Goal: Information Seeking & Learning: Learn about a topic

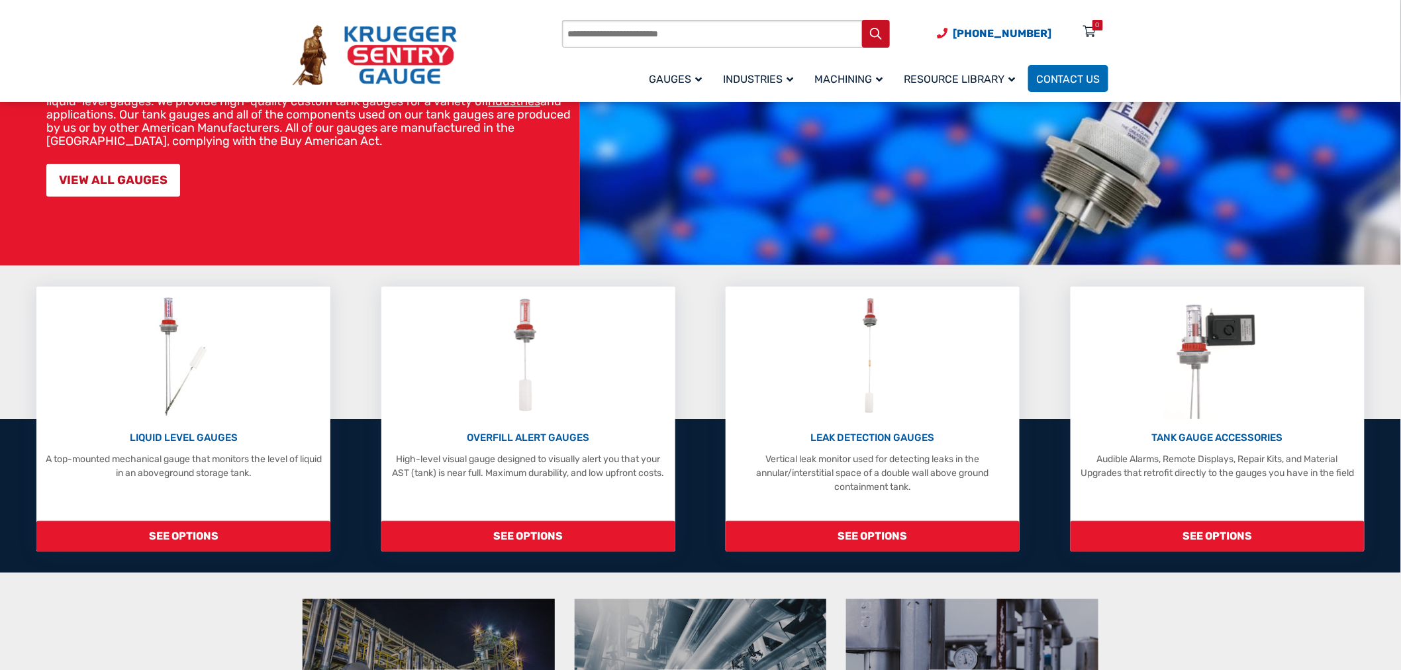
scroll to position [147, 0]
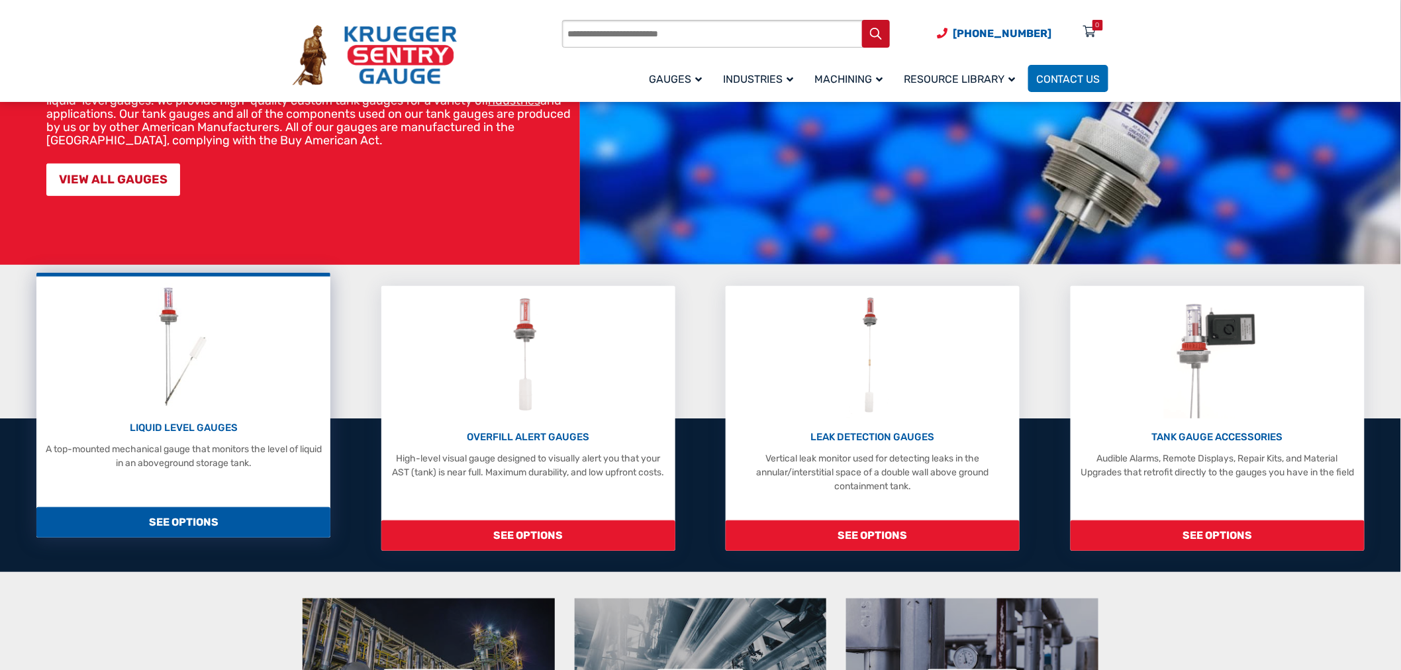
click at [168, 532] on span "SEE OPTIONS" at bounding box center [183, 522] width 294 height 30
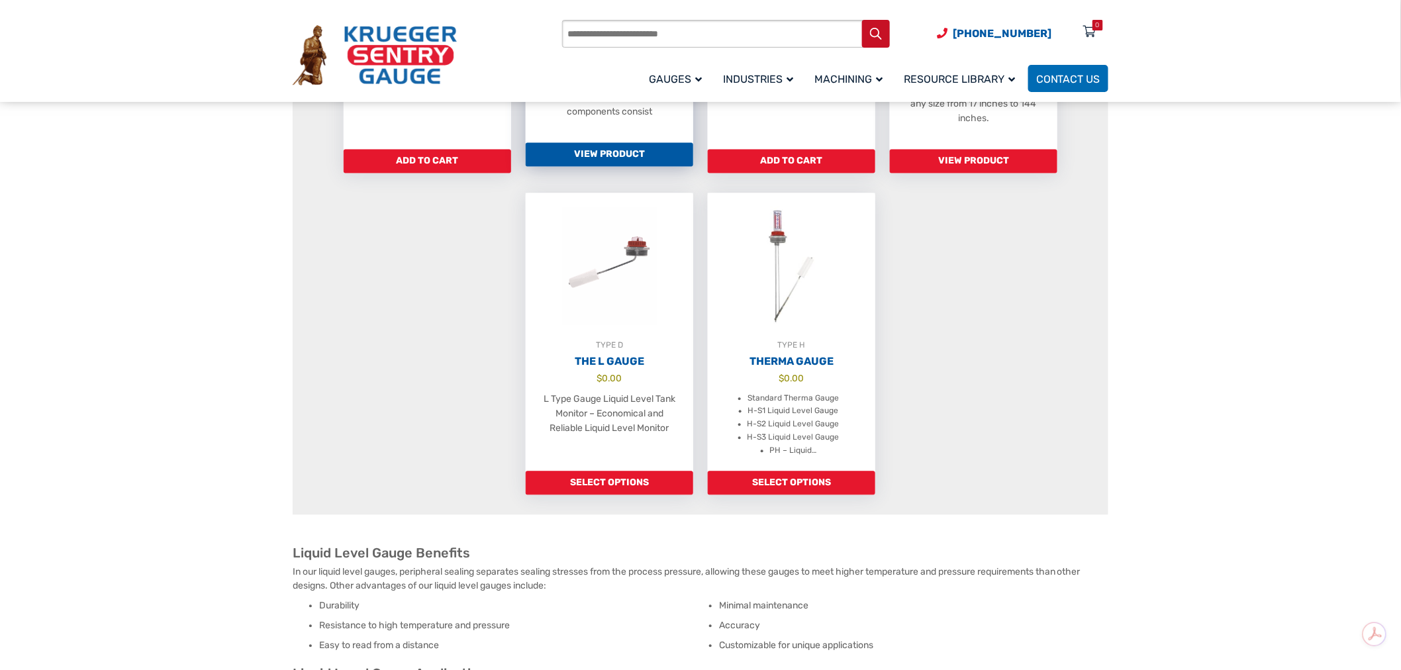
scroll to position [735, 0]
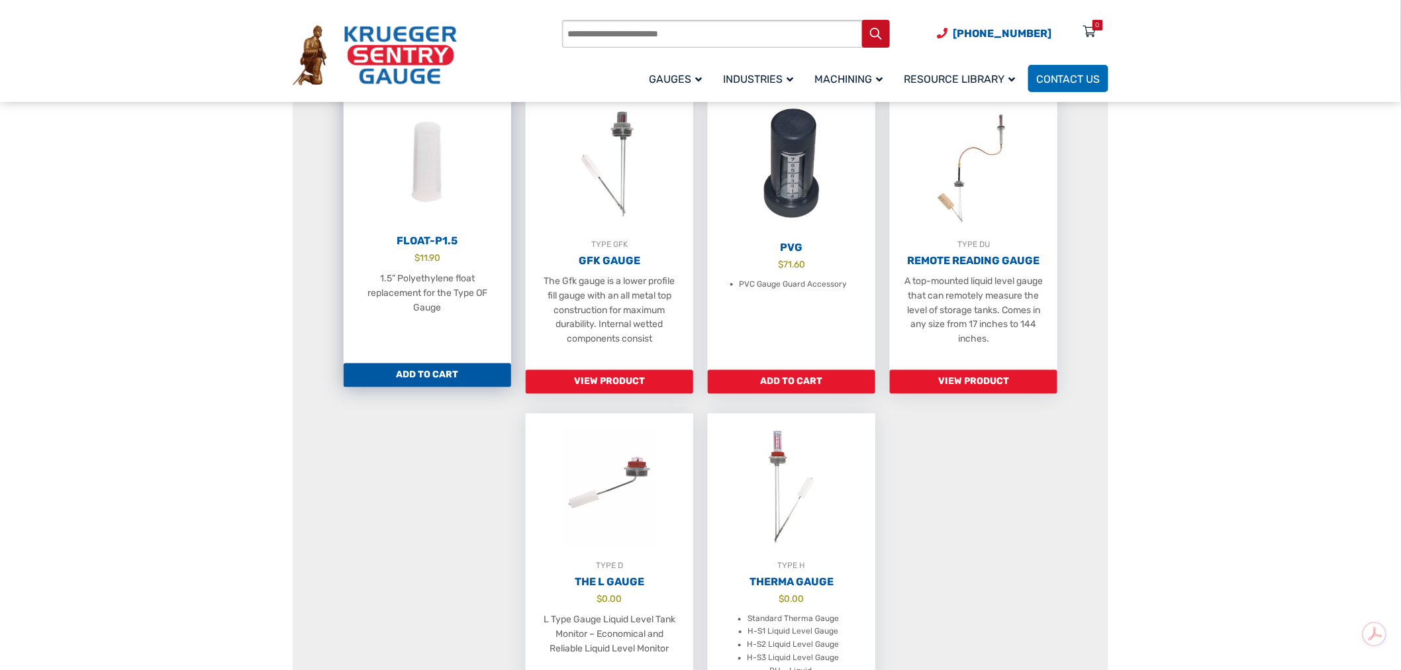
click at [405, 278] on link "Float-P1.5 $ 11.90 1.5” Polyethylene float replacement for the Type OF Gauge" at bounding box center [427, 224] width 167 height 278
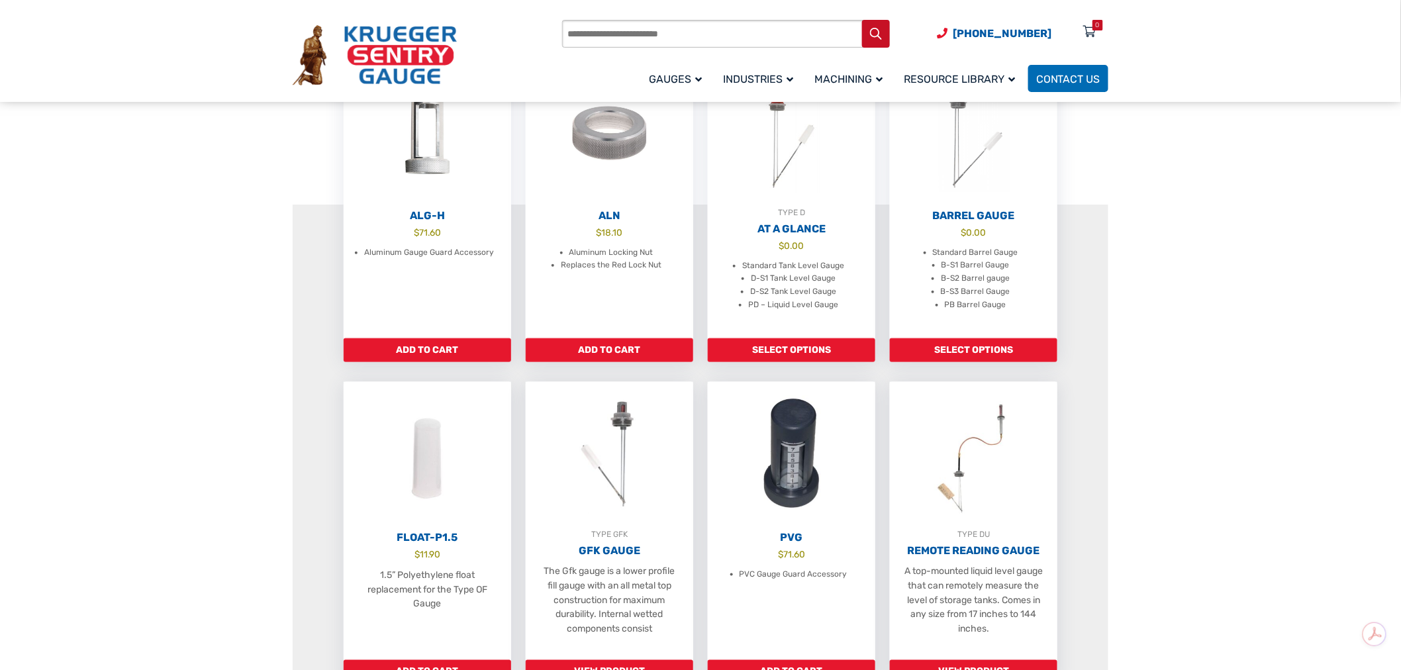
scroll to position [367, 0]
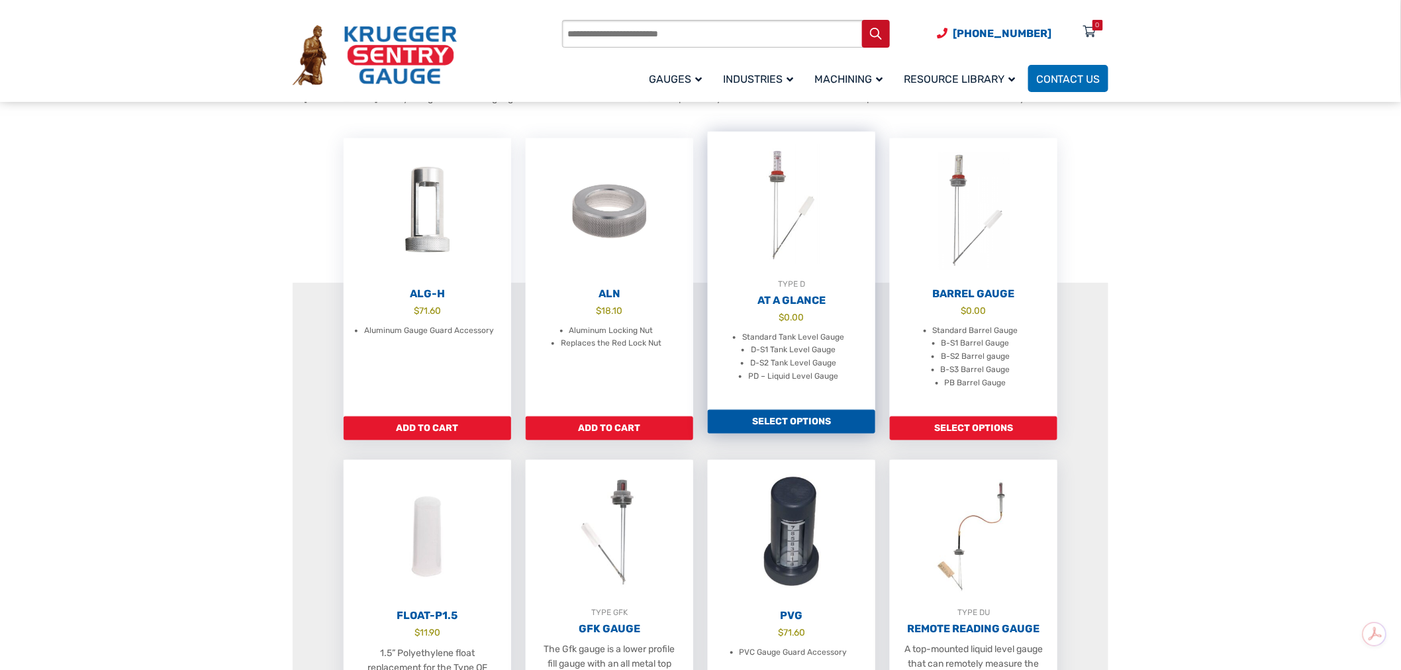
click at [810, 291] on div "TYPE D" at bounding box center [791, 283] width 167 height 13
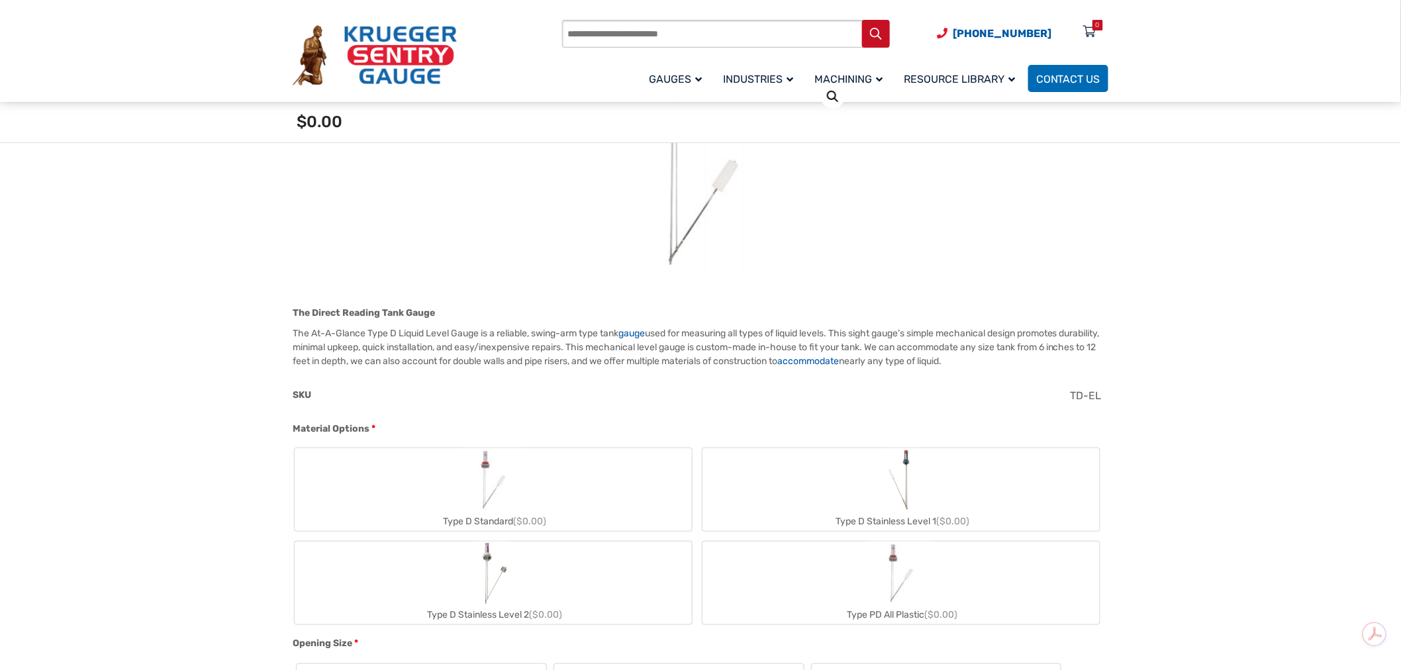
scroll to position [367, 0]
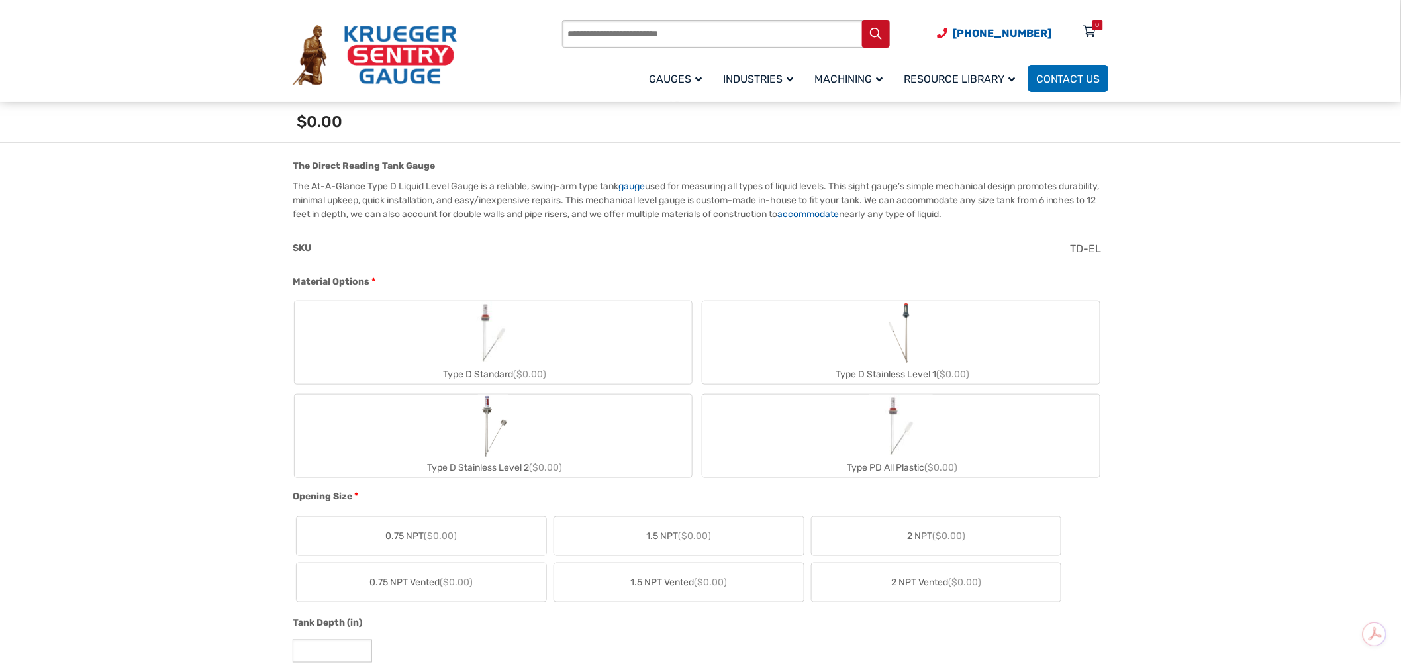
click at [955, 355] on label "Type D Stainless Level 1 ($0.00)" at bounding box center [900, 342] width 397 height 83
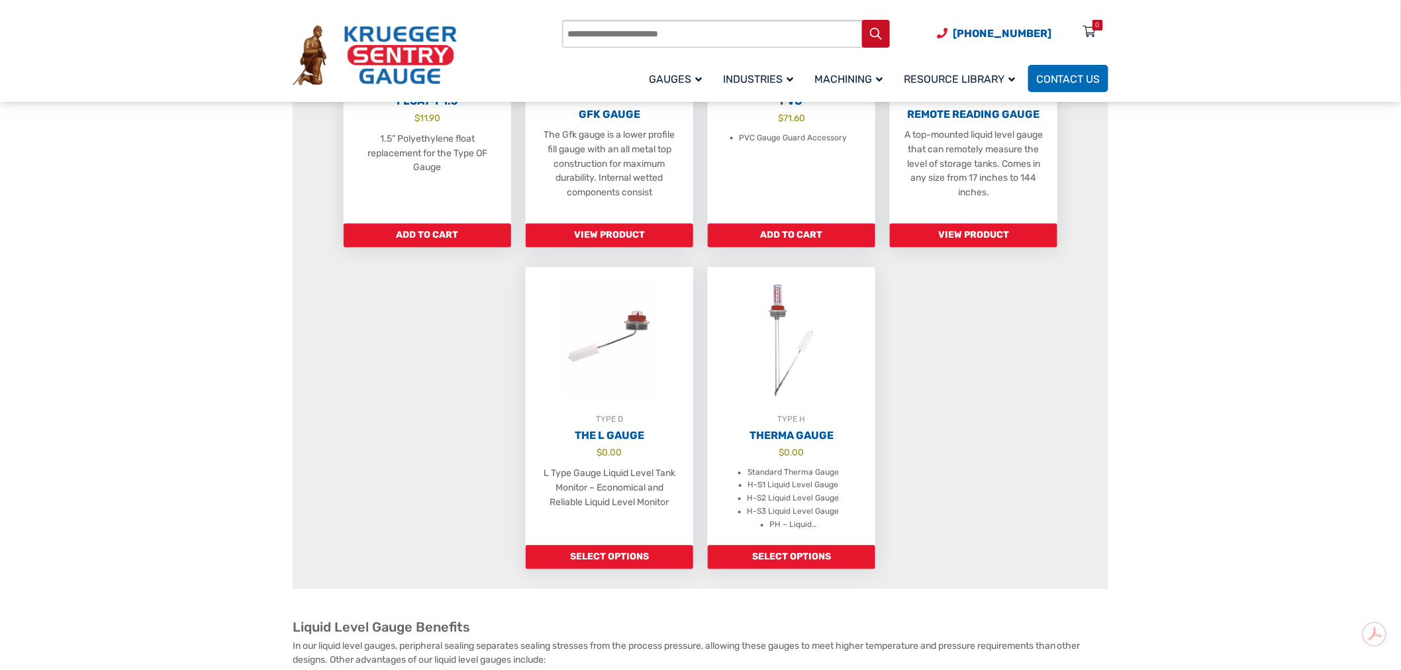
scroll to position [882, 0]
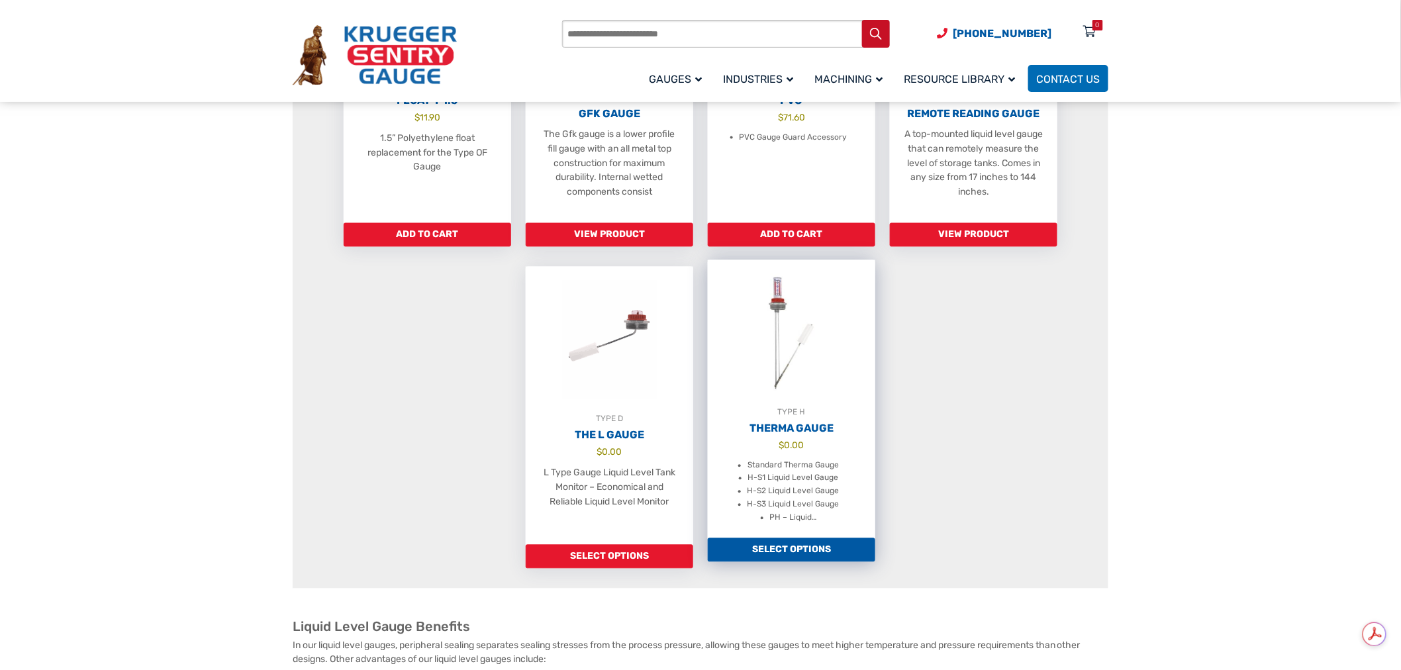
click at [816, 373] on img at bounding box center [791, 333] width 167 height 146
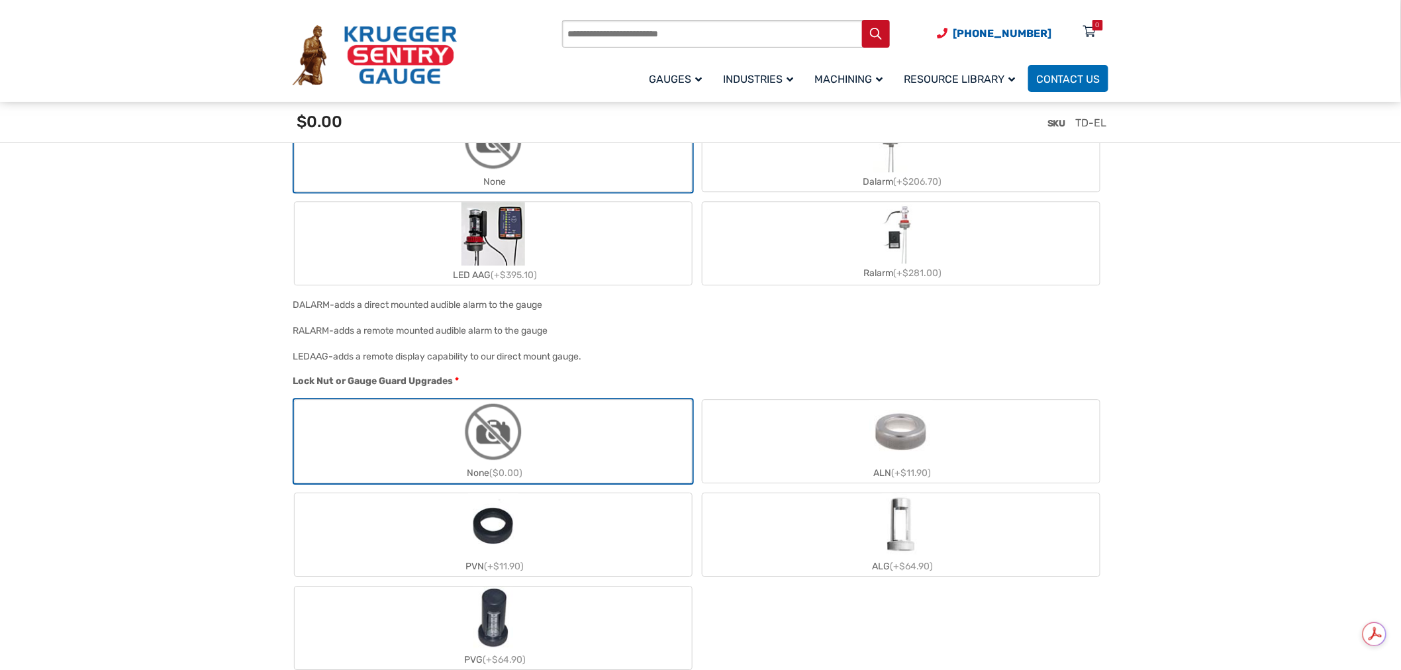
scroll to position [1398, 0]
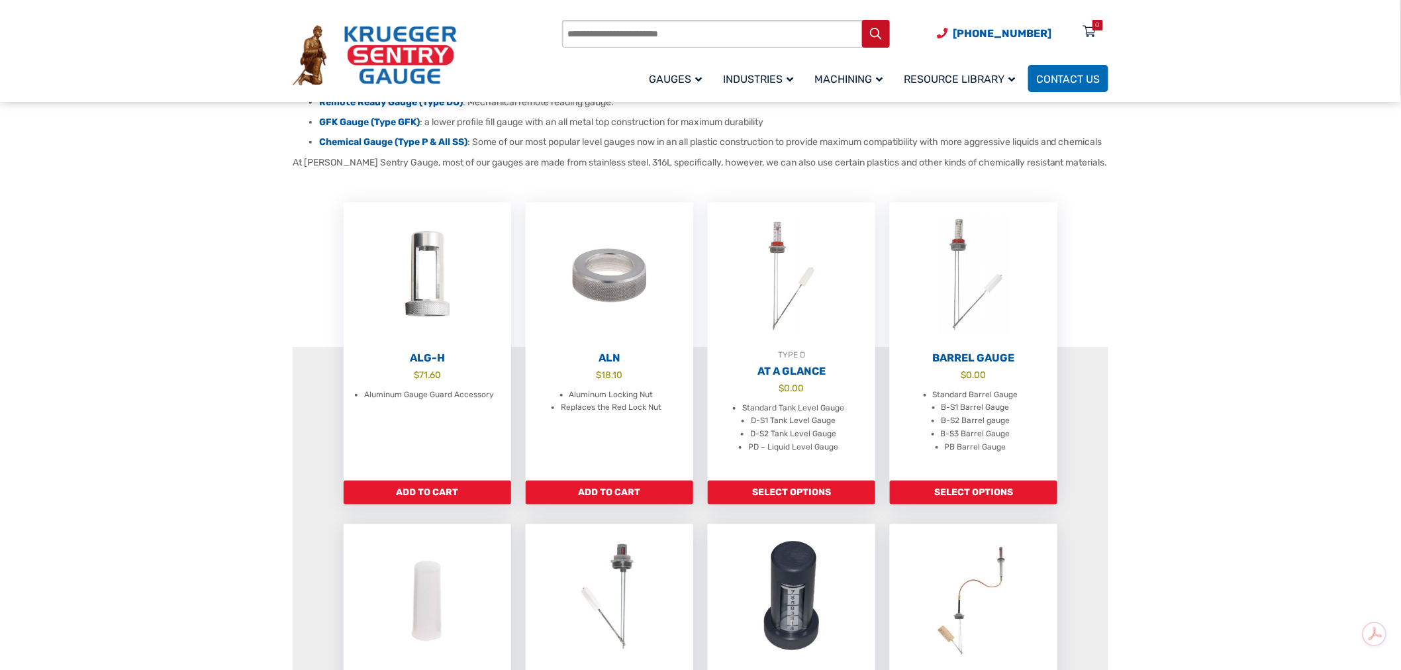
scroll to position [294, 0]
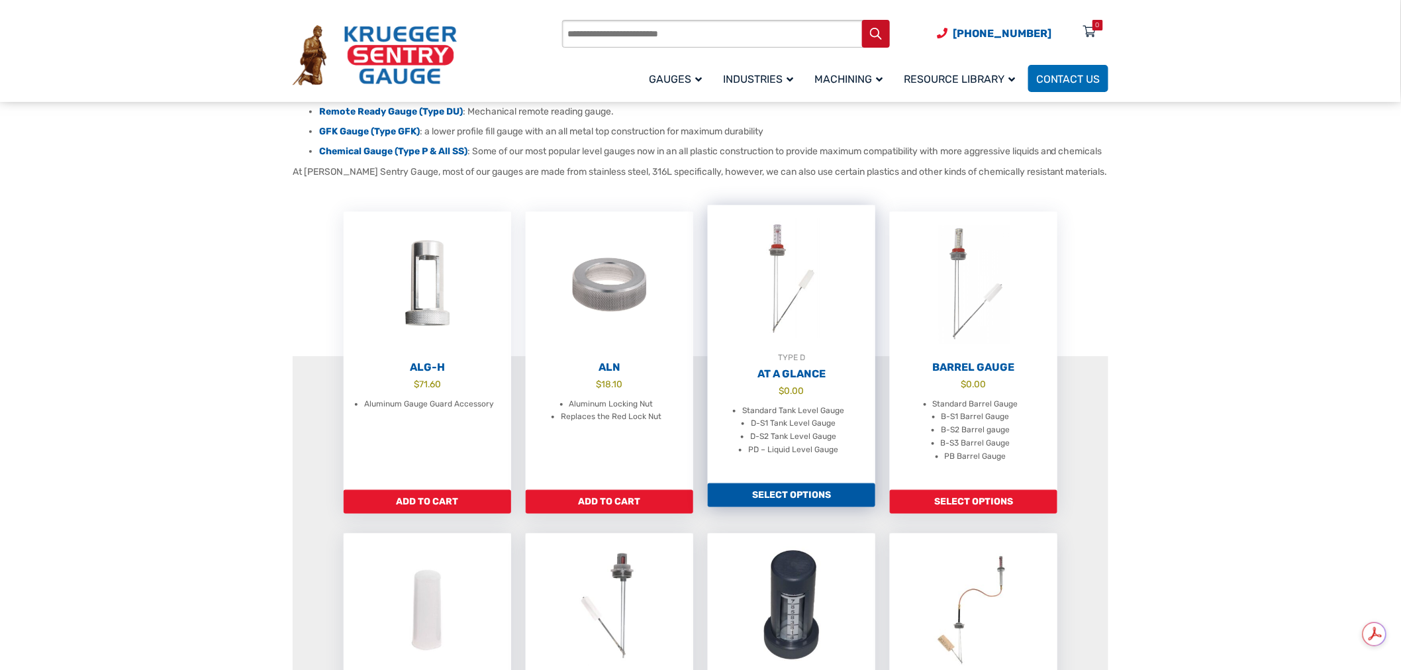
click at [814, 381] on h2 "At A Glance" at bounding box center [791, 373] width 167 height 13
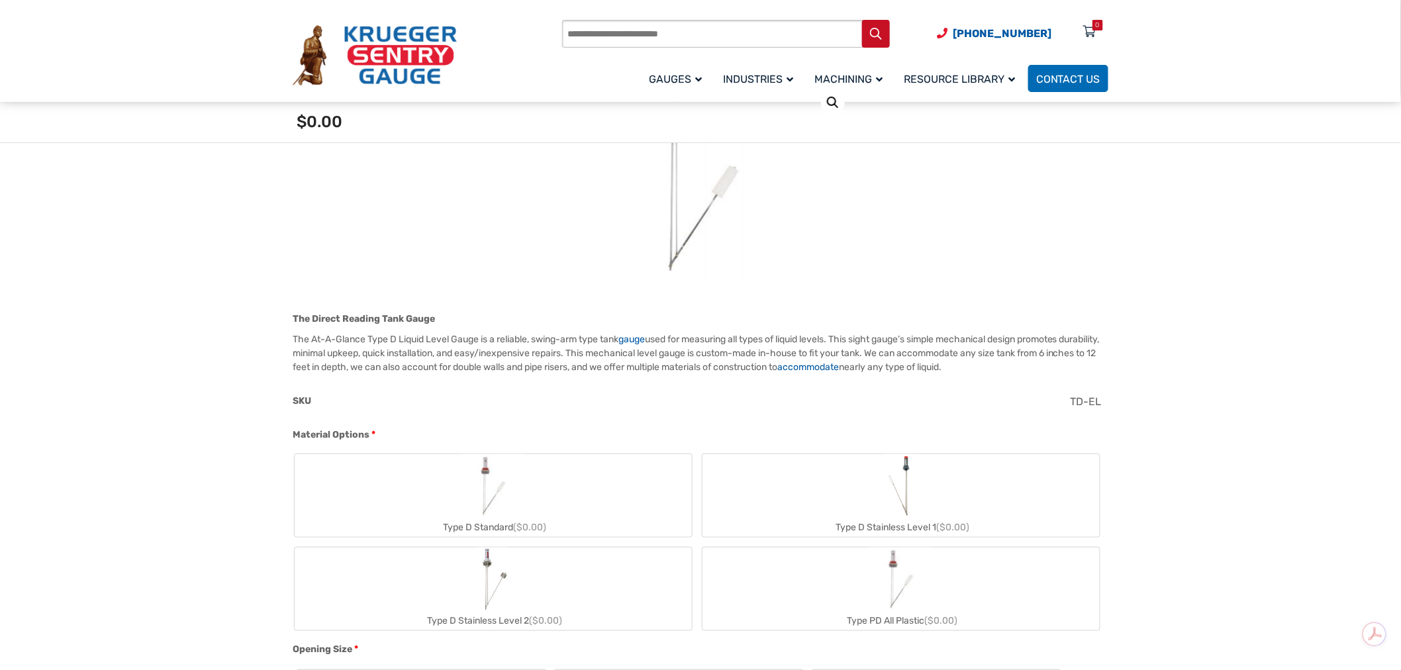
scroll to position [220, 0]
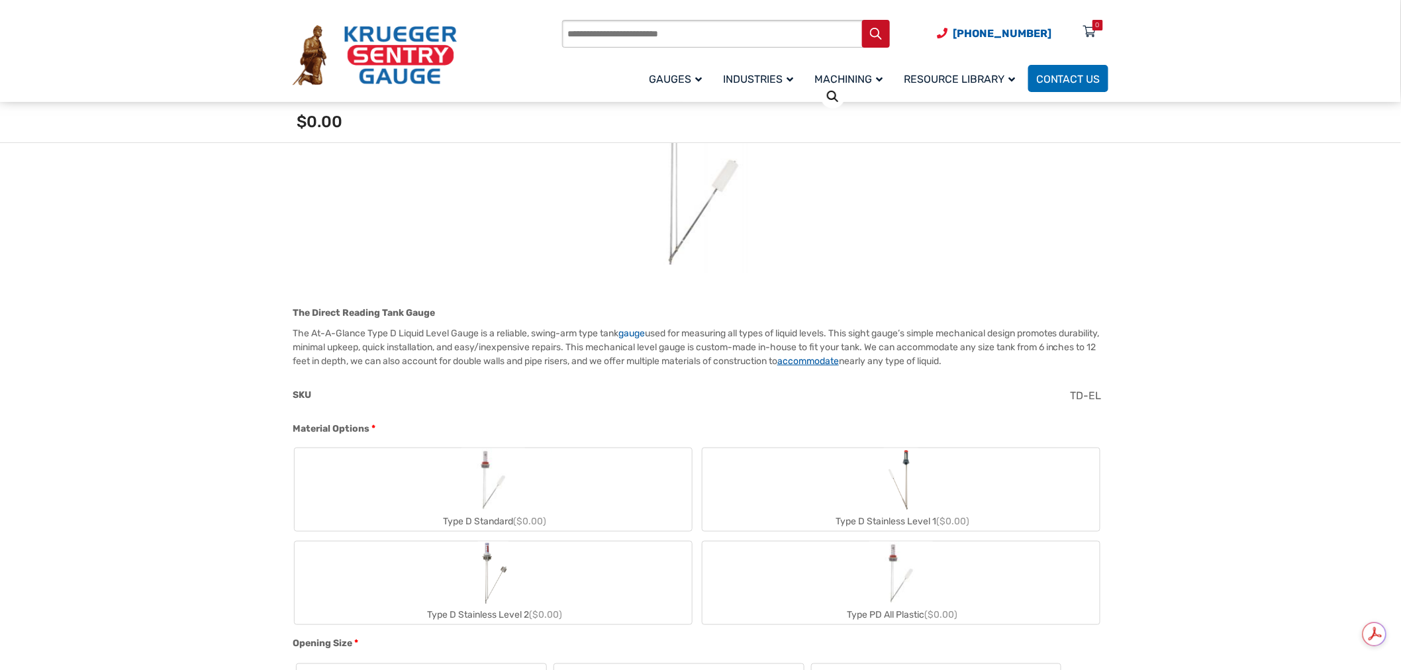
click at [839, 360] on link "accommodate" at bounding box center [808, 360] width 62 height 11
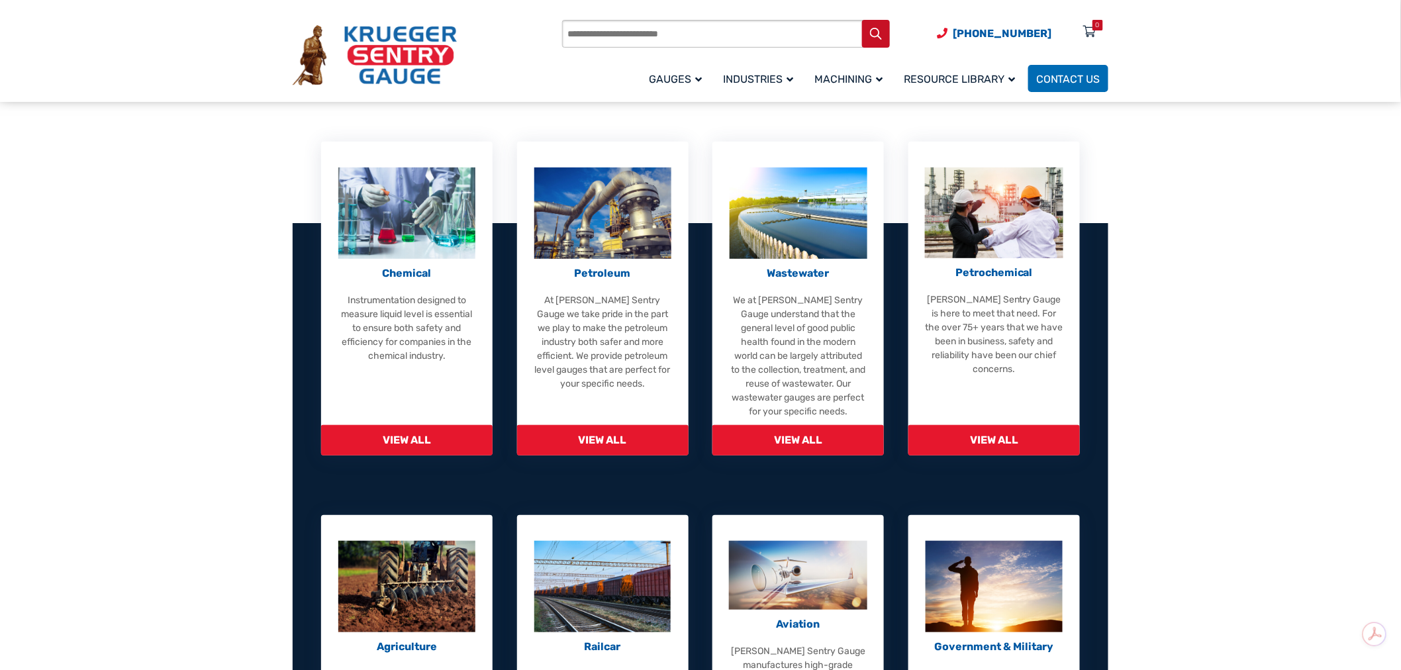
scroll to position [147, 0]
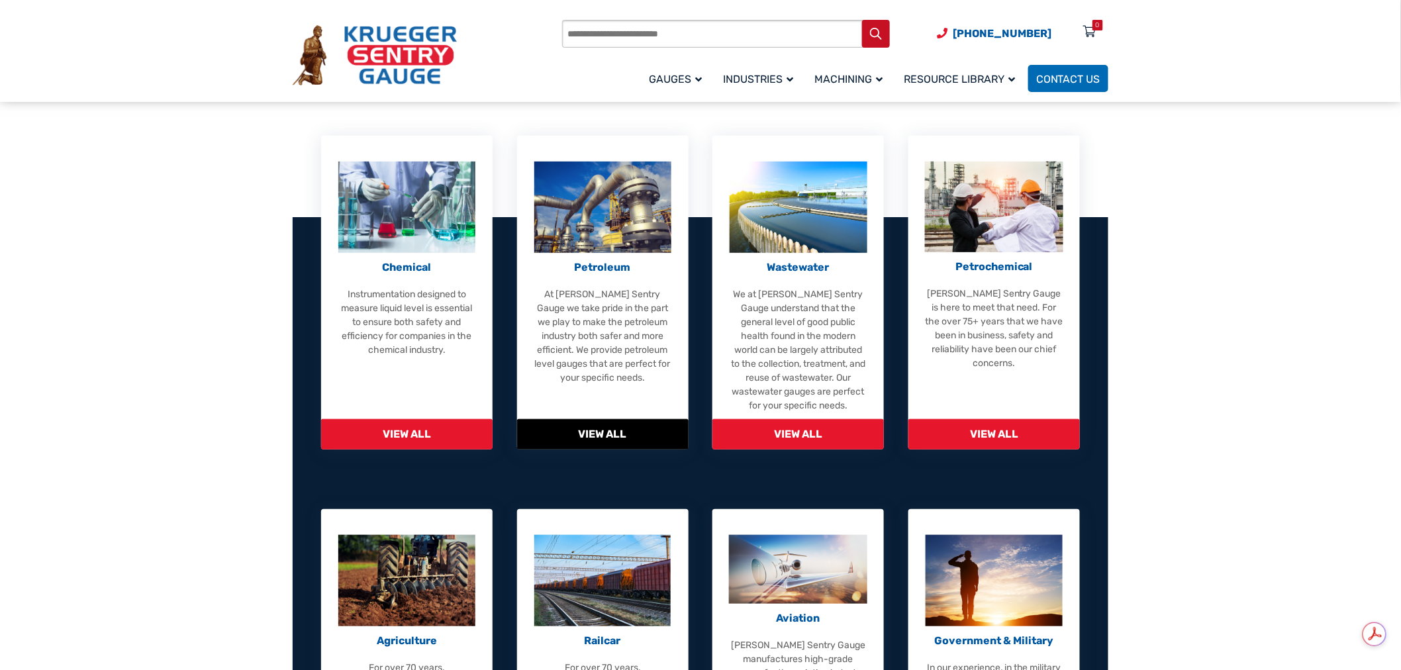
click at [566, 440] on span "View All" at bounding box center [602, 434] width 171 height 30
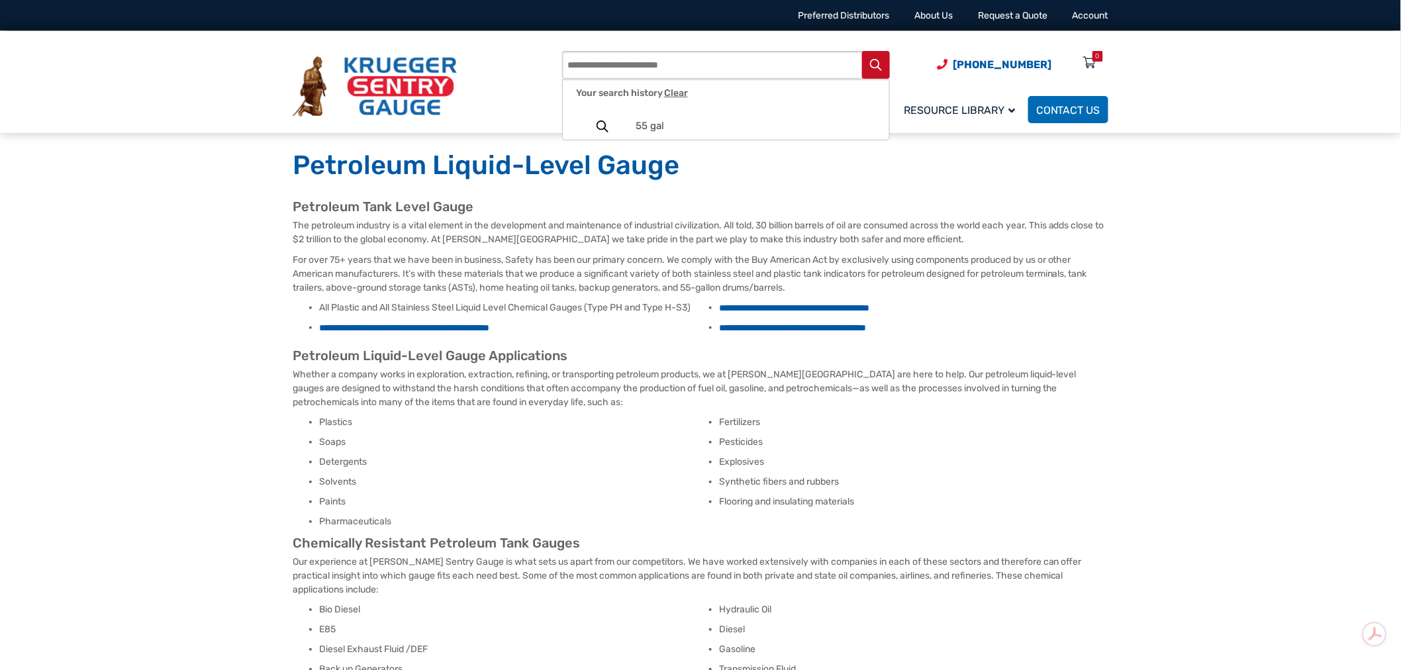
click at [636, 60] on input "Products search" at bounding box center [726, 65] width 328 height 28
type input "********"
click at [862, 51] on button "Search" at bounding box center [876, 65] width 28 height 28
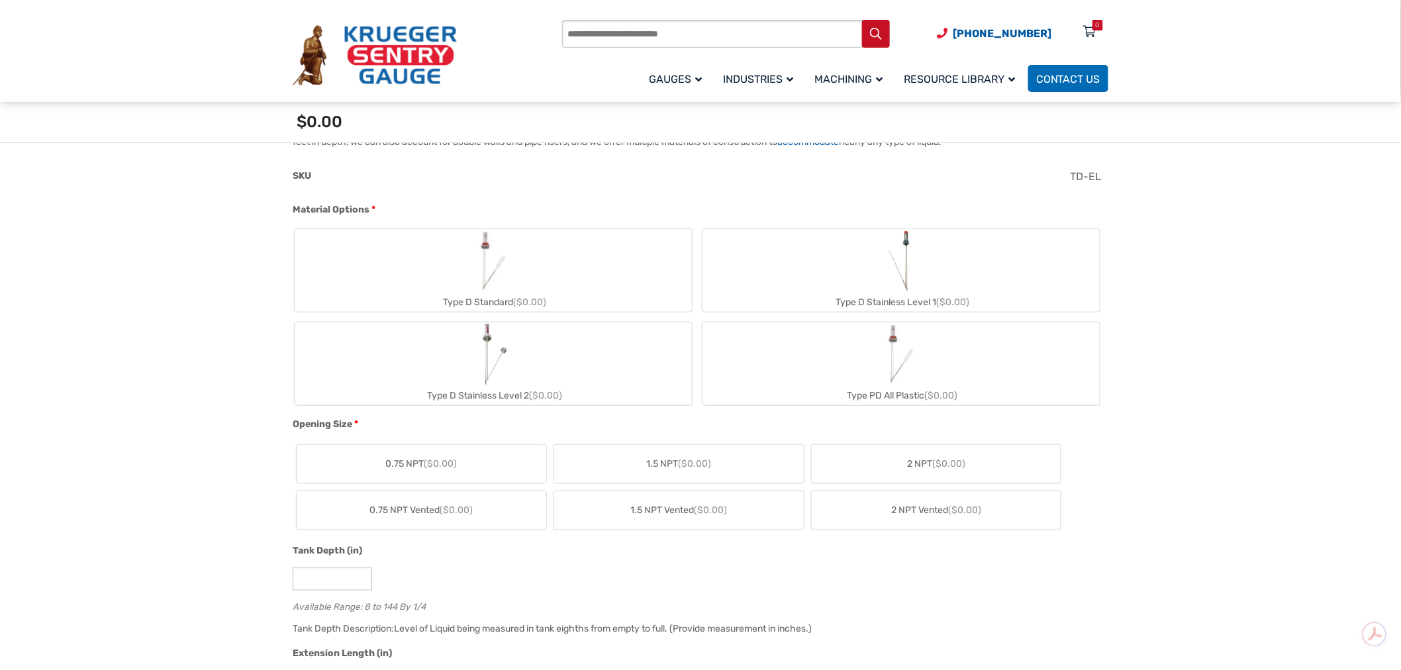
scroll to position [441, 0]
click at [816, 257] on label "Type D Stainless Level 1 ($0.00)" at bounding box center [900, 269] width 397 height 83
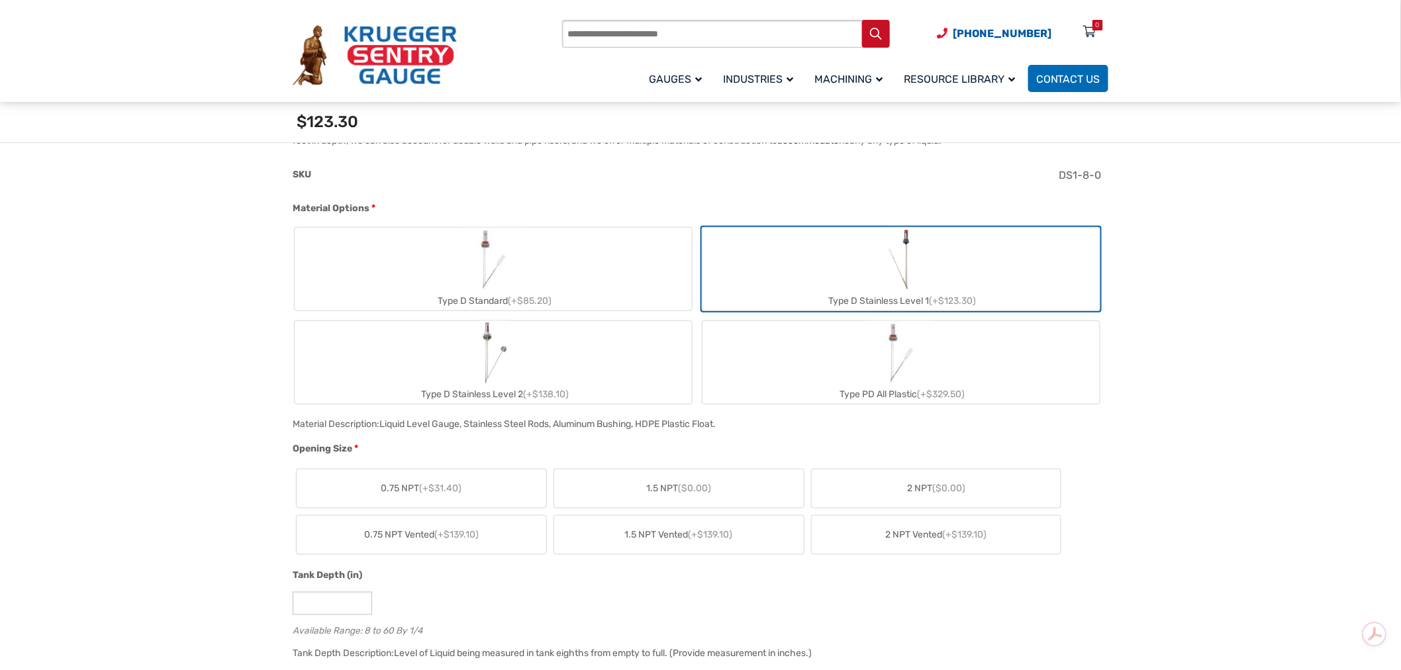
click at [961, 481] on span "2 NPT ($0.00)" at bounding box center [936, 488] width 58 height 14
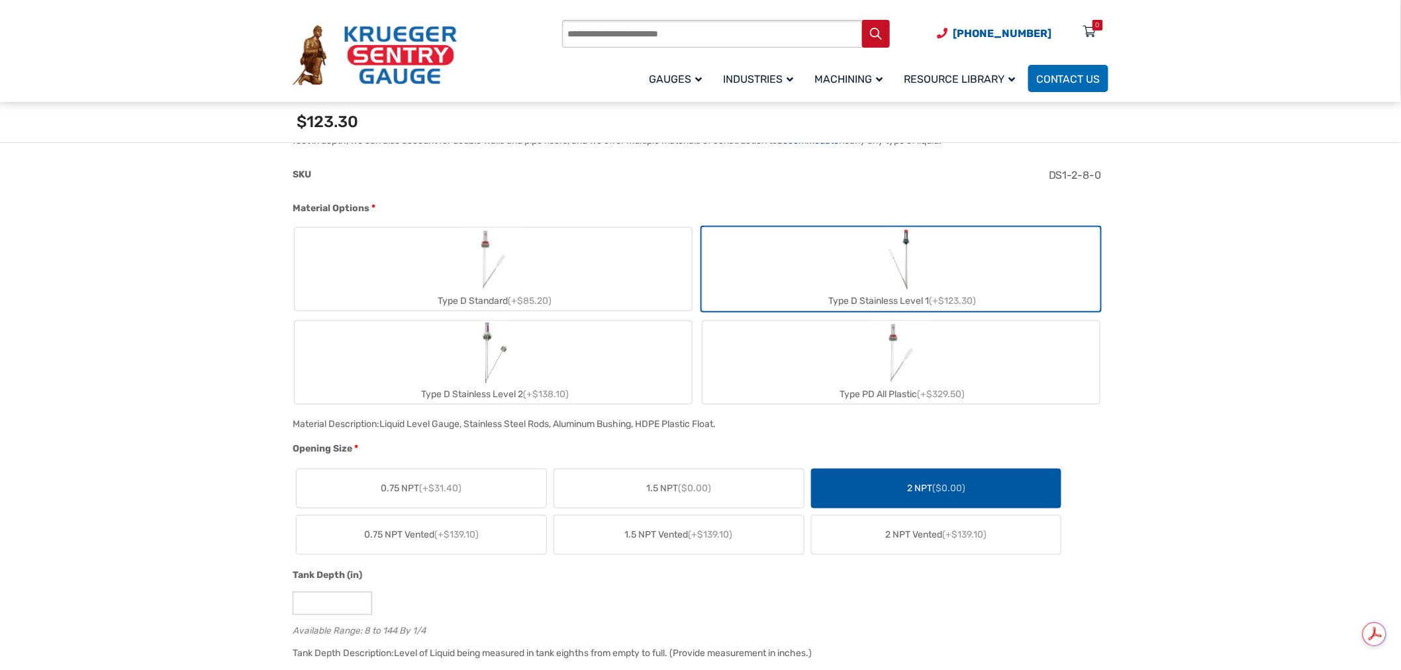
click at [877, 283] on label "Type D Stainless Level 1 (+$123.30)" at bounding box center [900, 269] width 397 height 83
click at [578, 355] on label "Type D Stainless Level 2 (+$138.10)" at bounding box center [493, 362] width 397 height 83
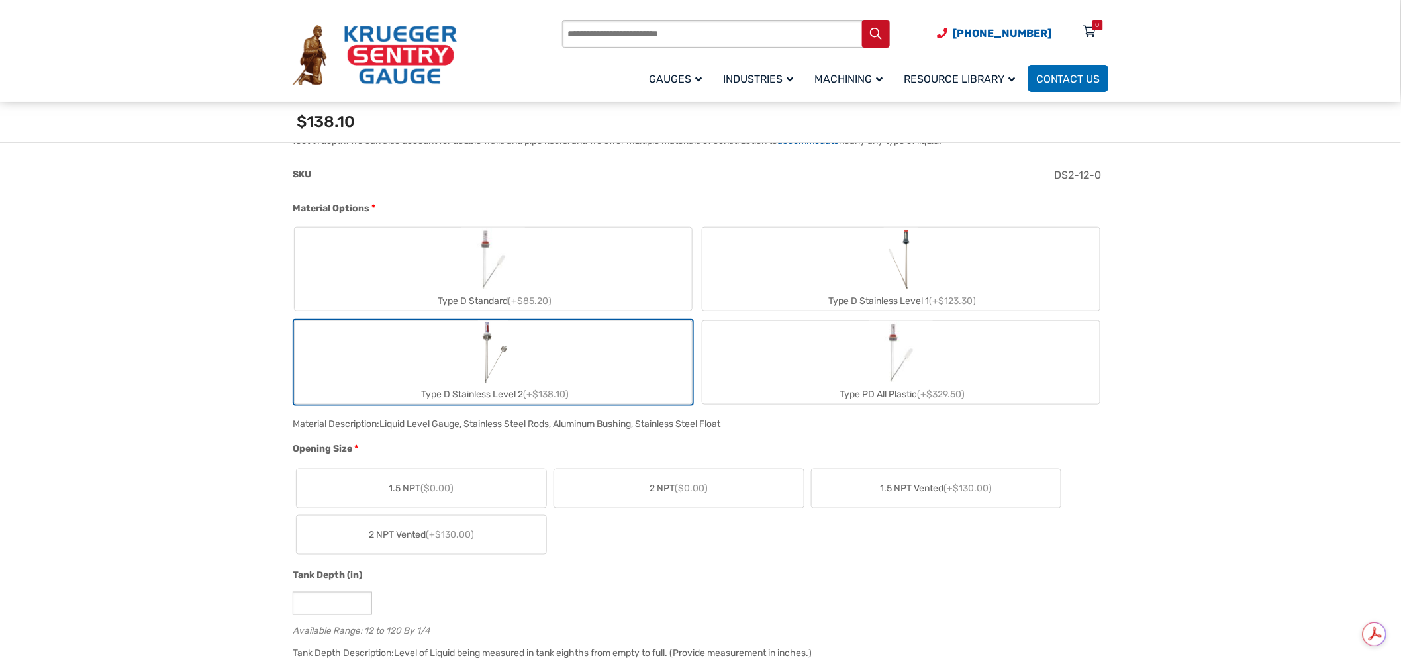
click at [627, 477] on label "2 NPT ($0.00)" at bounding box center [679, 488] width 250 height 38
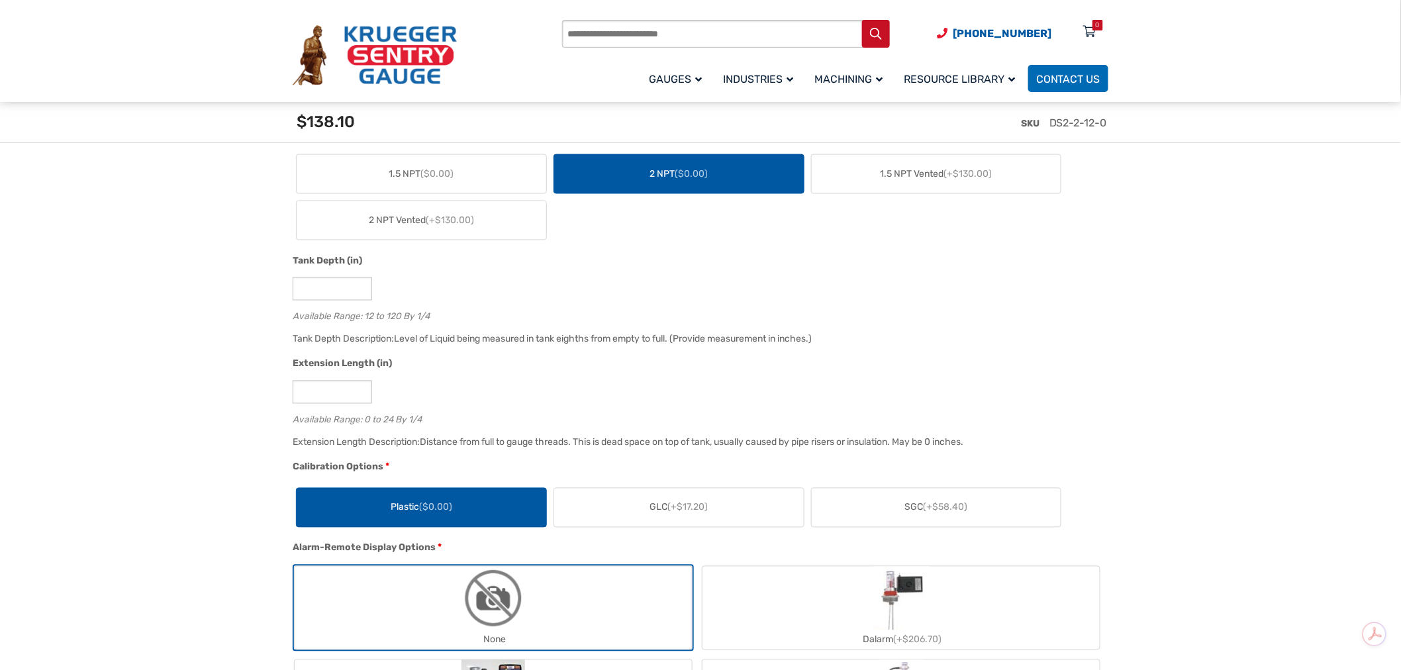
scroll to position [809, 0]
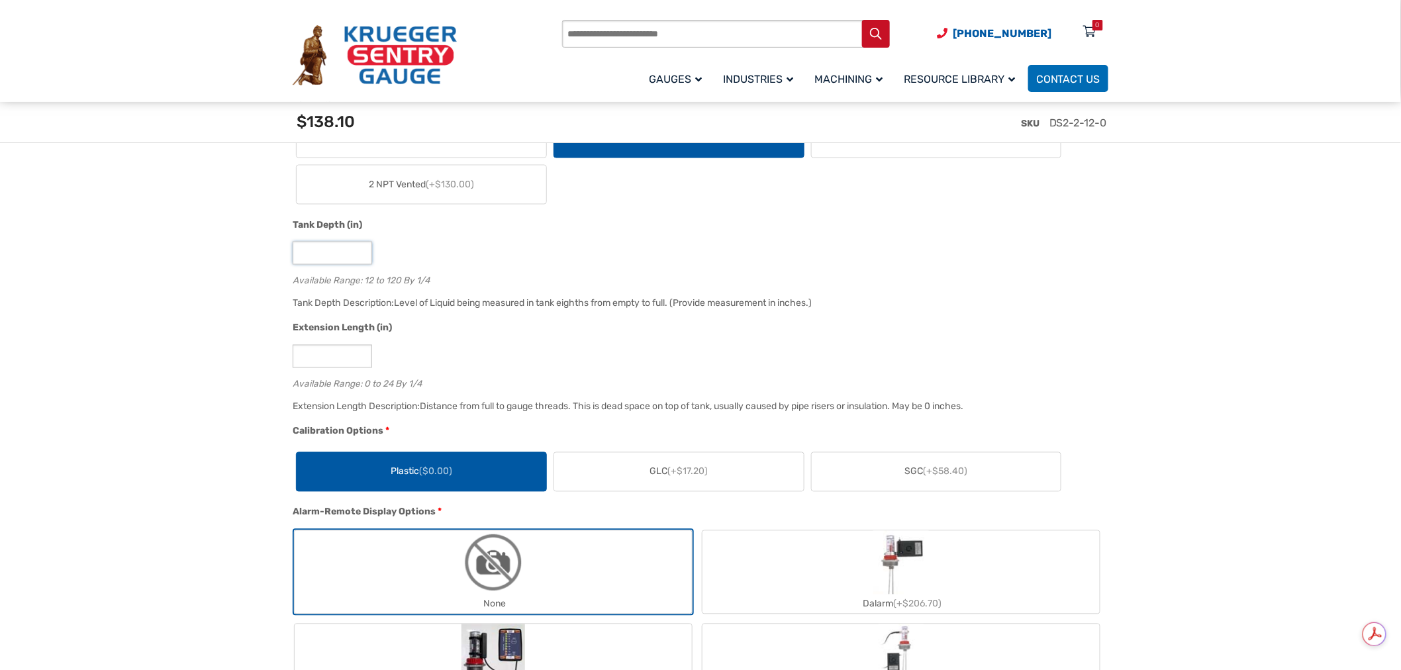
drag, startPoint x: 307, startPoint y: 256, endPoint x: 252, endPoint y: 256, distance: 54.9
type input "**"
click at [420, 314] on div "Tank Depth Description: Level of Liquid being measured in tank eighths from emp…" at bounding box center [697, 308] width 816 height 26
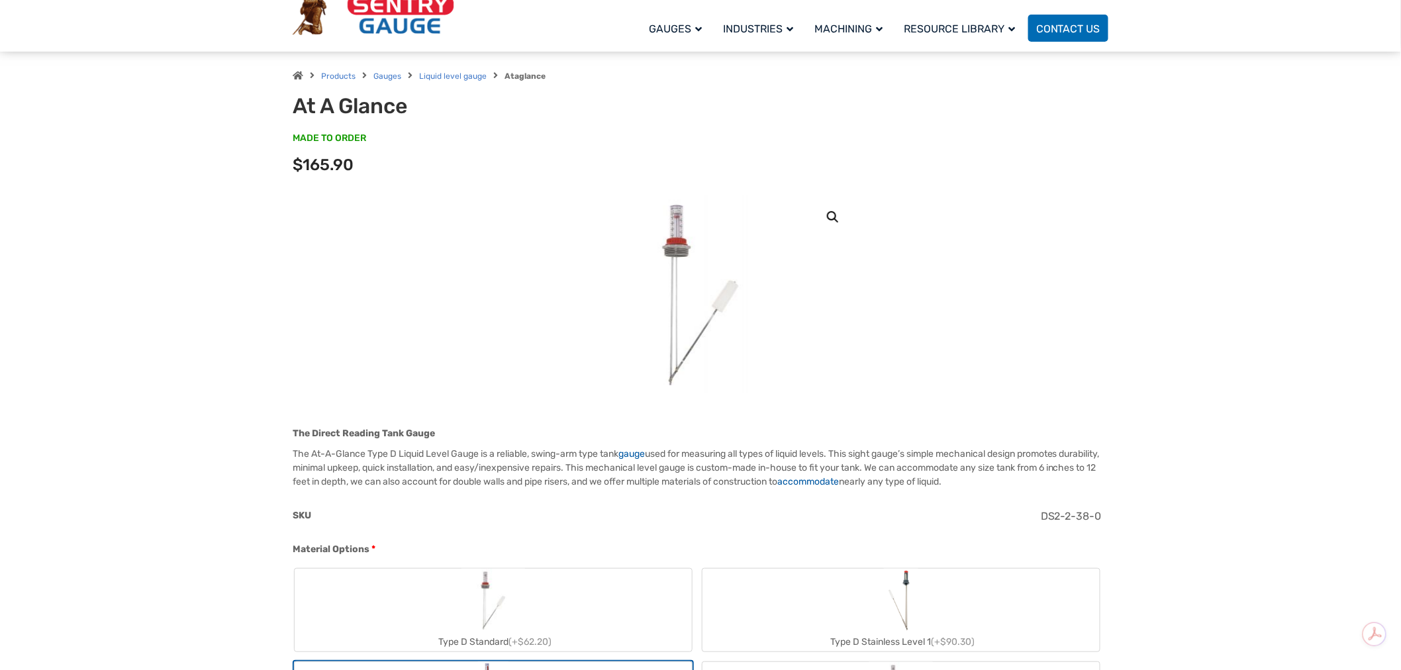
scroll to position [0, 0]
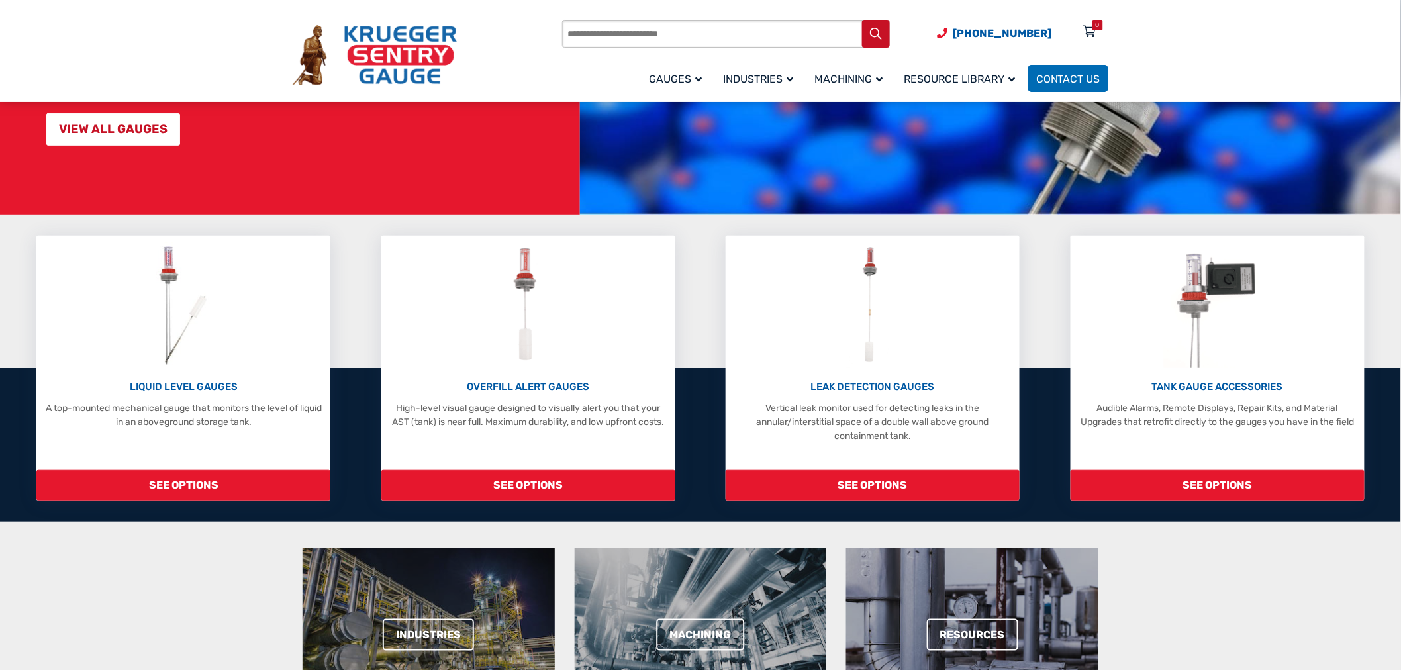
scroll to position [220, 0]
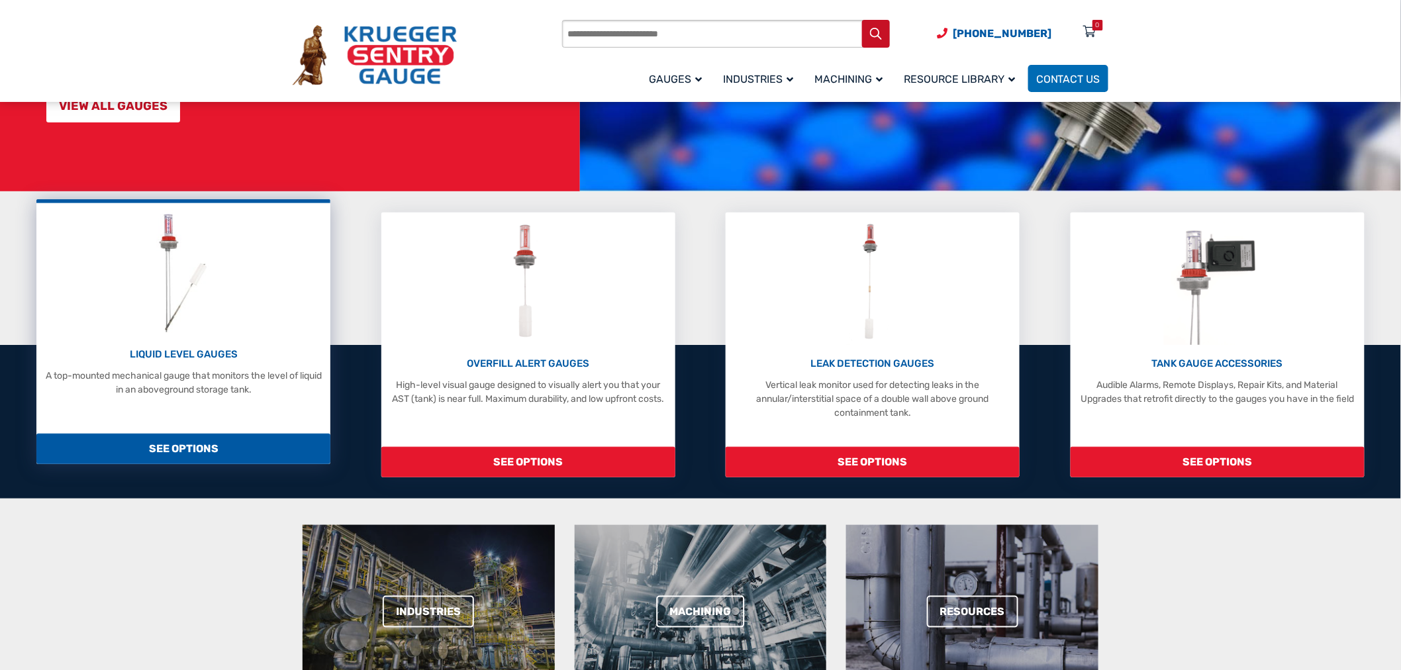
click at [214, 358] on p "LIQUID LEVEL GAUGES" at bounding box center [183, 354] width 281 height 15
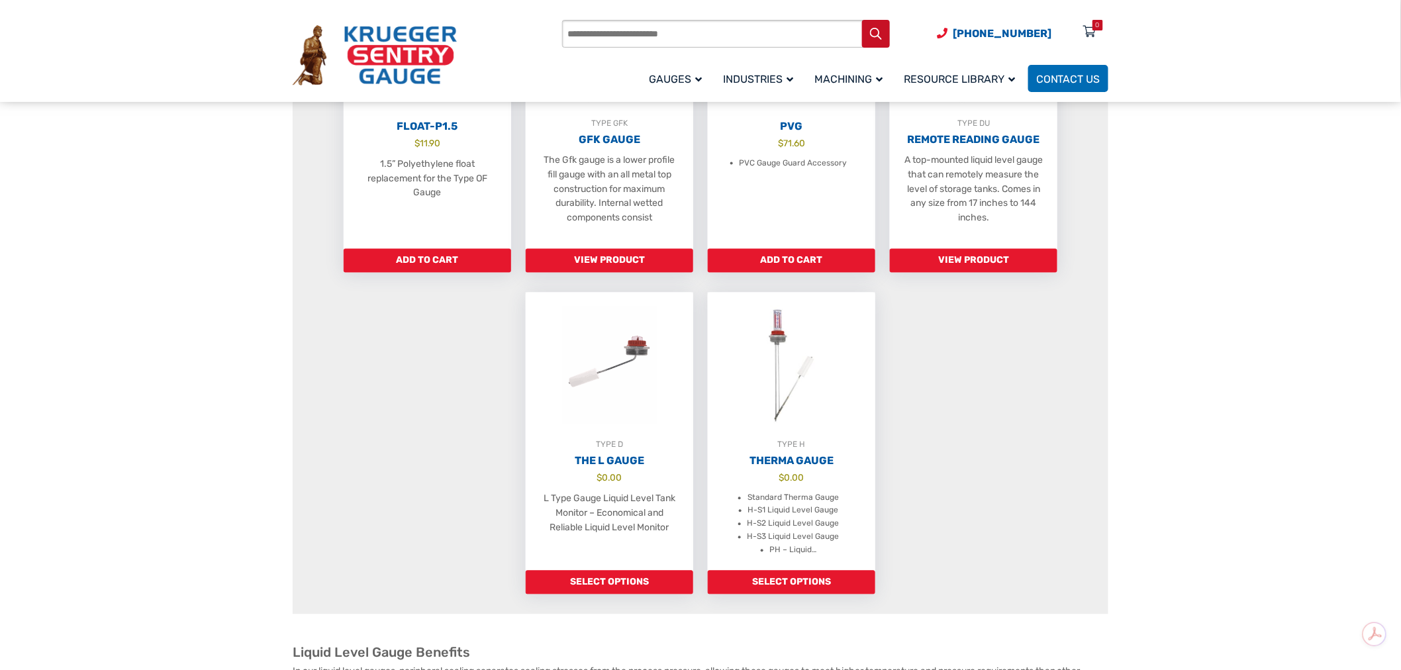
scroll to position [882, 0]
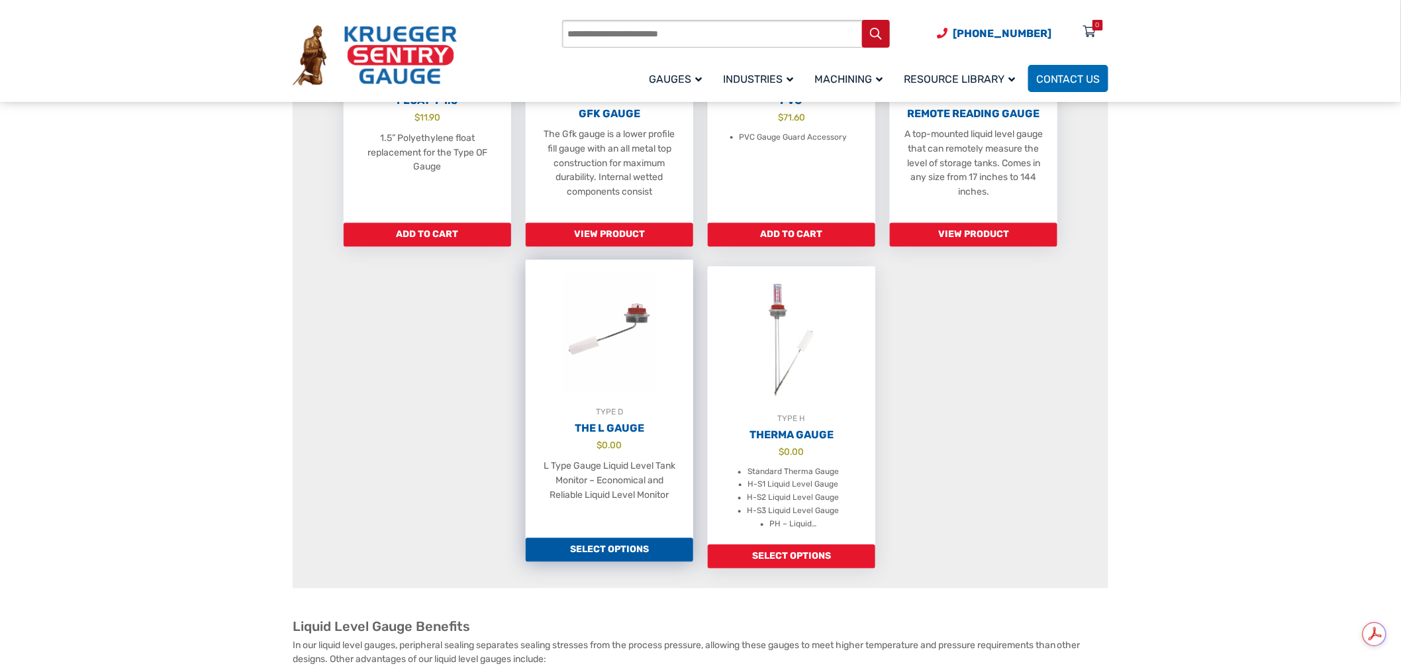
click at [617, 418] on div "TYPE D" at bounding box center [609, 412] width 167 height 13
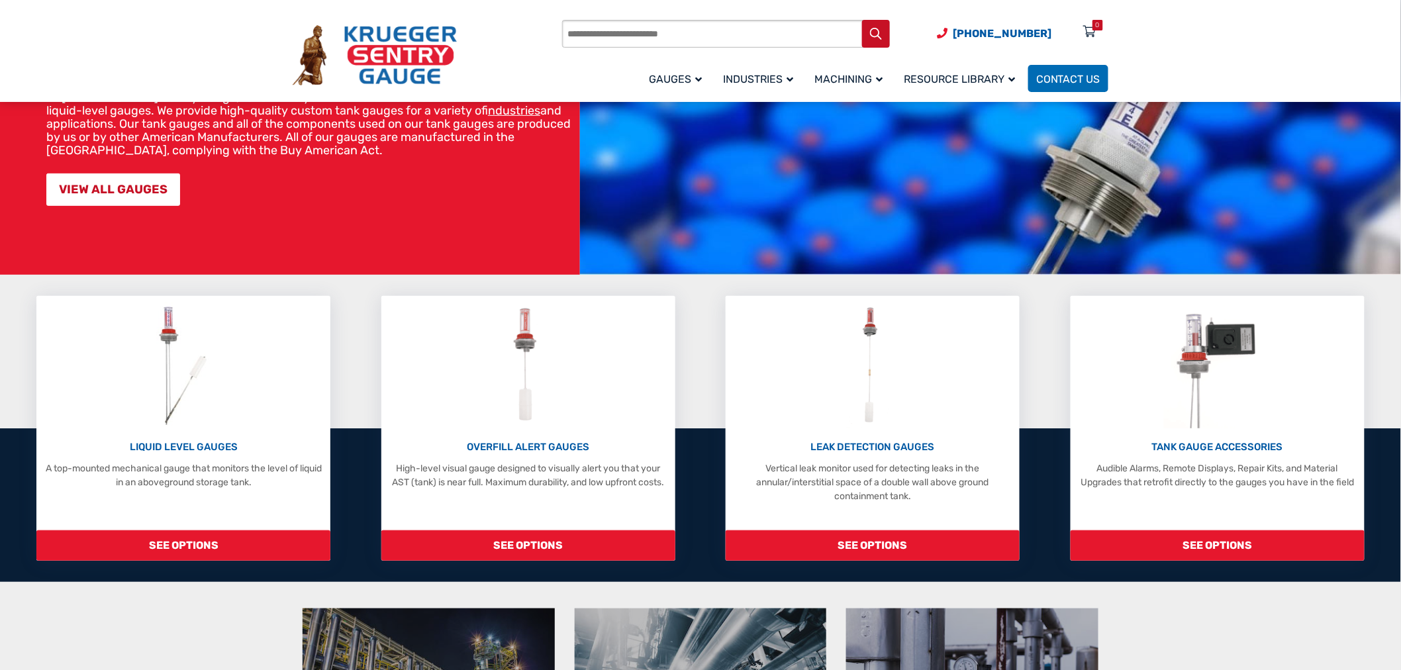
scroll to position [147, 0]
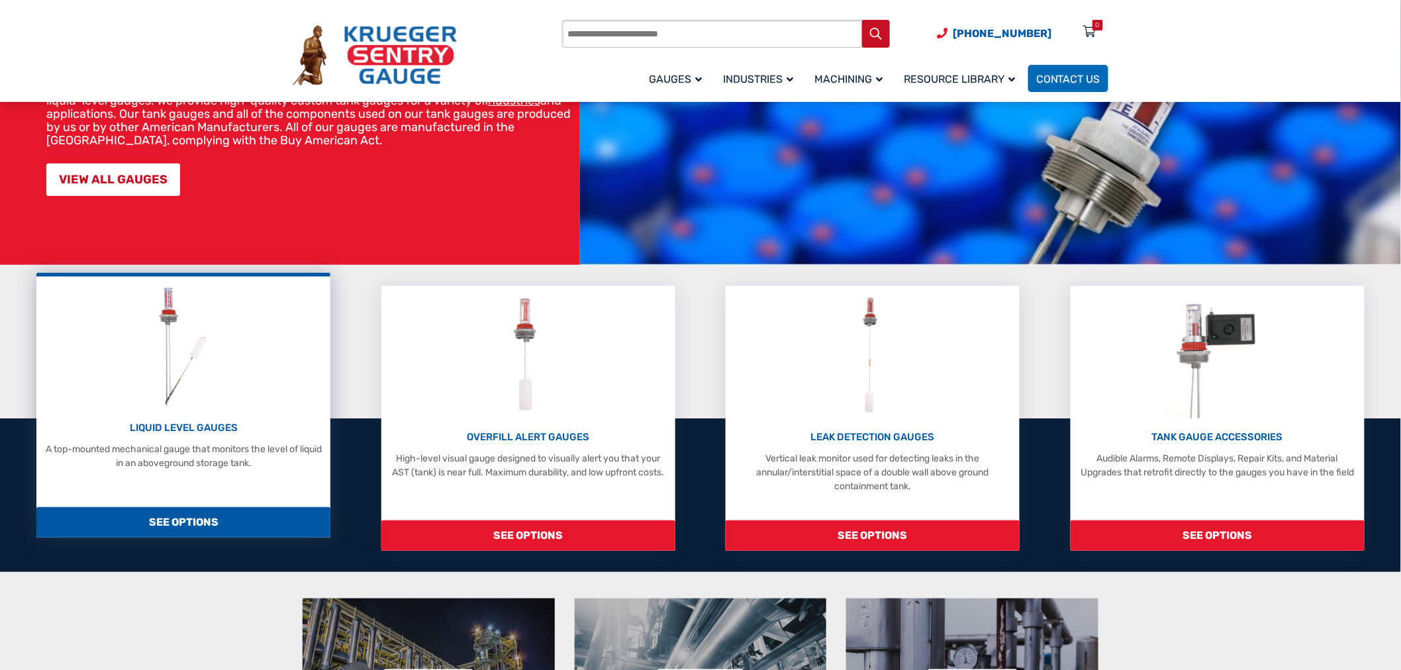
click at [209, 426] on p "LIQUID LEVEL GAUGES" at bounding box center [183, 427] width 281 height 15
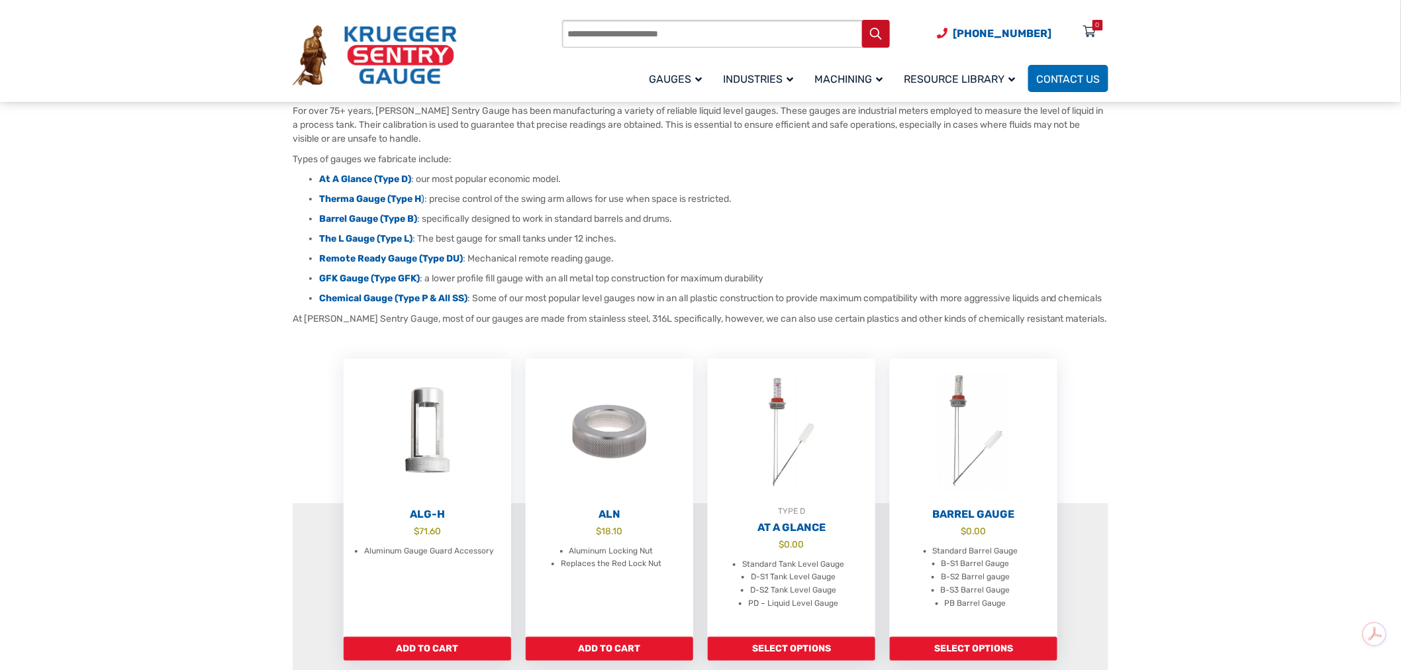
scroll to position [220, 0]
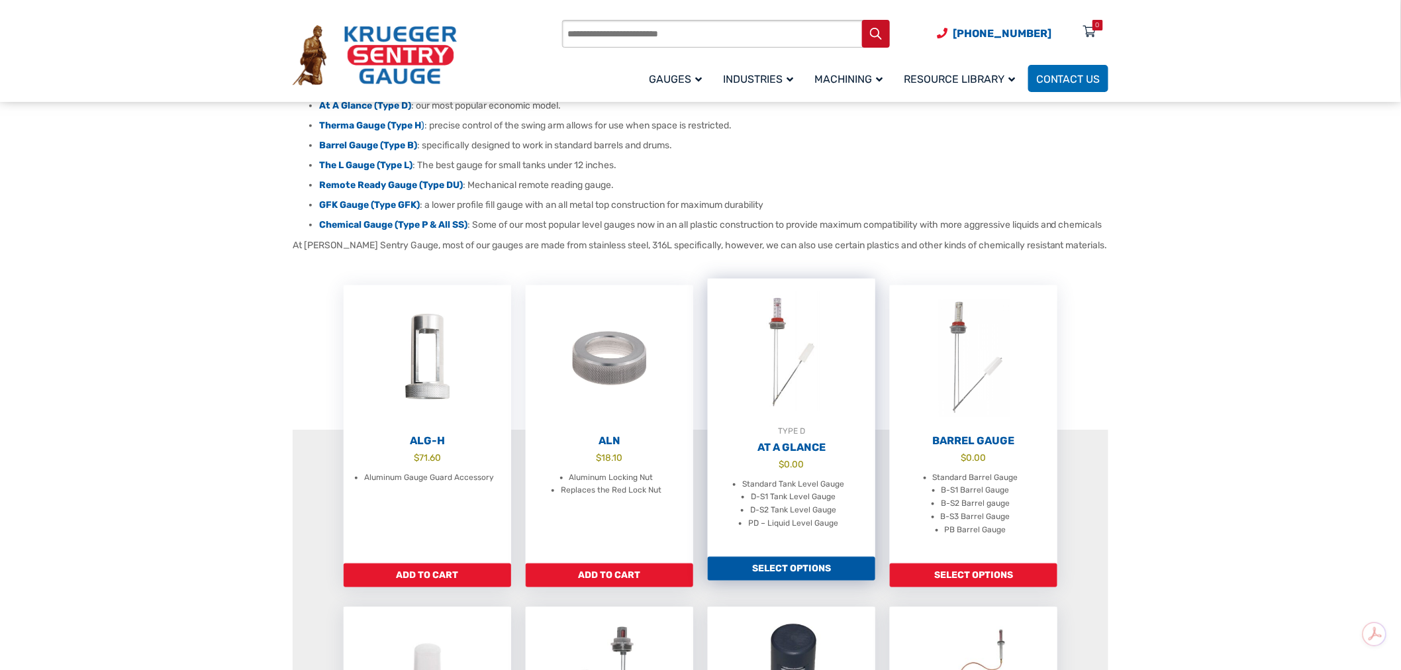
click at [779, 374] on img at bounding box center [791, 352] width 167 height 146
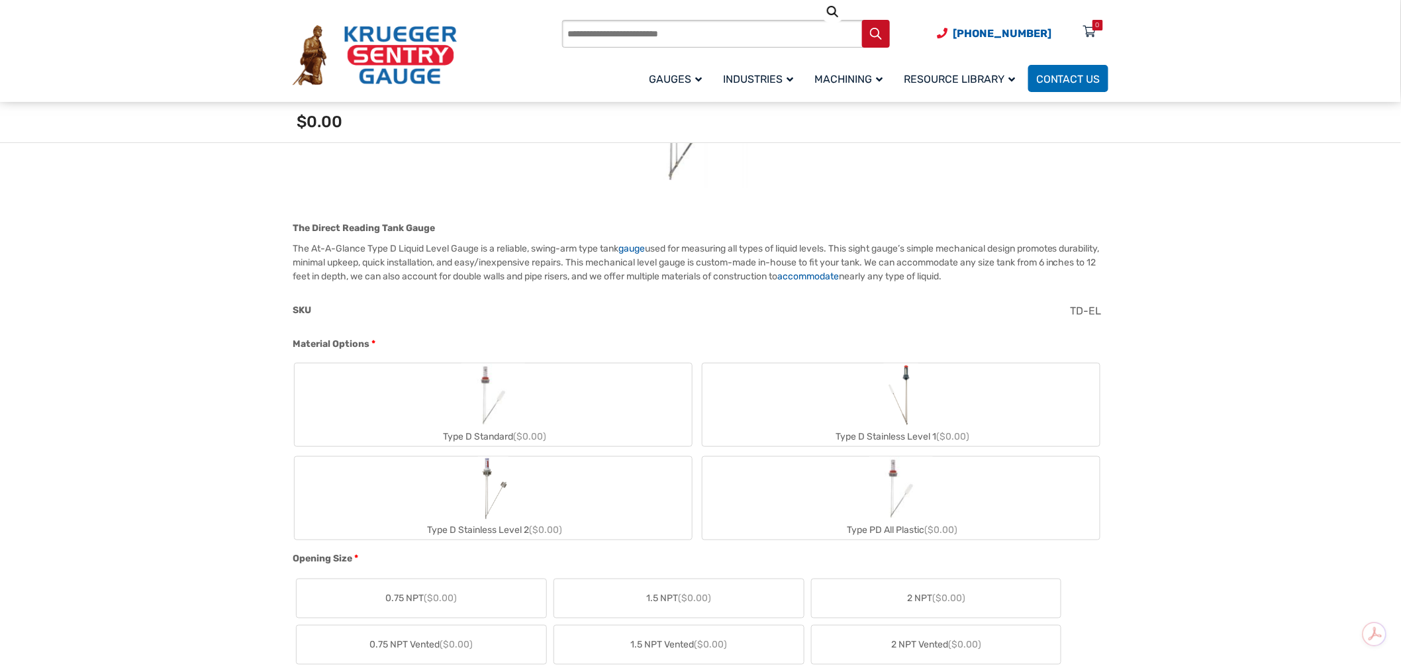
scroll to position [294, 0]
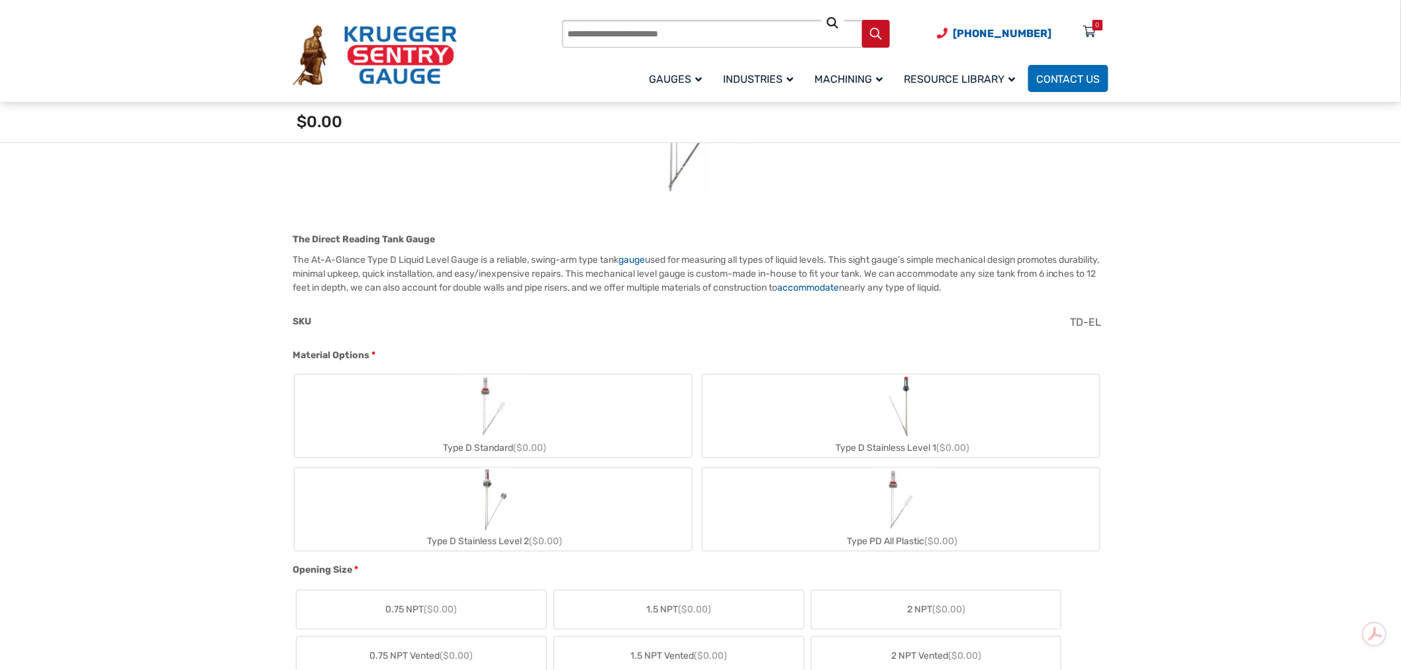
click at [514, 404] on img "Type D Standard" at bounding box center [493, 407] width 64 height 64
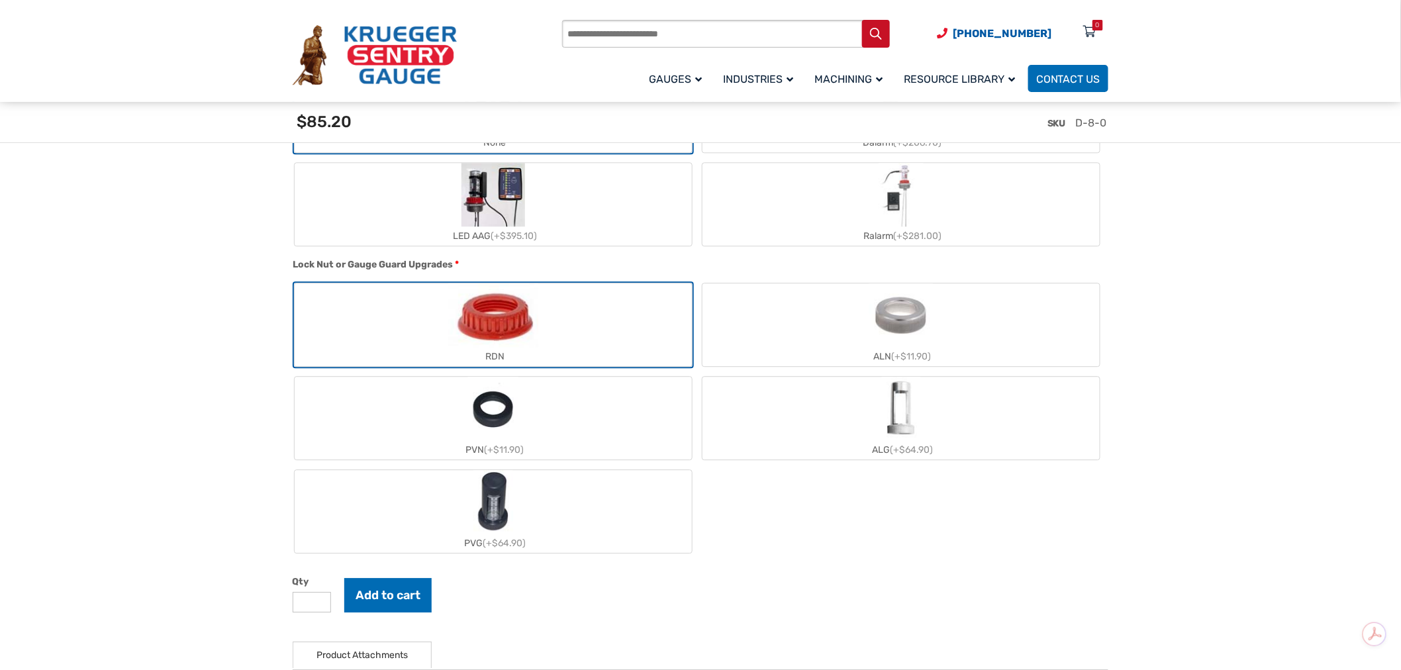
scroll to position [1544, 0]
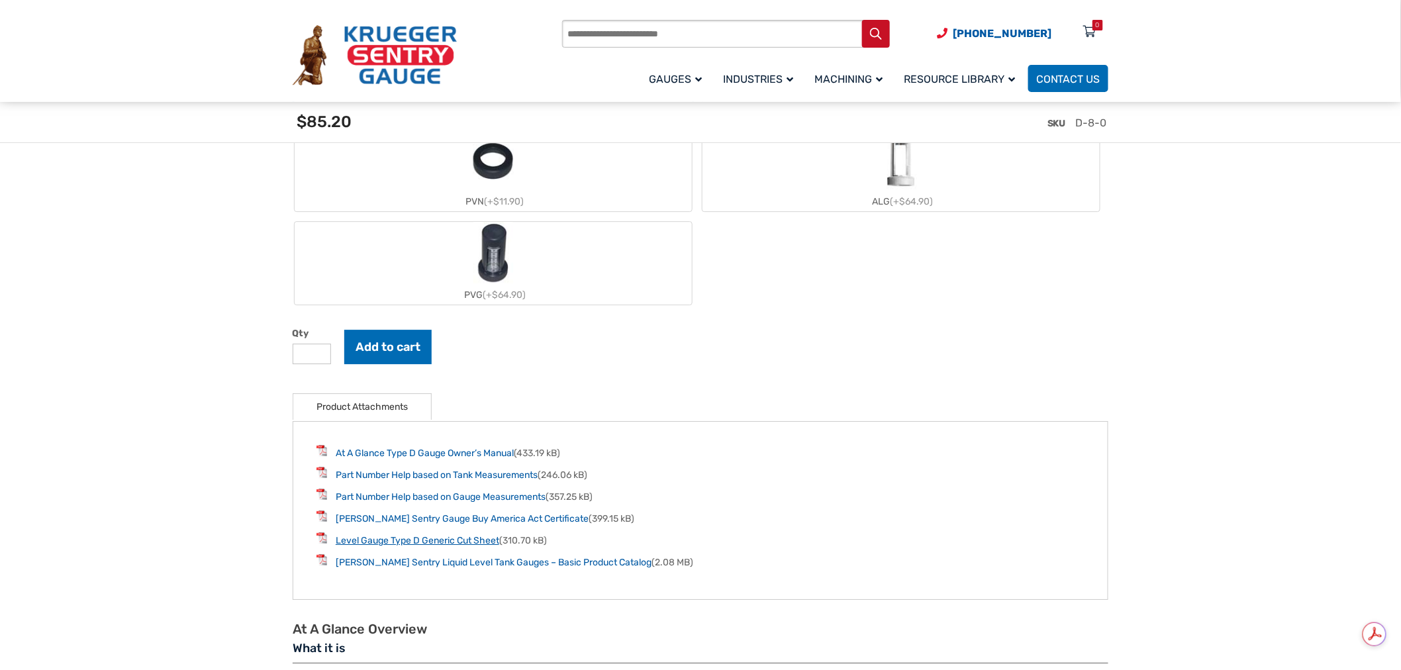
click at [453, 535] on link "Level Gauge Type D Generic Cut Sheet" at bounding box center [418, 540] width 164 height 11
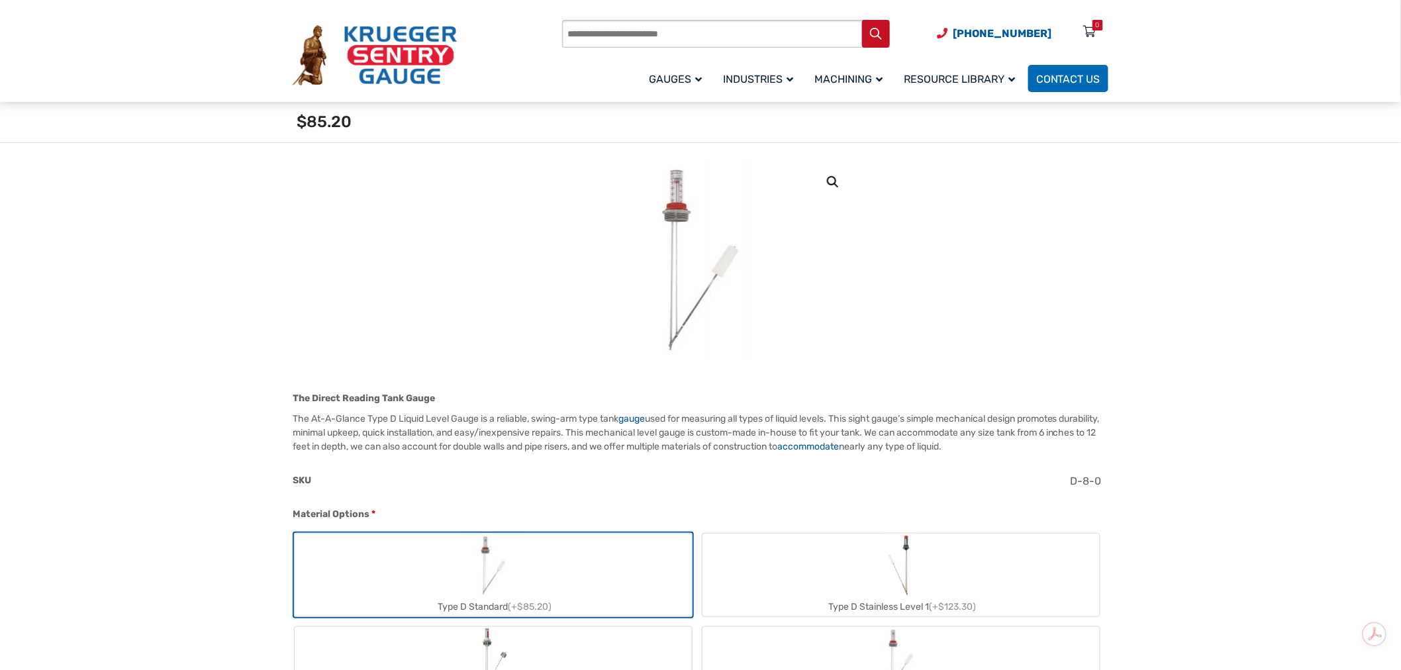
scroll to position [294, 0]
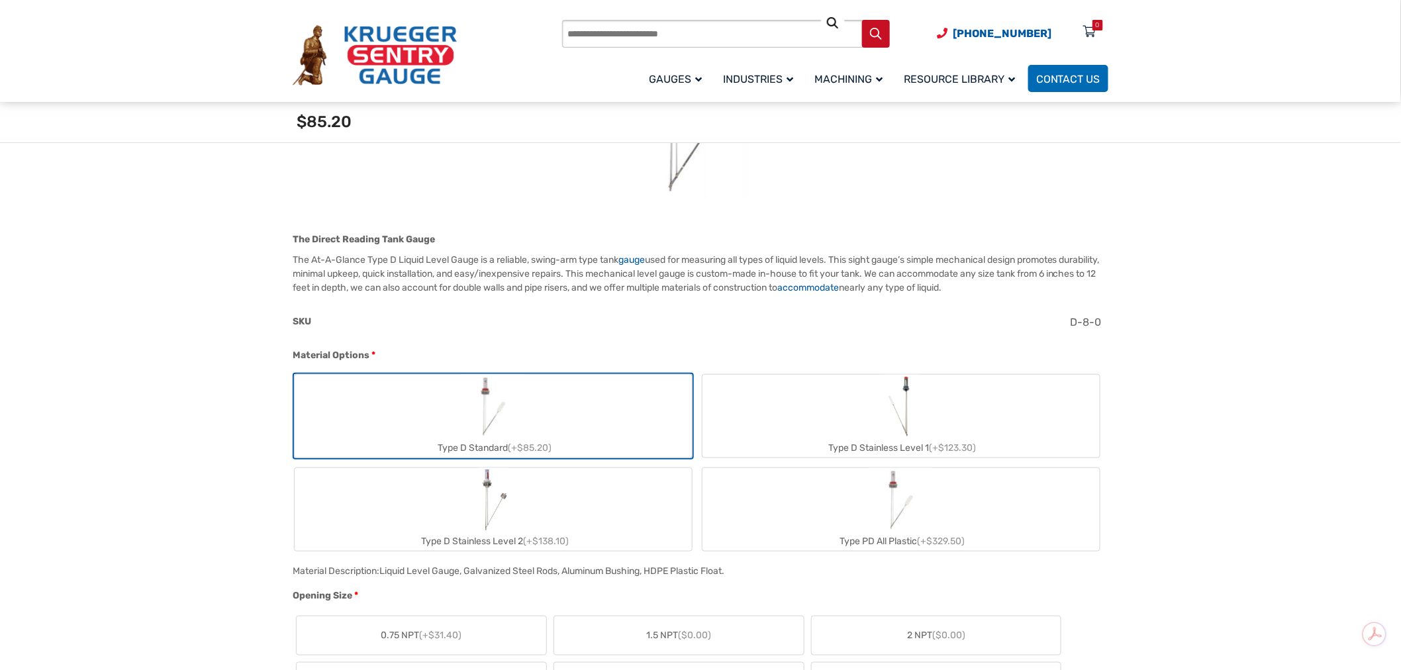
click at [775, 393] on label "Type D Stainless Level 1 (+$123.30)" at bounding box center [900, 416] width 397 height 83
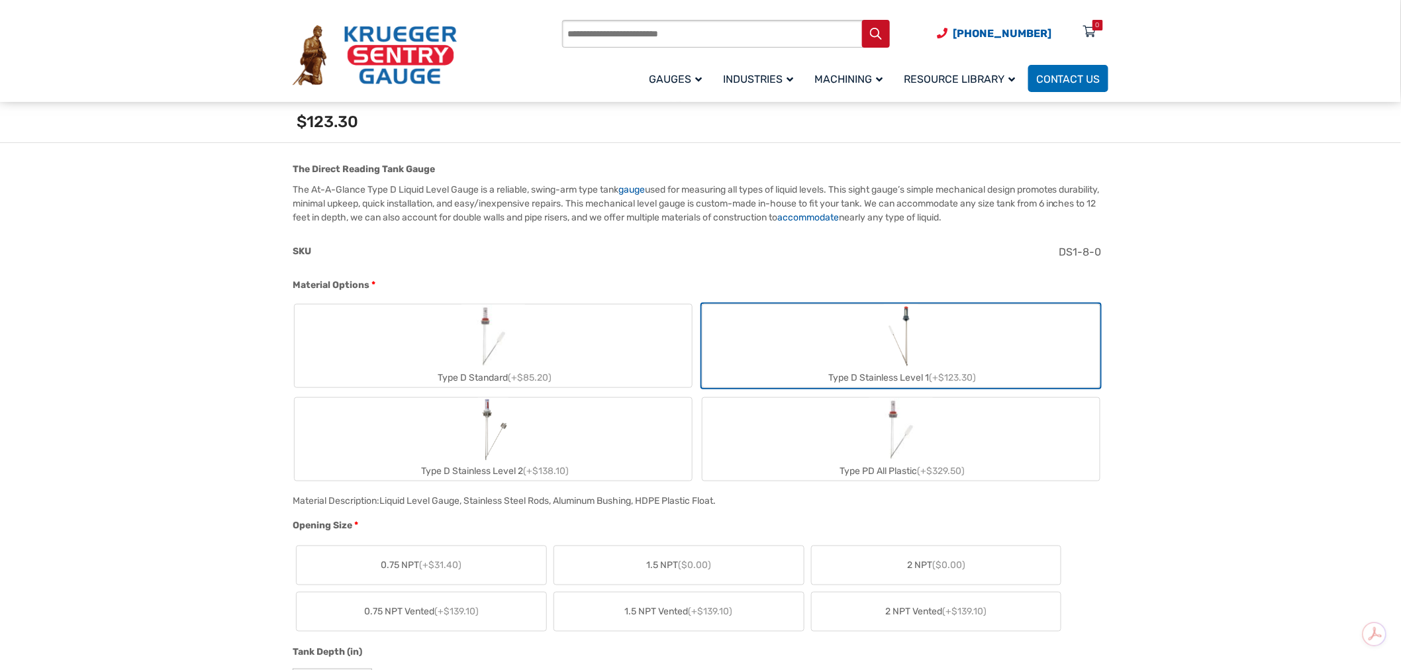
scroll to position [441, 0]
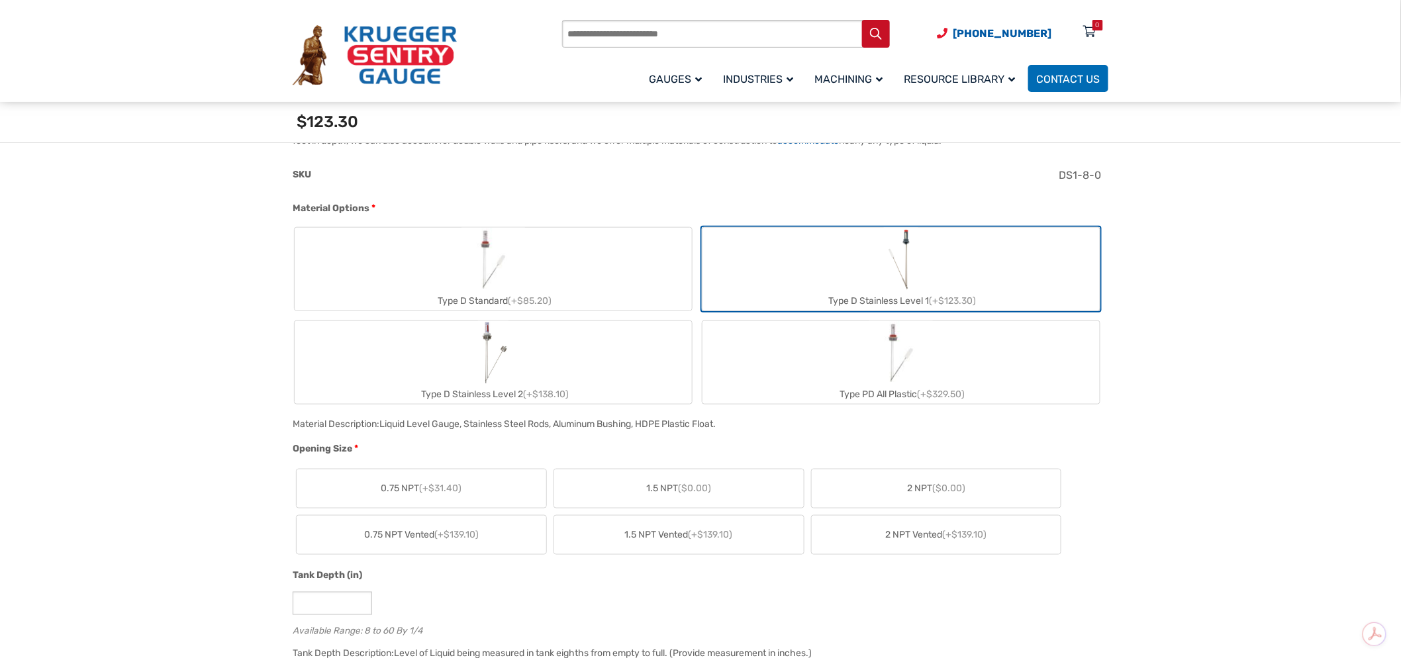
click at [654, 369] on label "Type D Stainless Level 2 (+$138.10)" at bounding box center [493, 362] width 397 height 83
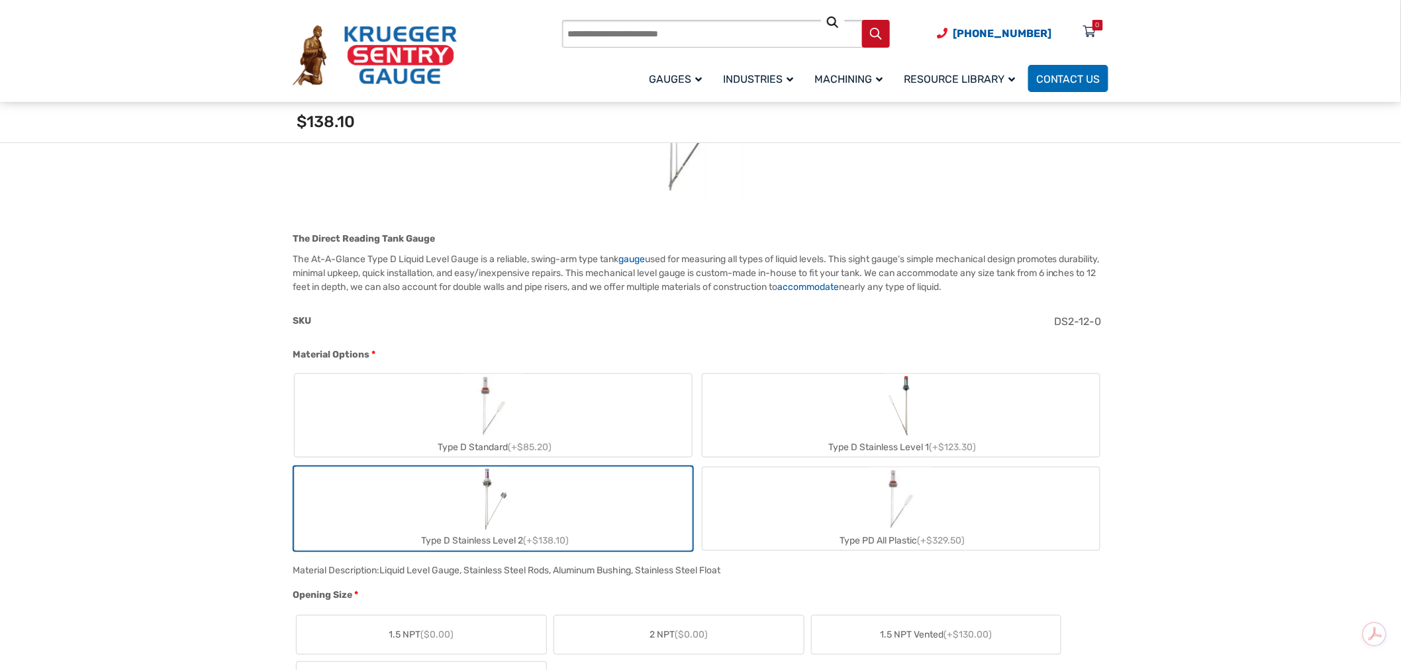
scroll to position [294, 0]
click at [852, 409] on label "Type D Stainless Level 1 (+$123.30)" at bounding box center [900, 416] width 397 height 83
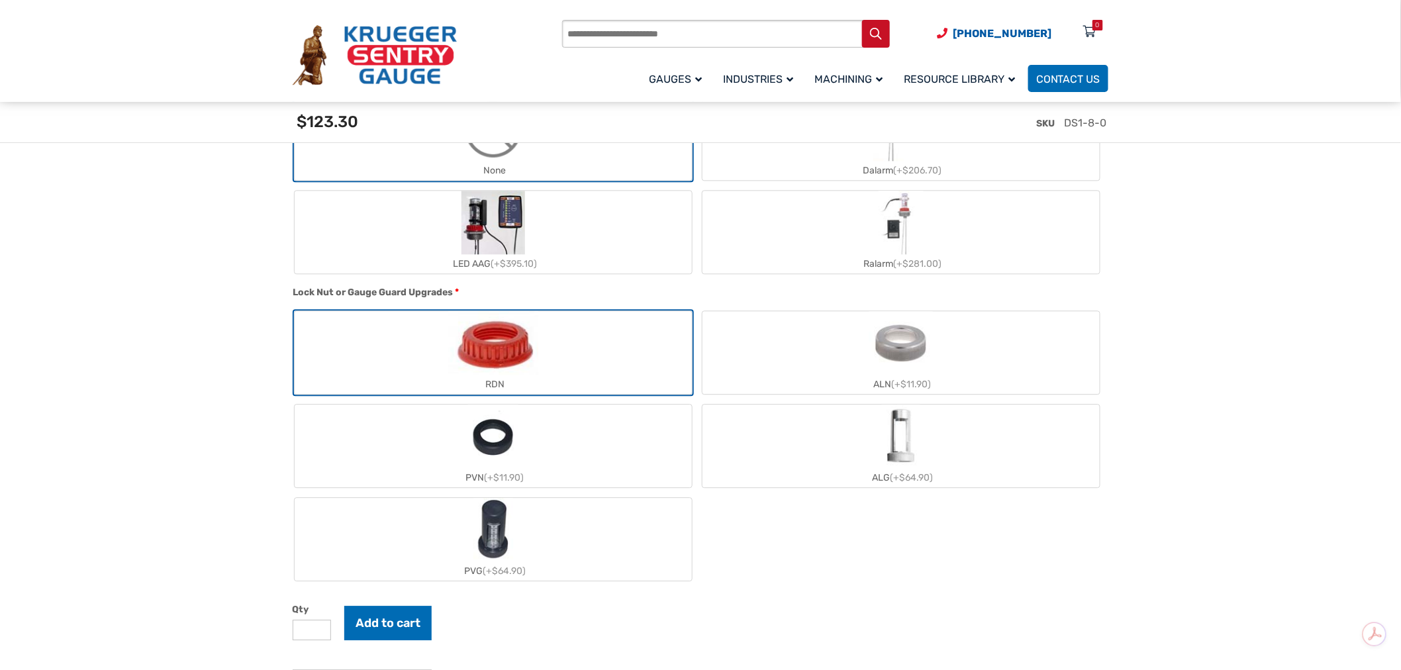
scroll to position [1563, 0]
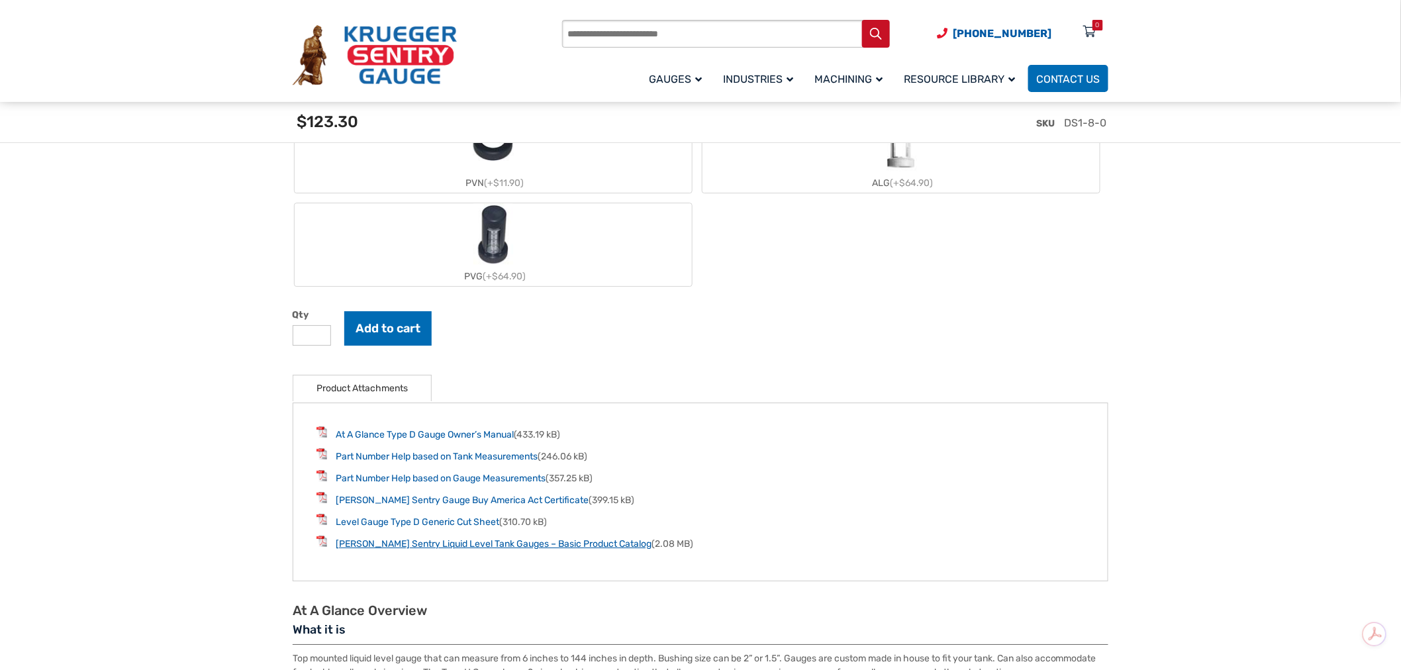
click at [573, 538] on link "Krueger Sentry Liquid Level Tank Gauges – Basic Product Catalog" at bounding box center [494, 543] width 316 height 11
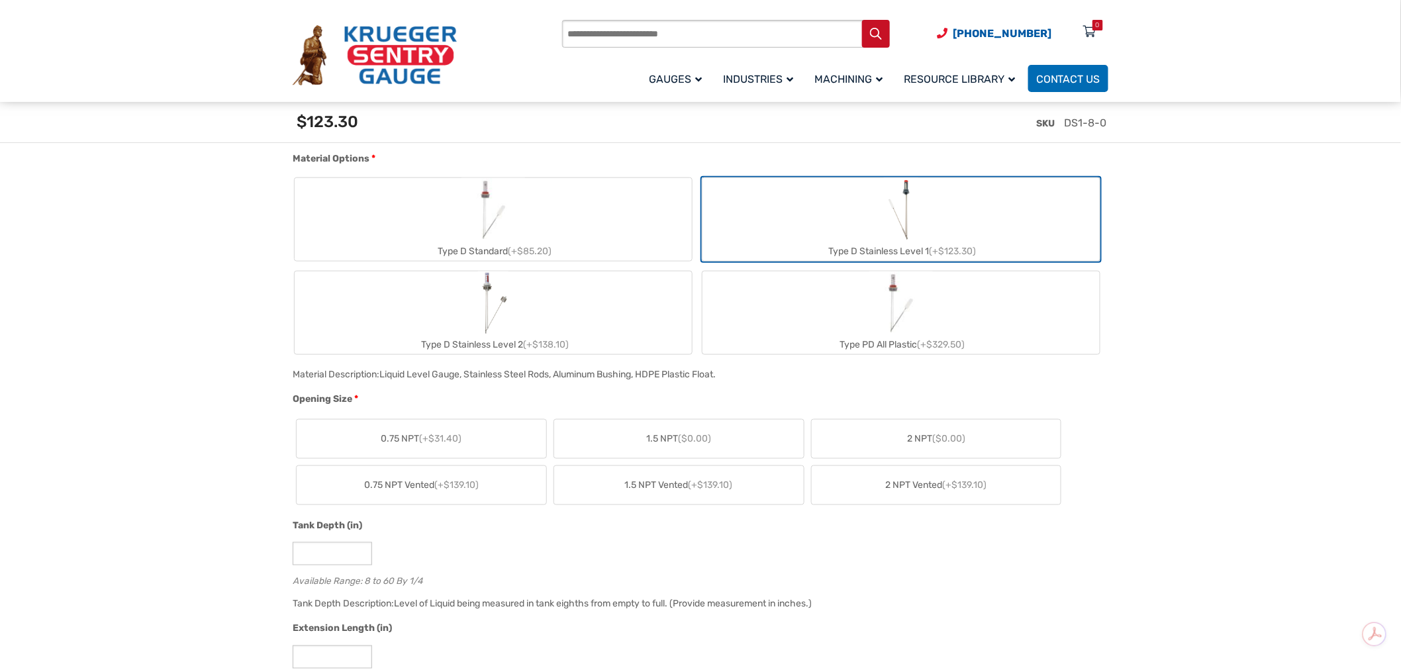
scroll to position [514, 0]
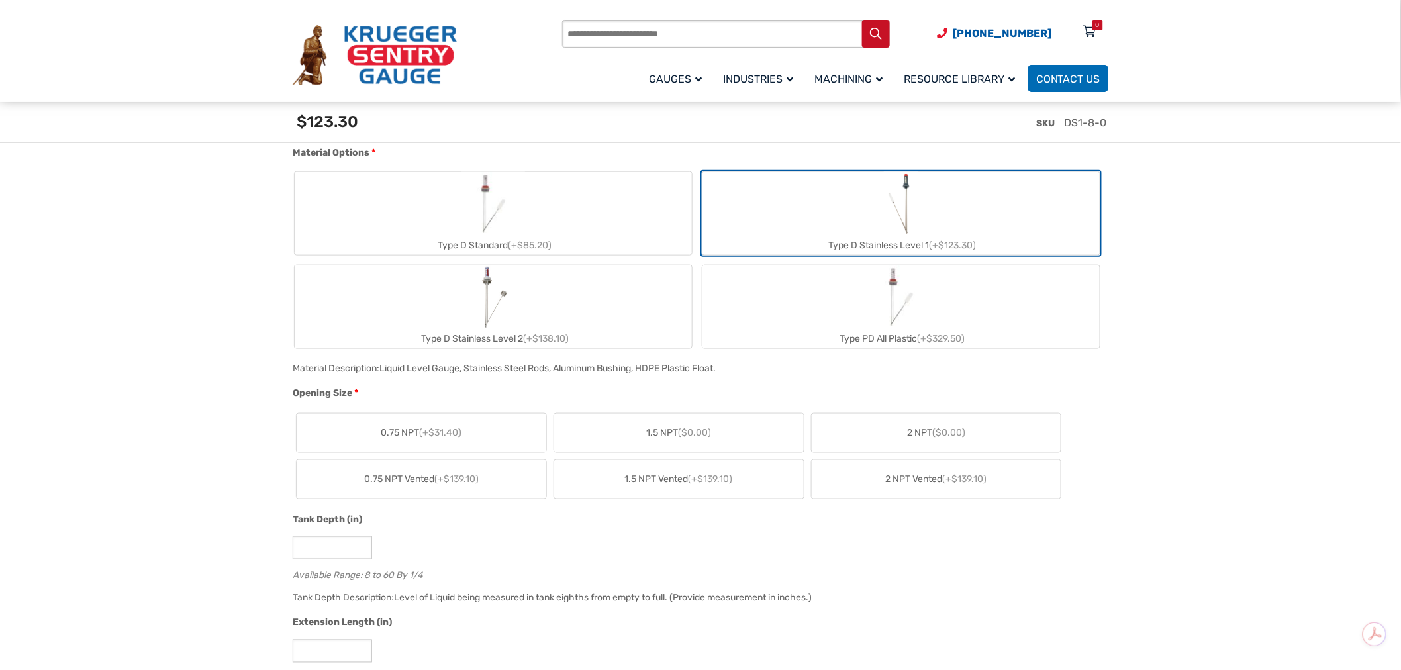
click at [858, 418] on label "2 NPT ($0.00)" at bounding box center [937, 433] width 250 height 38
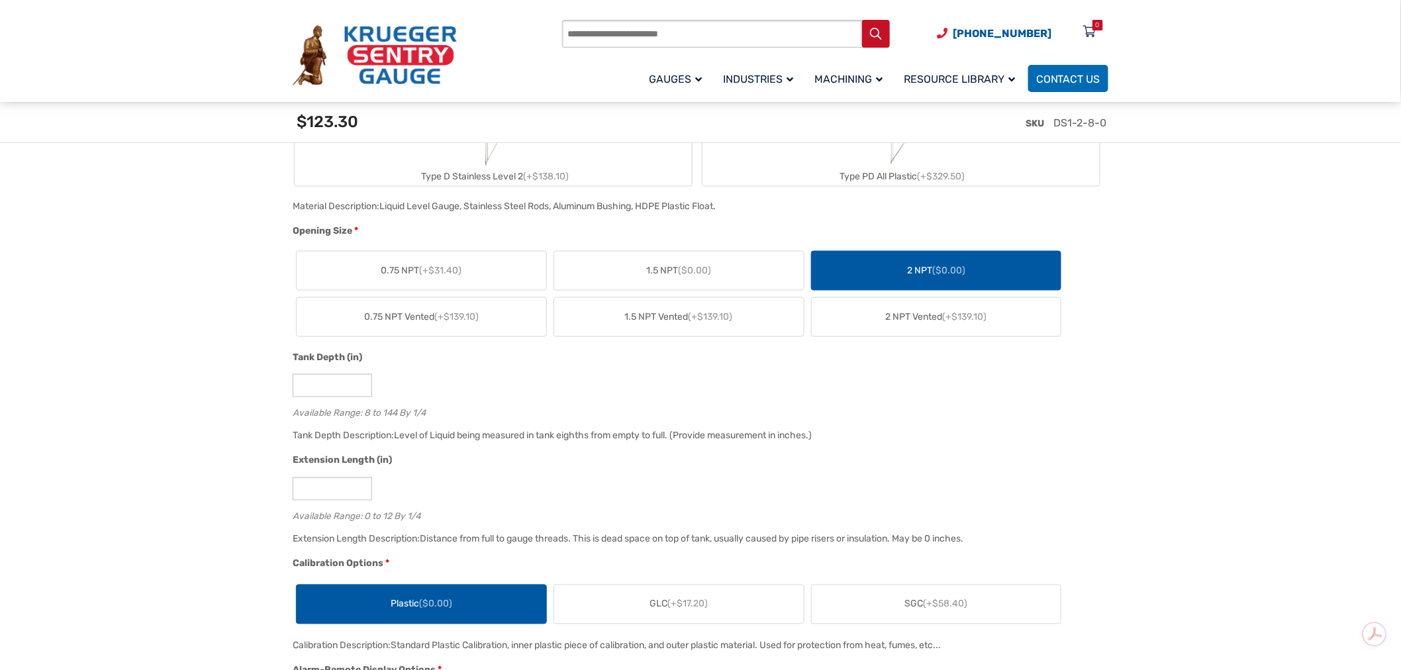
scroll to position [735, 0]
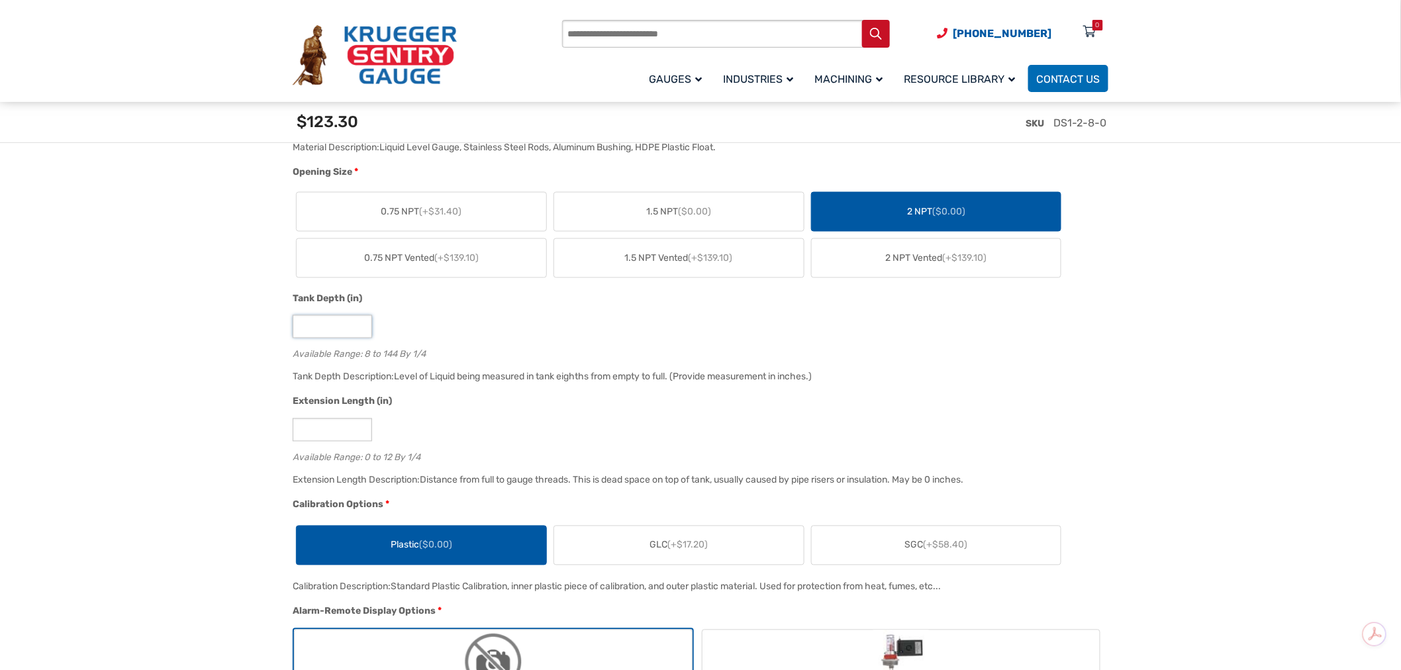
drag, startPoint x: 298, startPoint y: 324, endPoint x: 275, endPoint y: 324, distance: 23.2
type input "**"
click at [432, 397] on div "Extension Length (in)" at bounding box center [697, 403] width 809 height 17
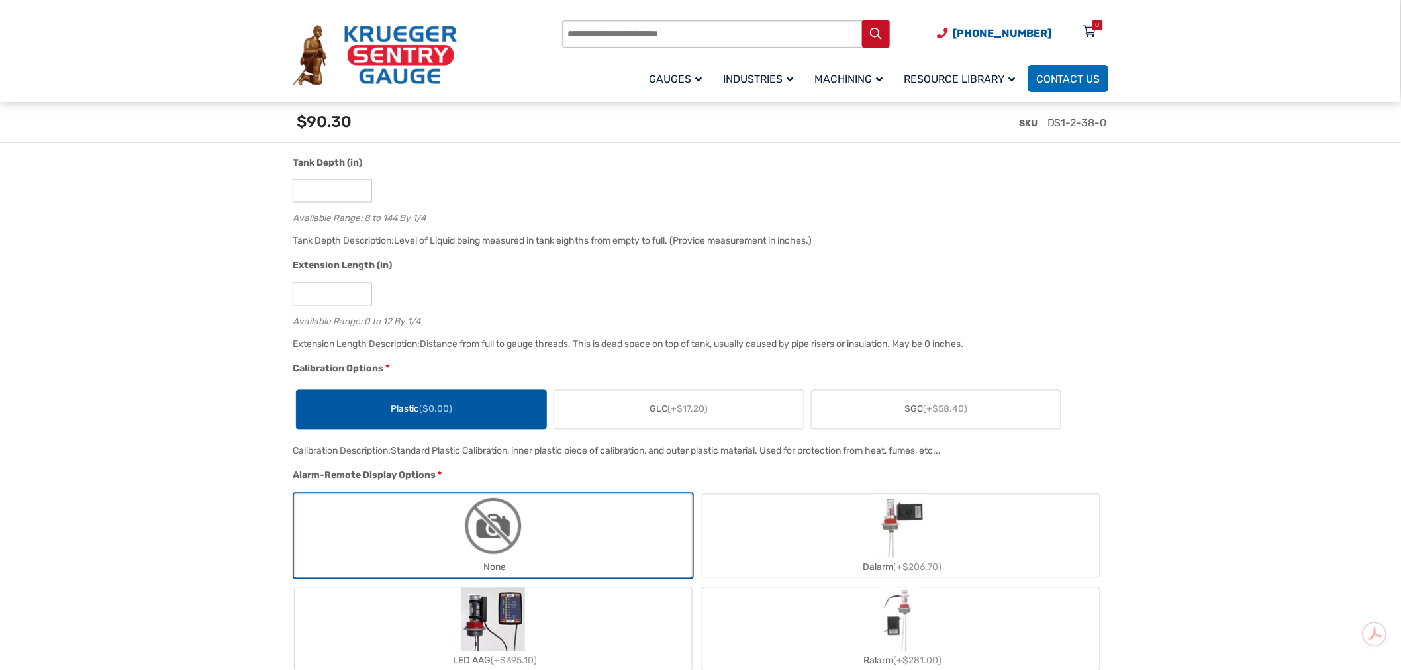
scroll to position [882, 0]
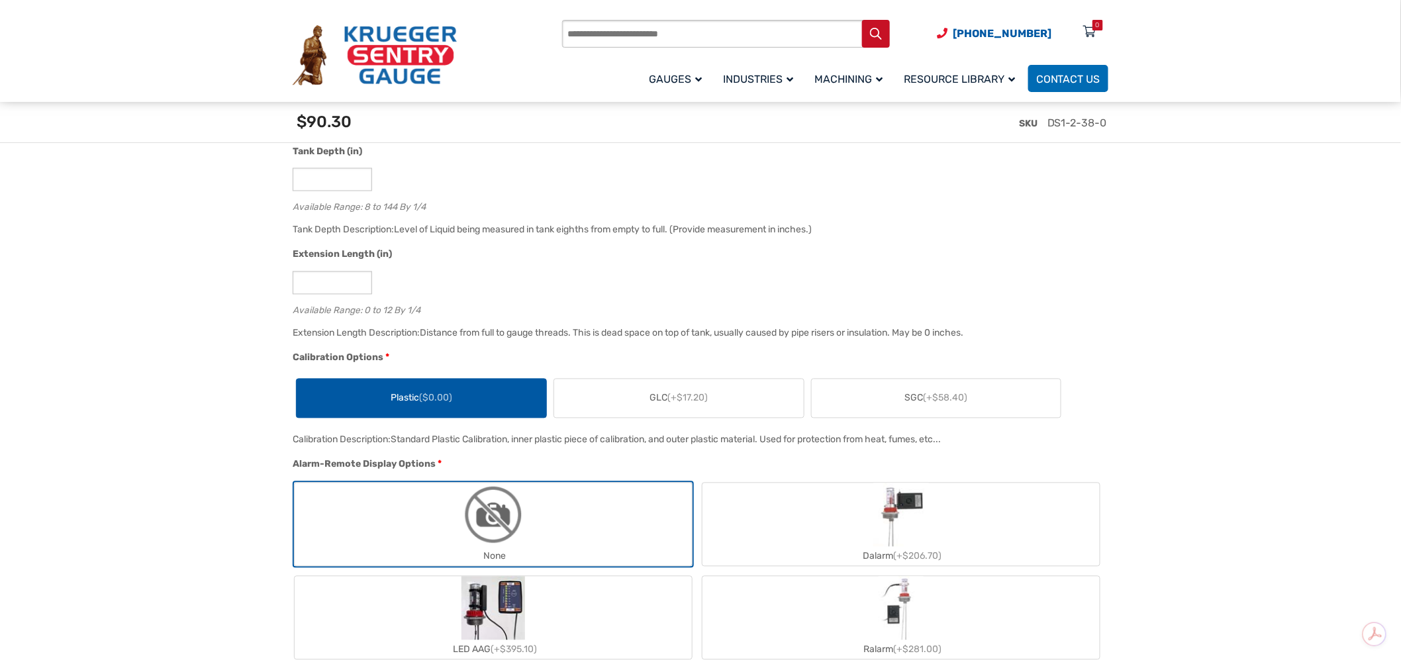
click at [650, 396] on span "GLC (+$17.20)" at bounding box center [678, 398] width 58 height 14
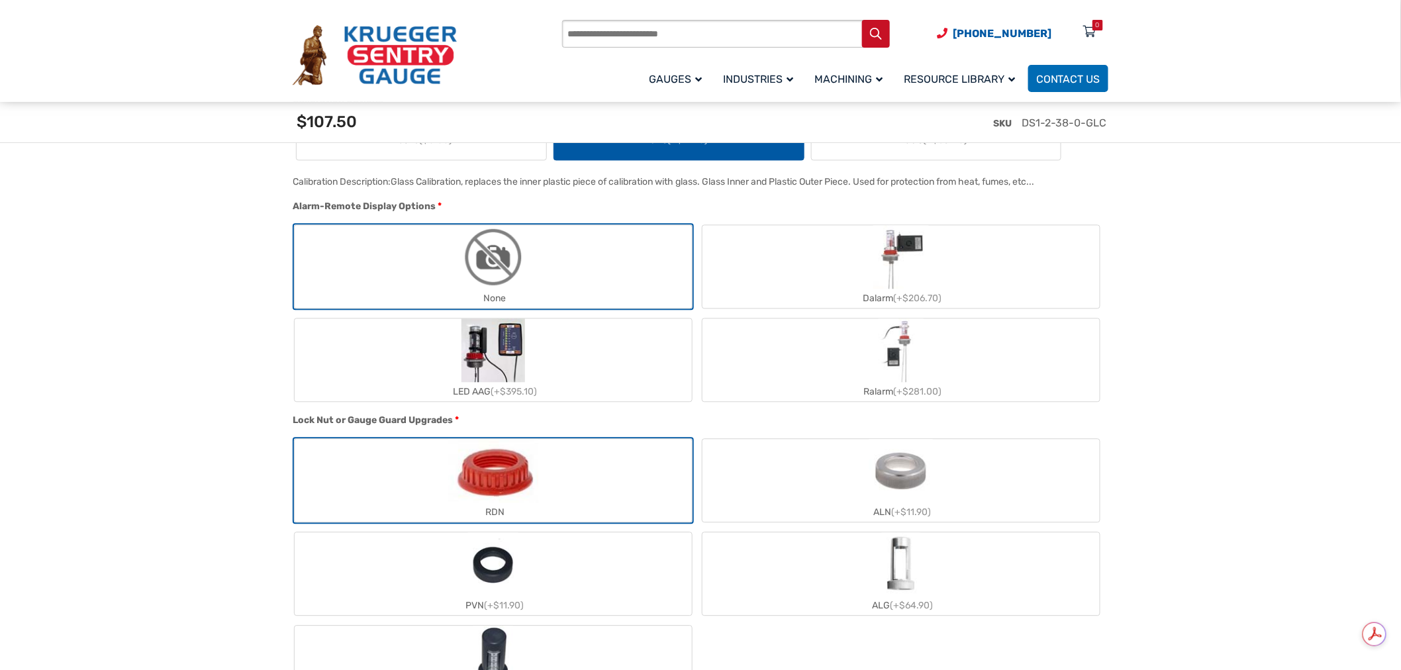
scroll to position [1176, 0]
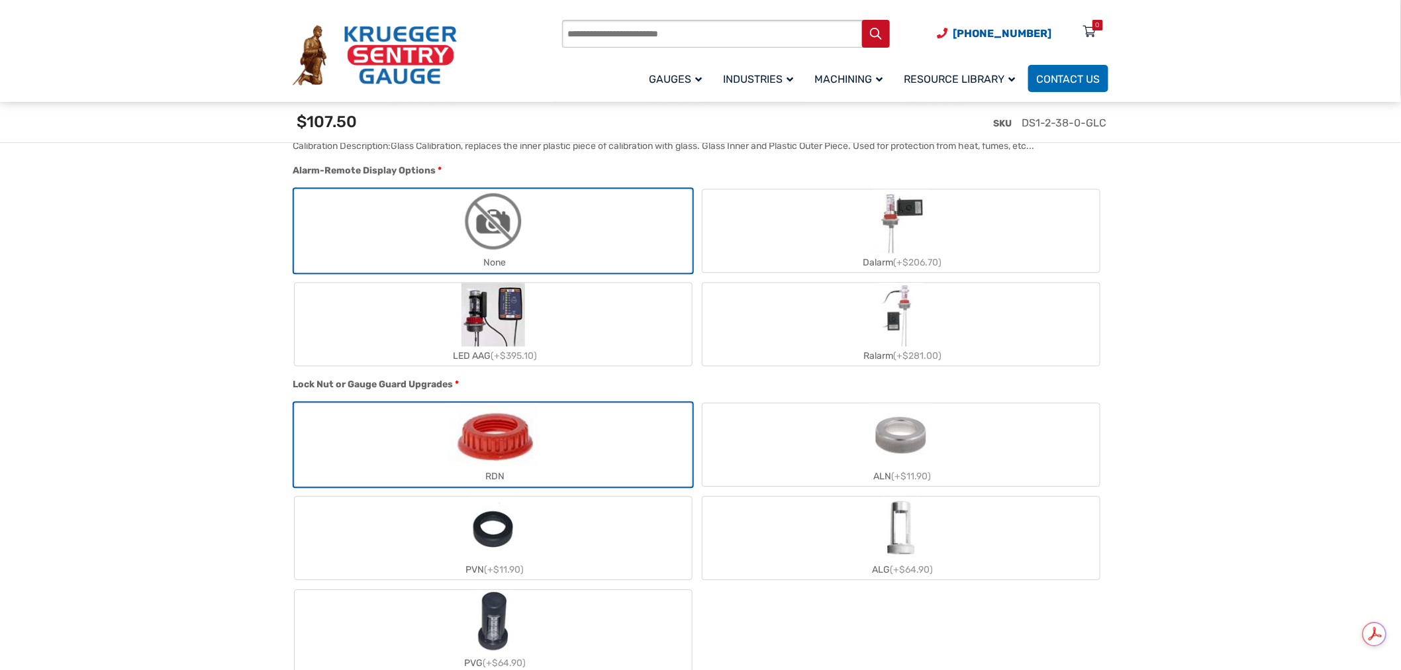
click at [953, 432] on label "ALN (+$11.90)" at bounding box center [900, 444] width 397 height 83
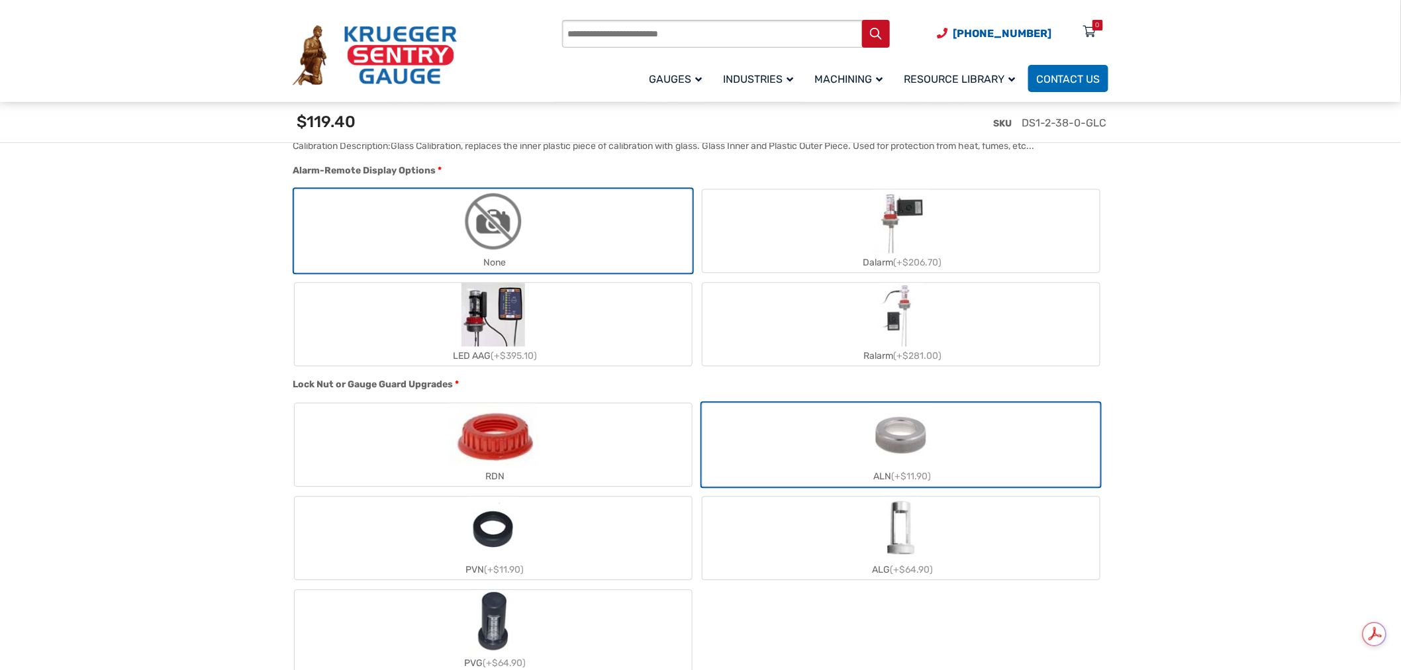
click at [621, 421] on label "RDN" at bounding box center [493, 444] width 397 height 83
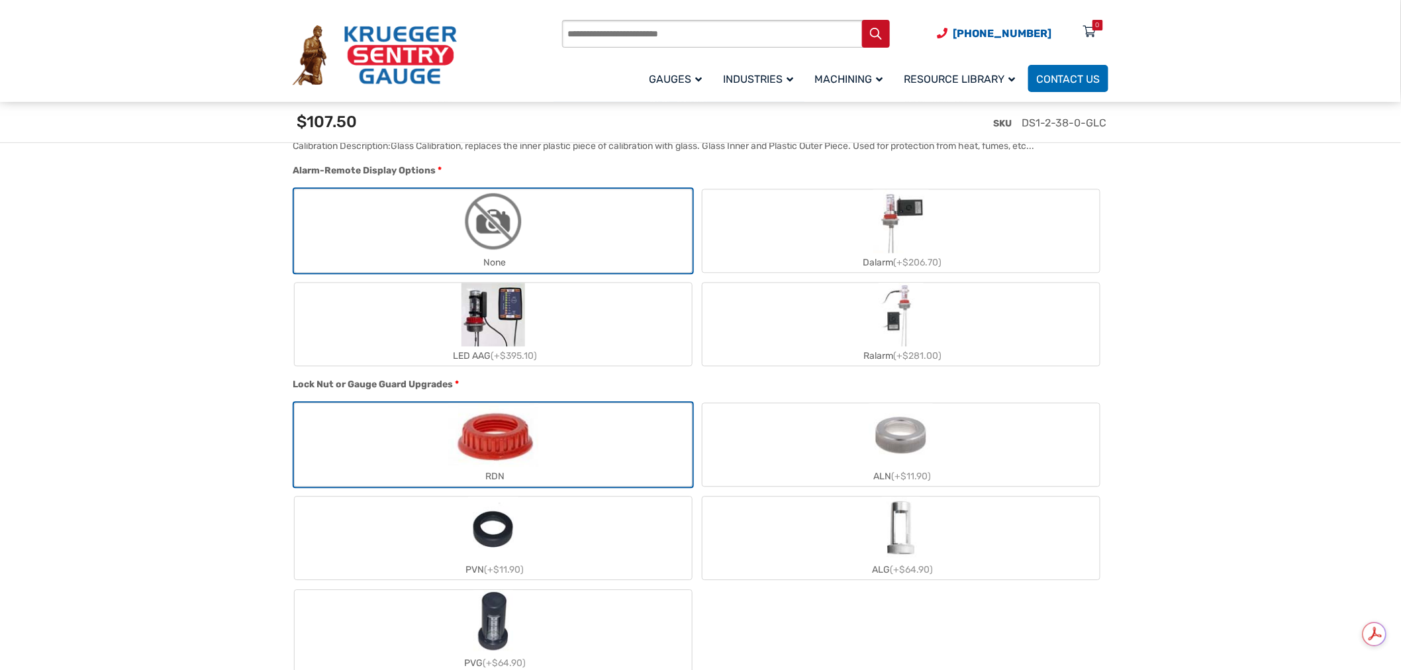
click at [746, 440] on label "ALN (+$11.90)" at bounding box center [900, 444] width 397 height 83
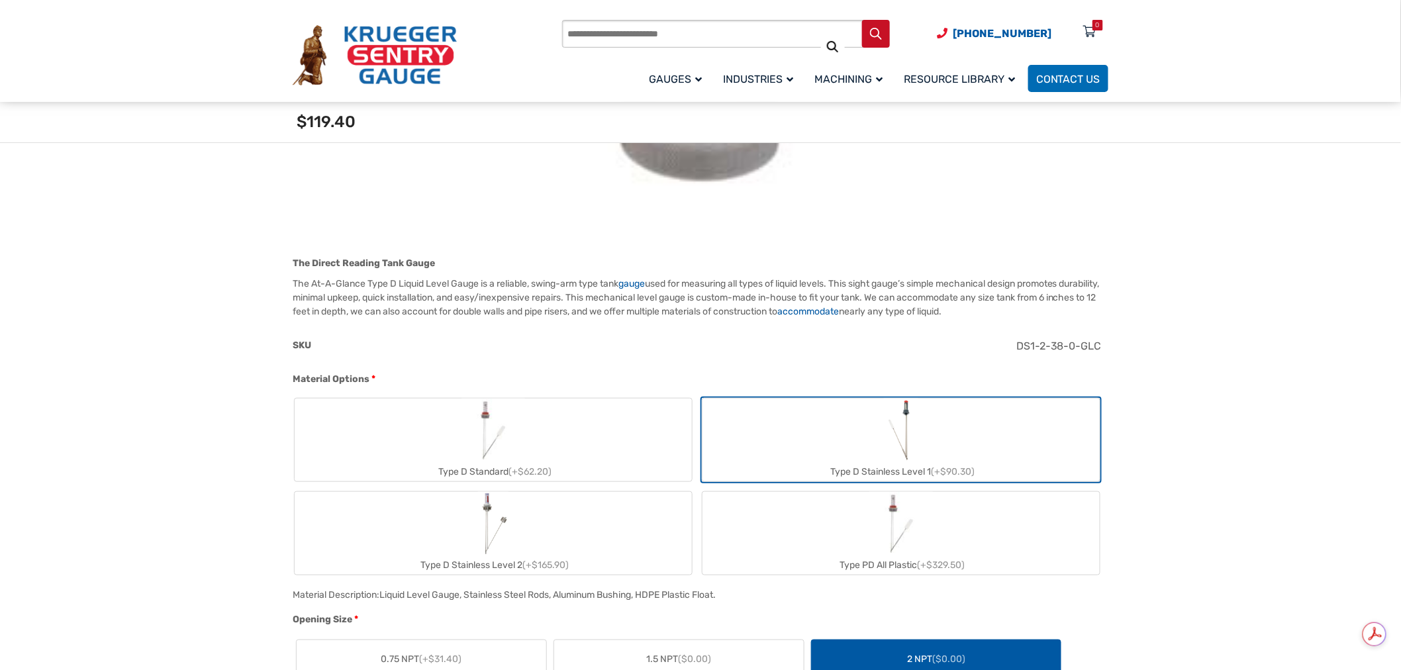
scroll to position [294, 0]
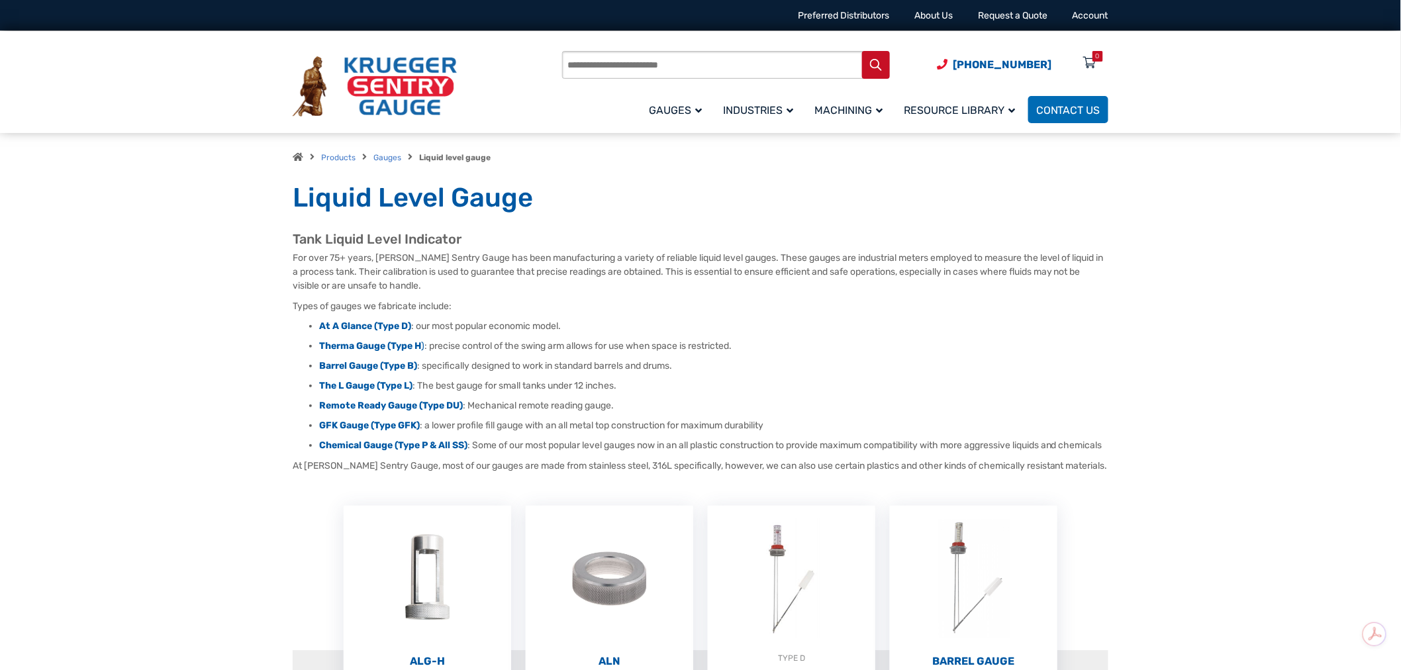
click at [384, 68] on img at bounding box center [375, 86] width 164 height 61
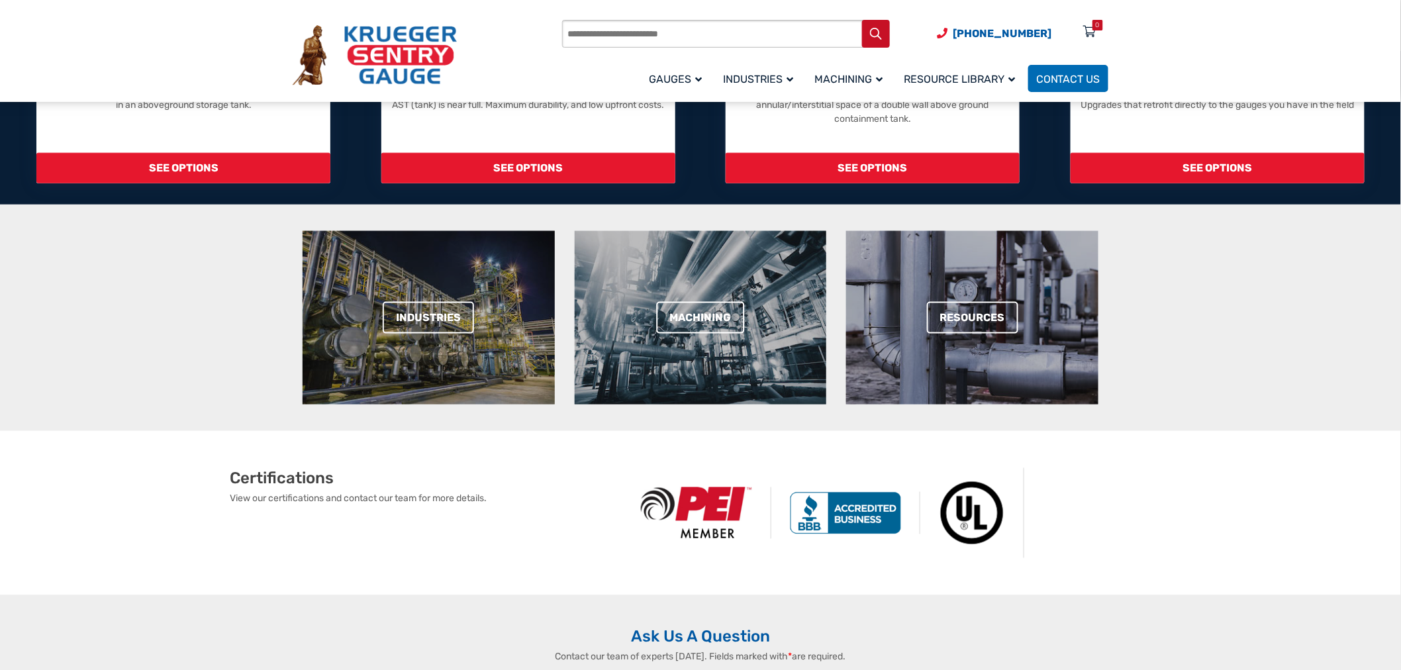
scroll to position [147, 0]
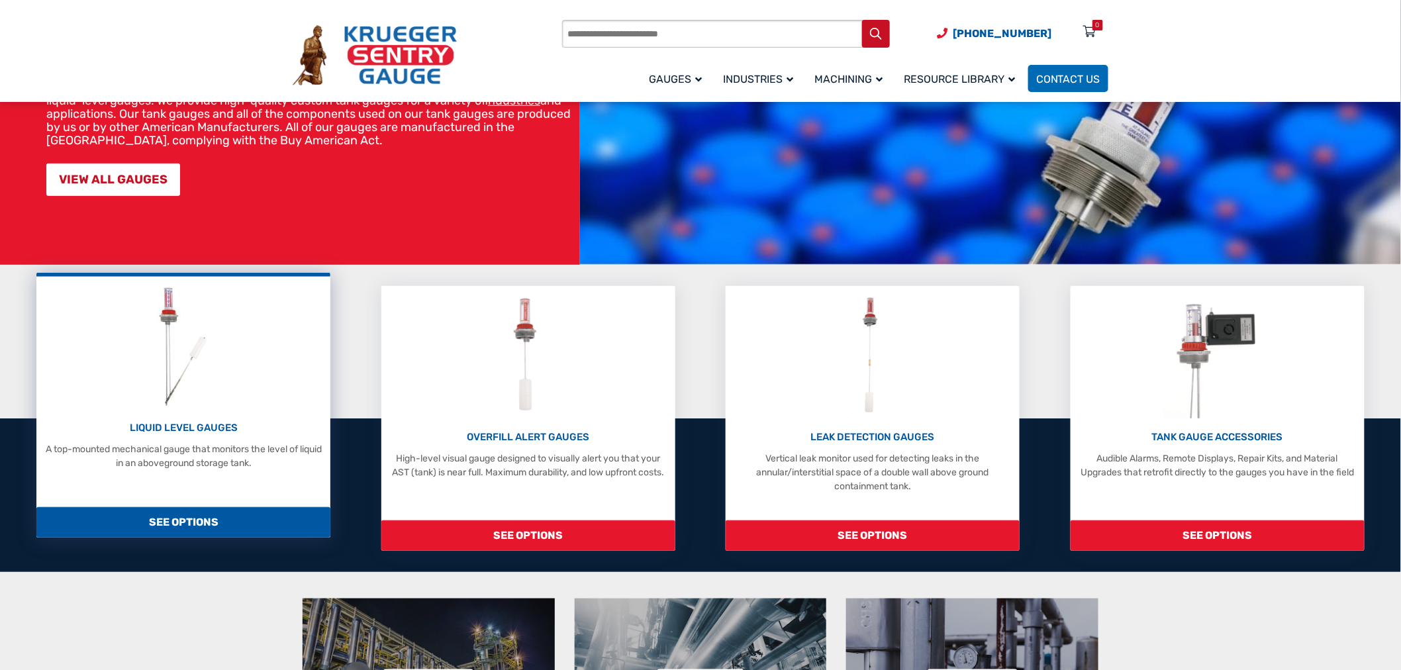
click at [235, 356] on div "LIQUID LEVEL GAUGES A top-mounted mechanical gauge that monitors the level of l…" at bounding box center [183, 376] width 281 height 187
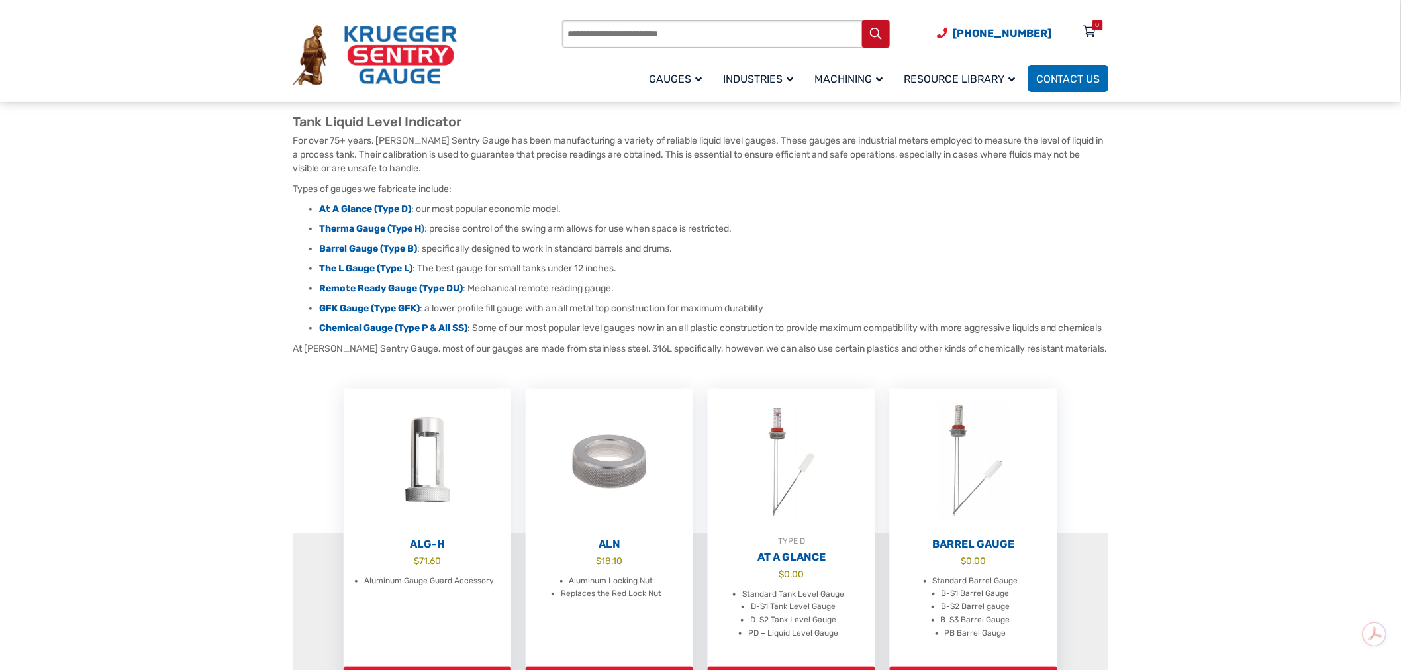
scroll to position [147, 0]
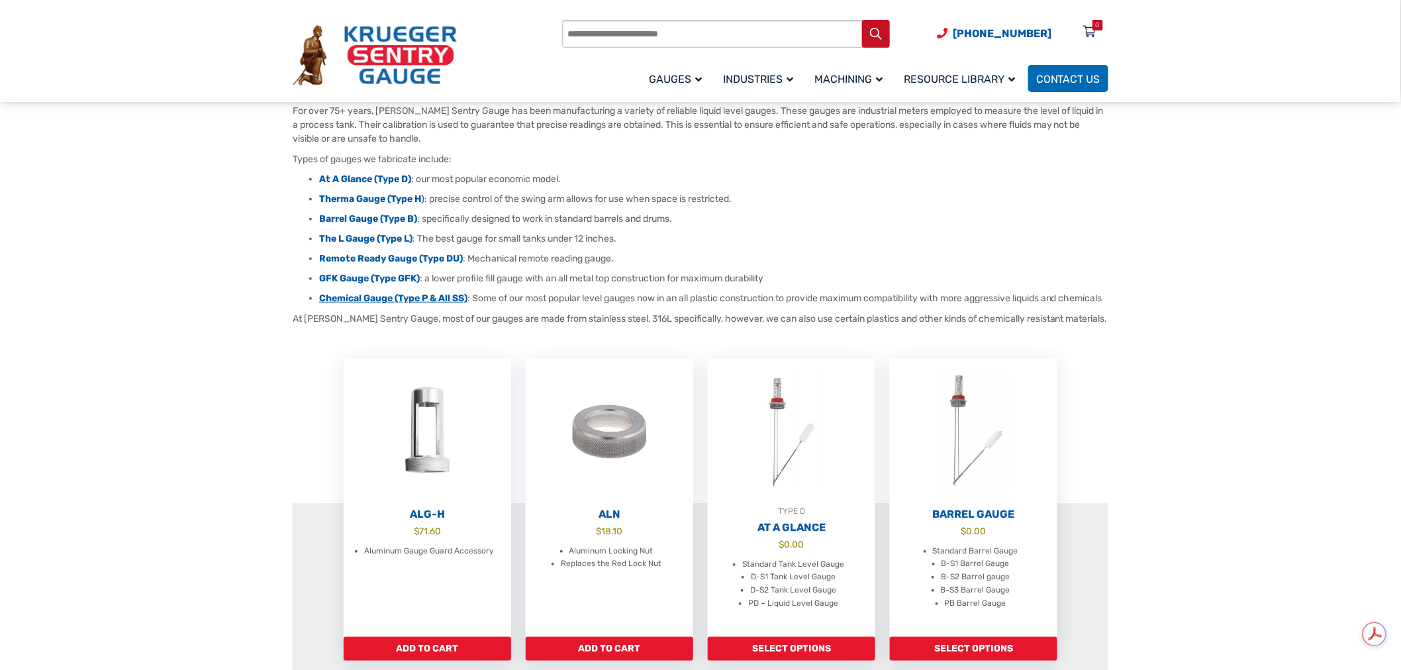
click at [359, 298] on strong "Chemical Gauge (Type P & All SS)" at bounding box center [393, 298] width 148 height 11
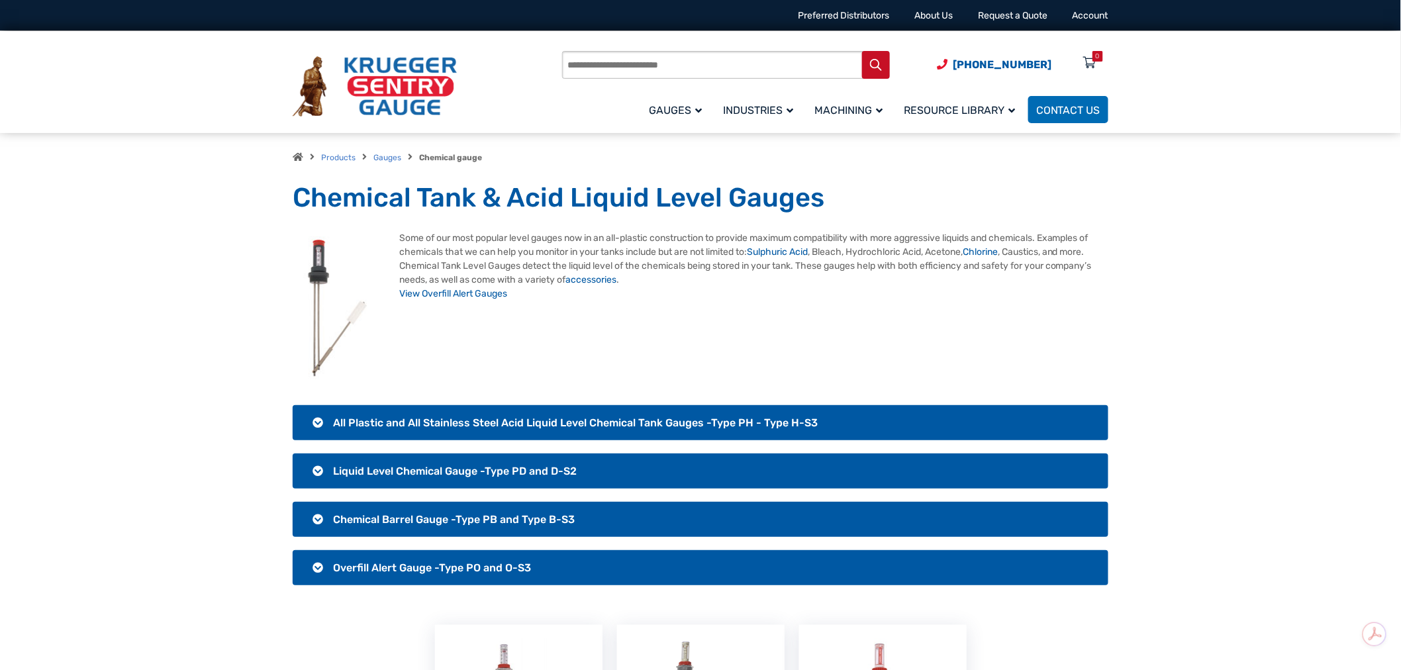
click at [375, 93] on img at bounding box center [375, 86] width 164 height 61
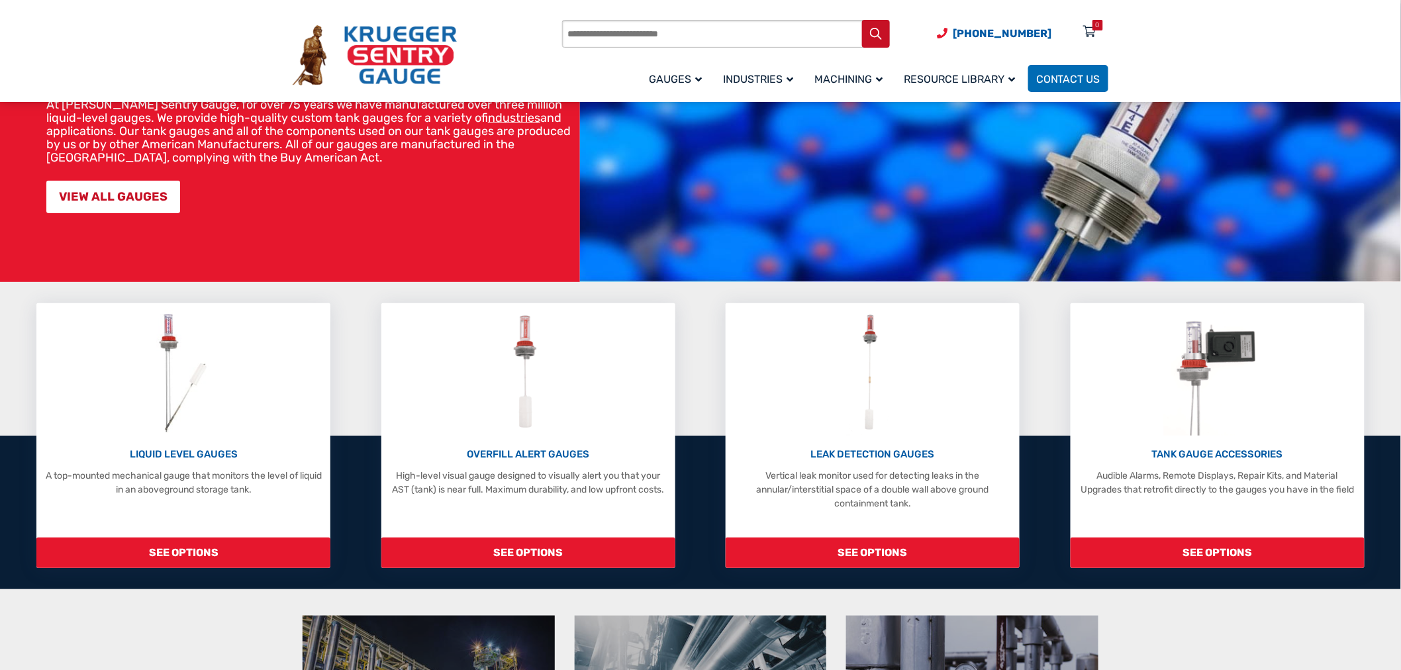
scroll to position [294, 0]
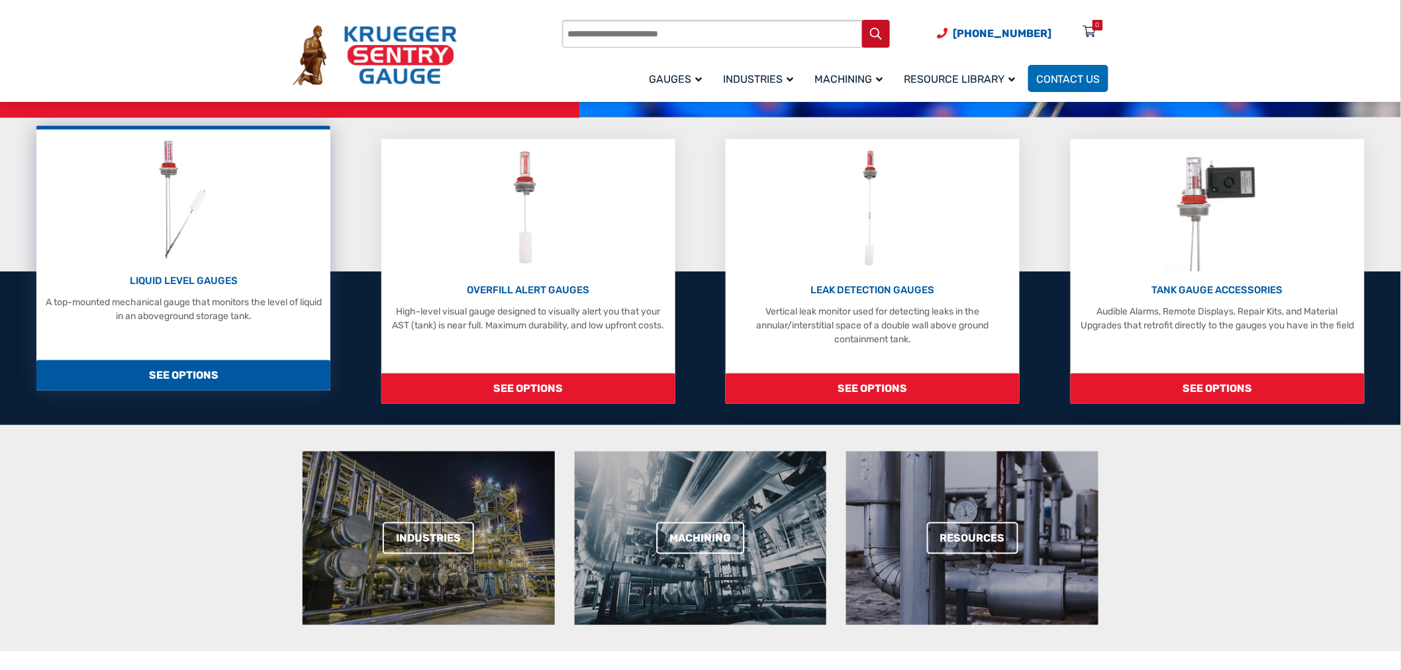
click at [252, 361] on span "SEE OPTIONS" at bounding box center [183, 375] width 294 height 30
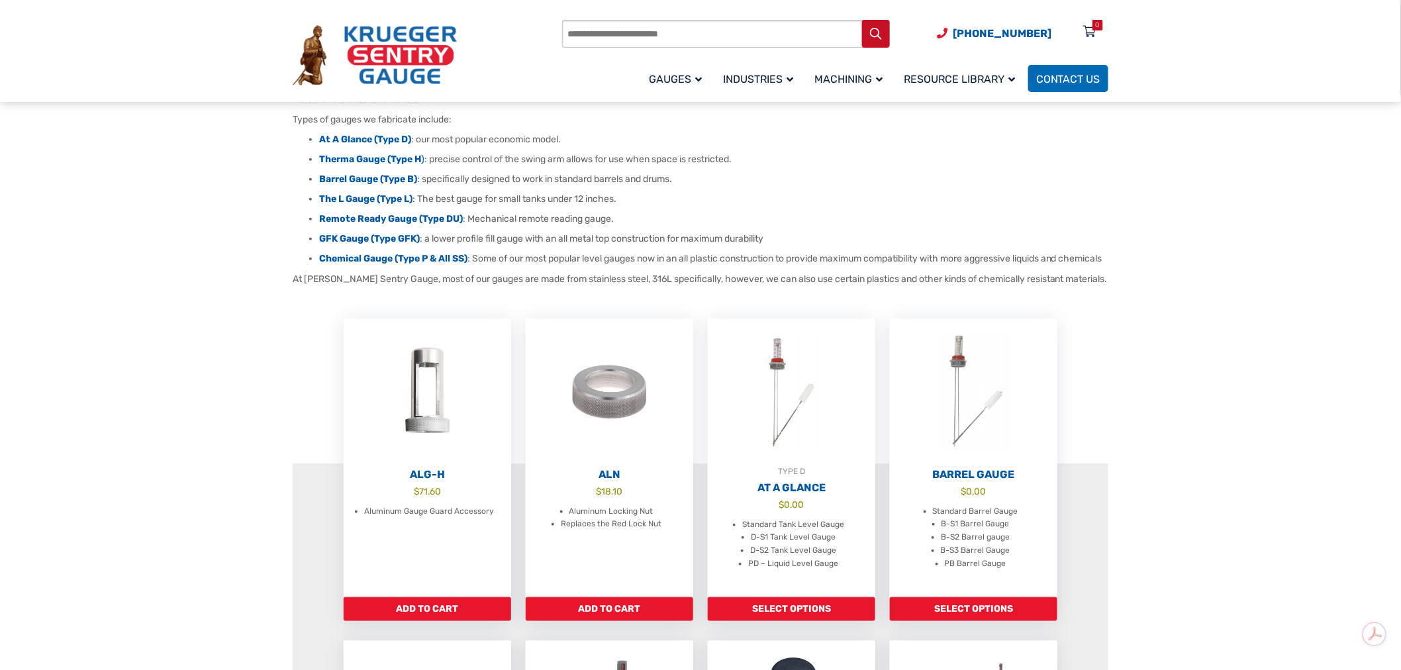
scroll to position [220, 0]
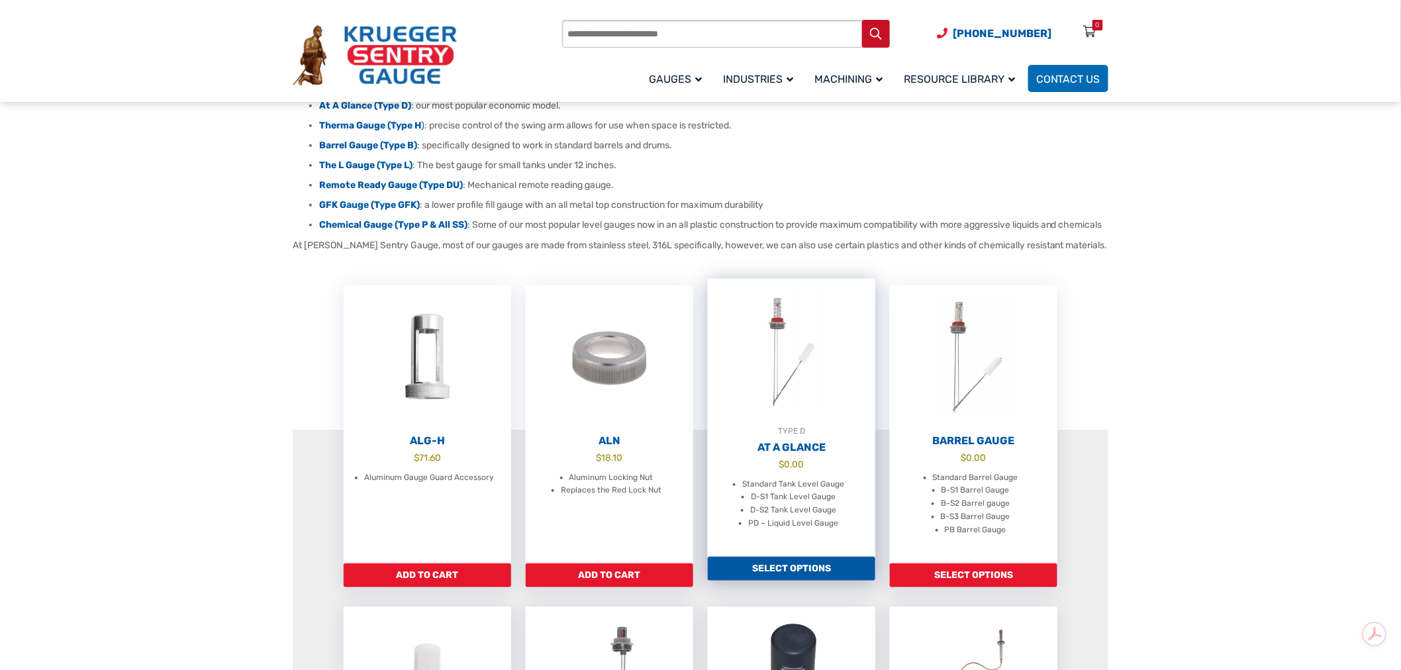
click at [784, 406] on img at bounding box center [791, 352] width 167 height 146
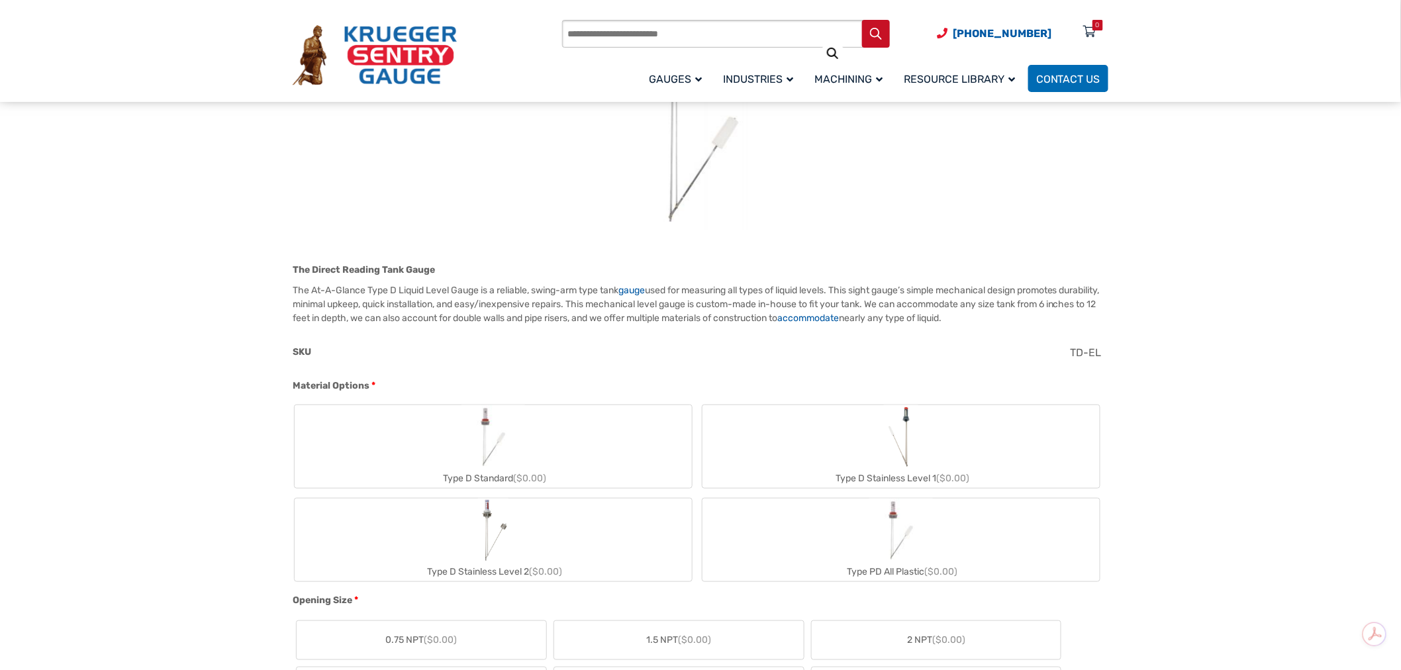
scroll to position [294, 0]
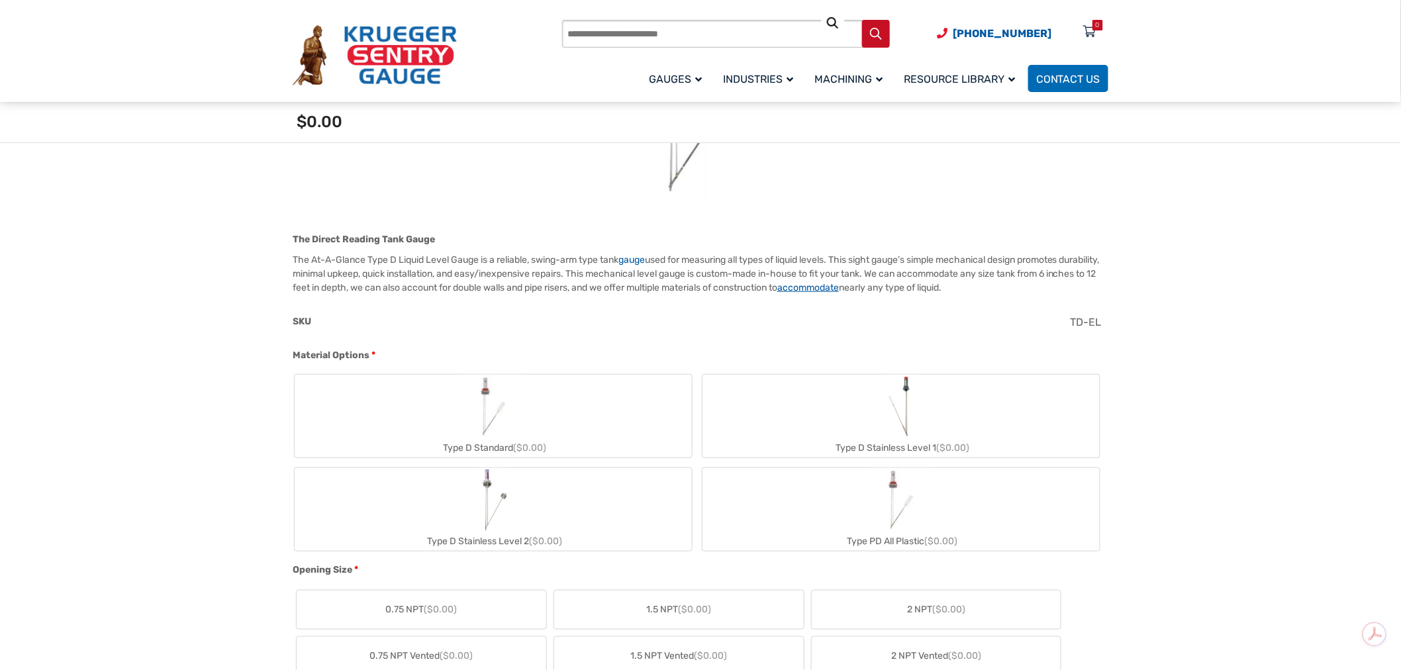
click at [839, 287] on link "accommodate" at bounding box center [808, 287] width 62 height 11
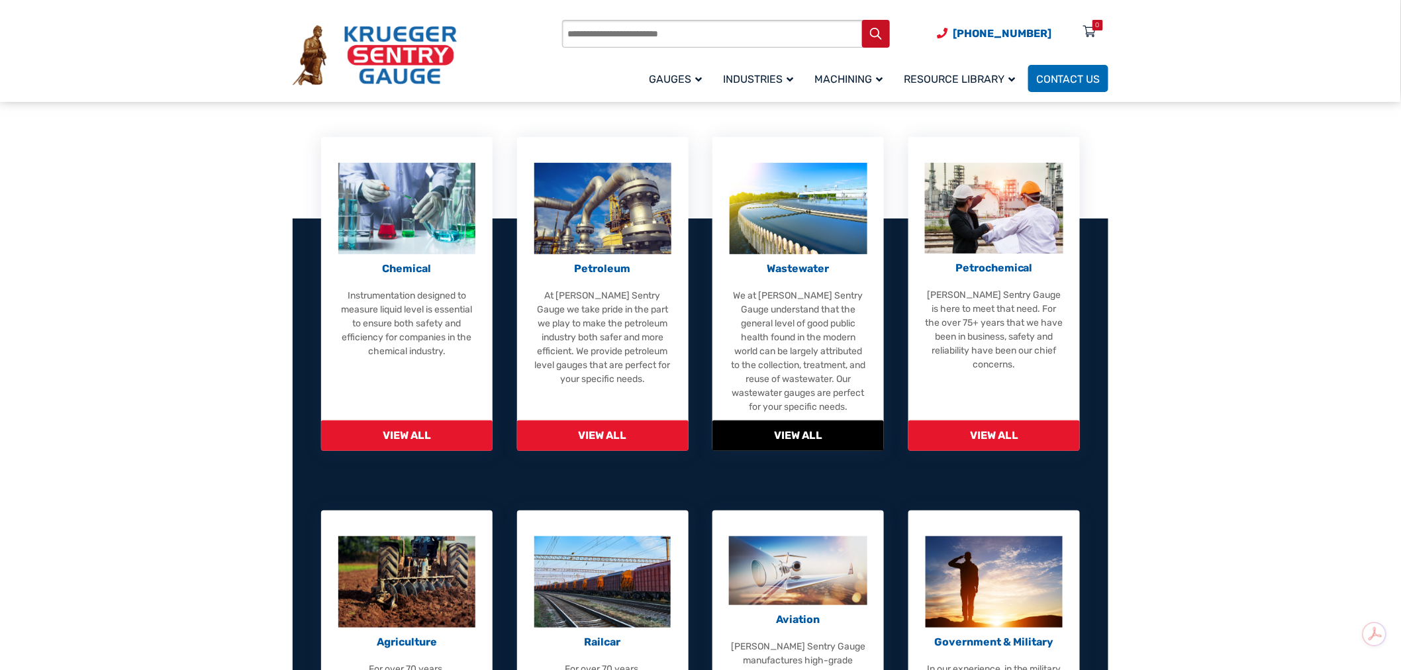
scroll to position [147, 0]
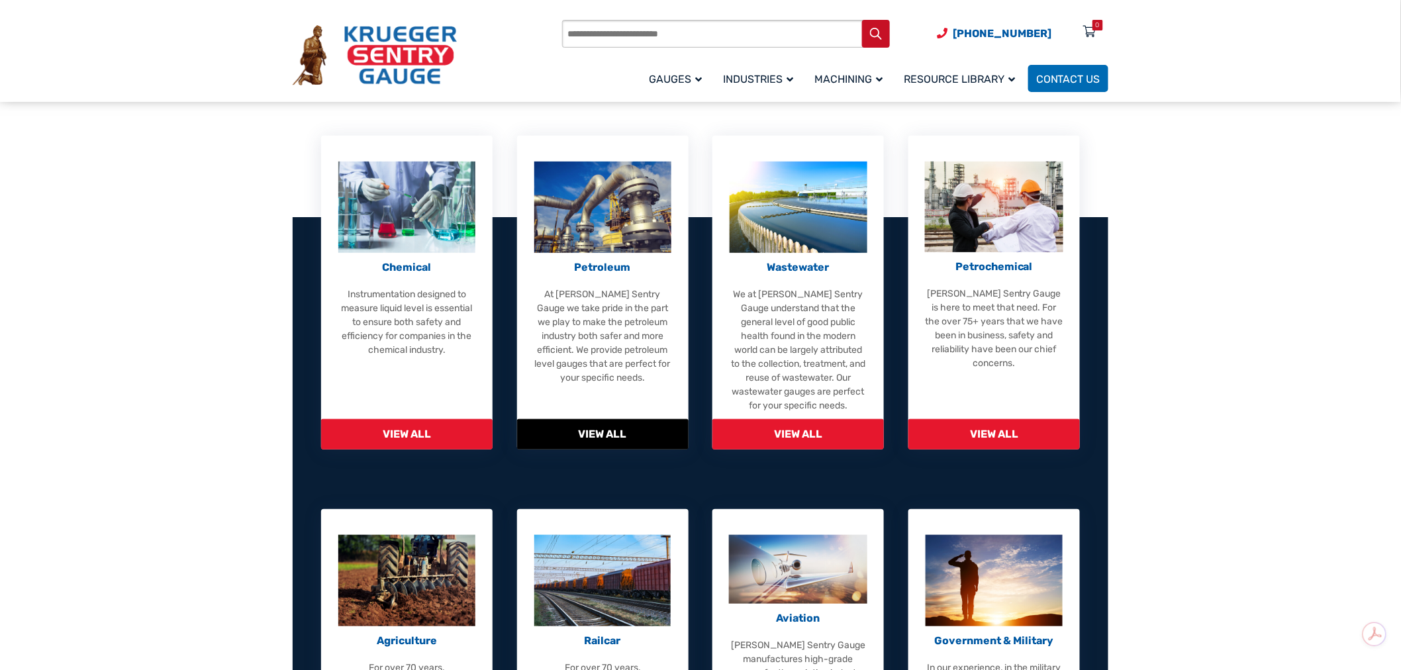
click at [629, 427] on span "View All" at bounding box center [602, 434] width 171 height 30
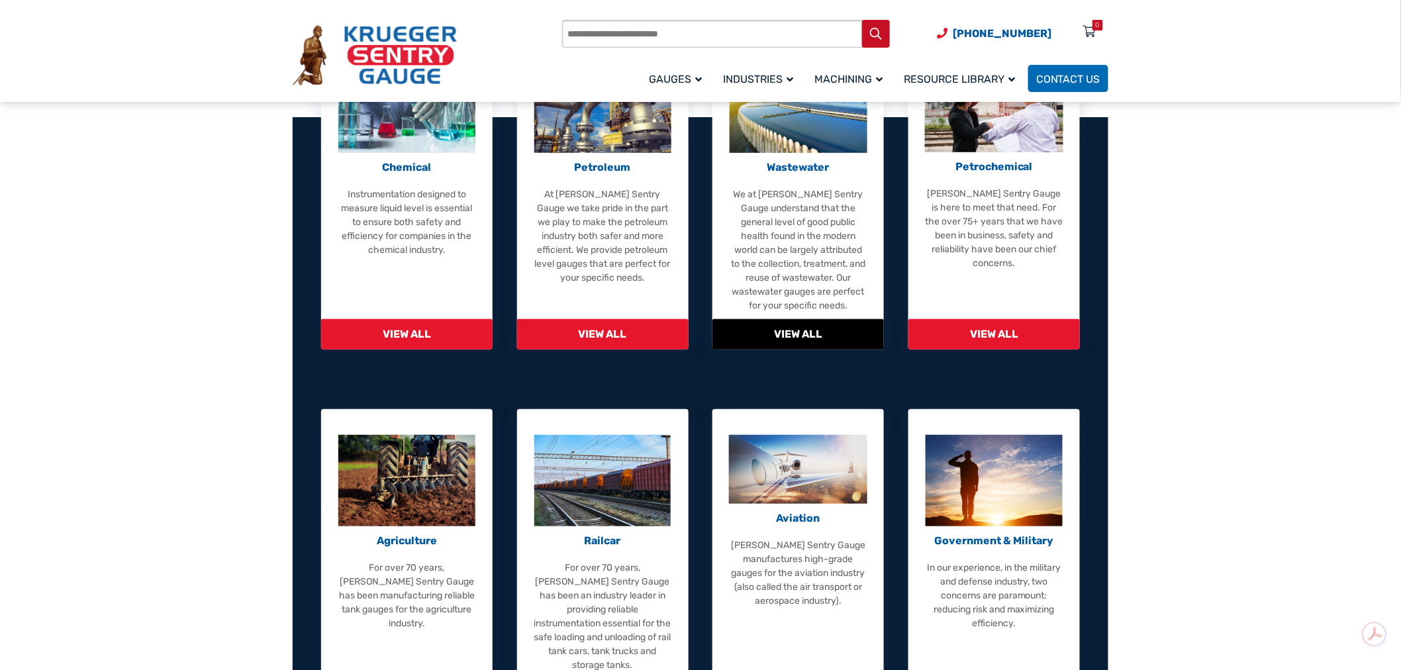
scroll to position [220, 0]
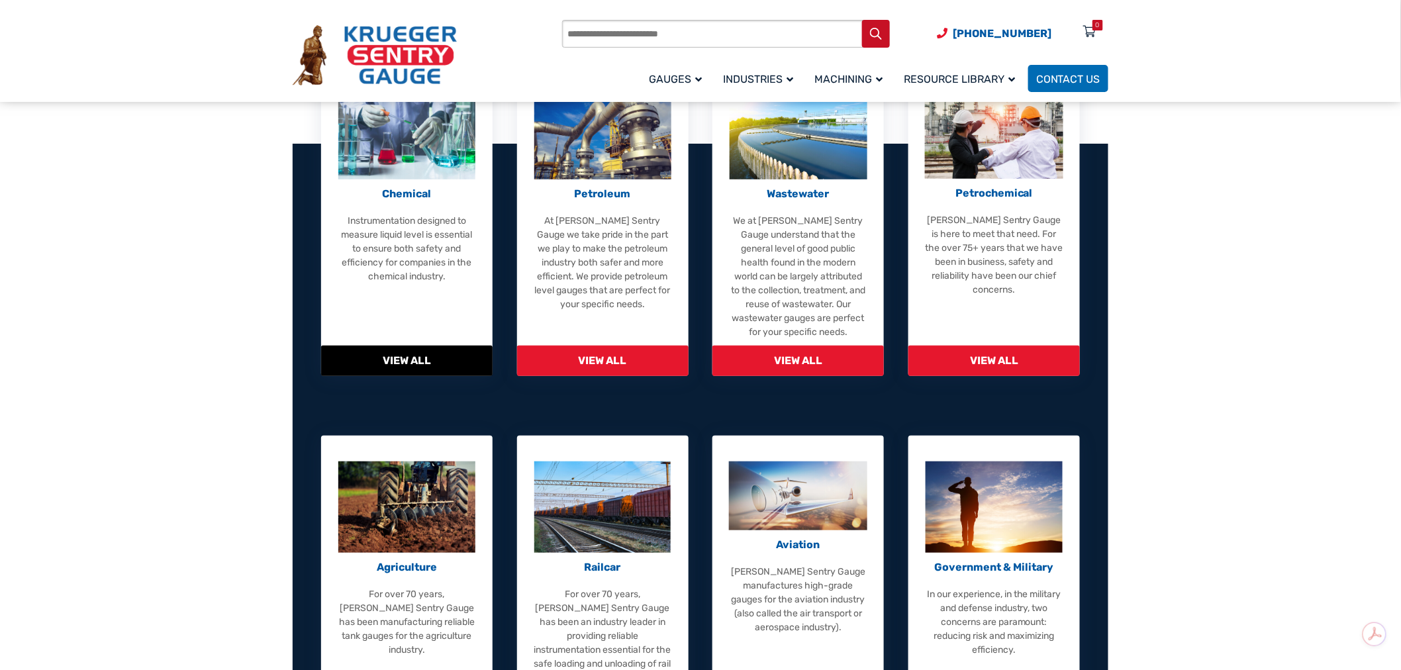
click at [440, 361] on span "View All" at bounding box center [406, 361] width 171 height 30
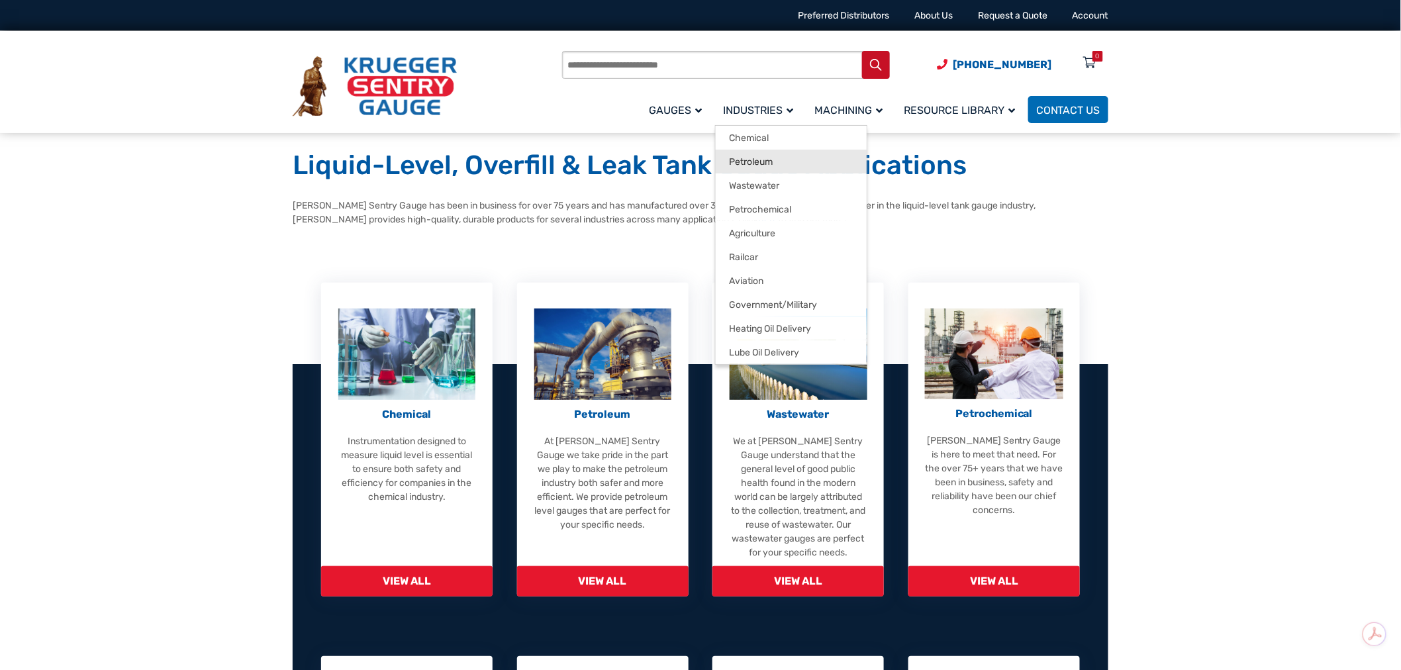
click at [749, 159] on span "Petroleum" at bounding box center [751, 162] width 44 height 12
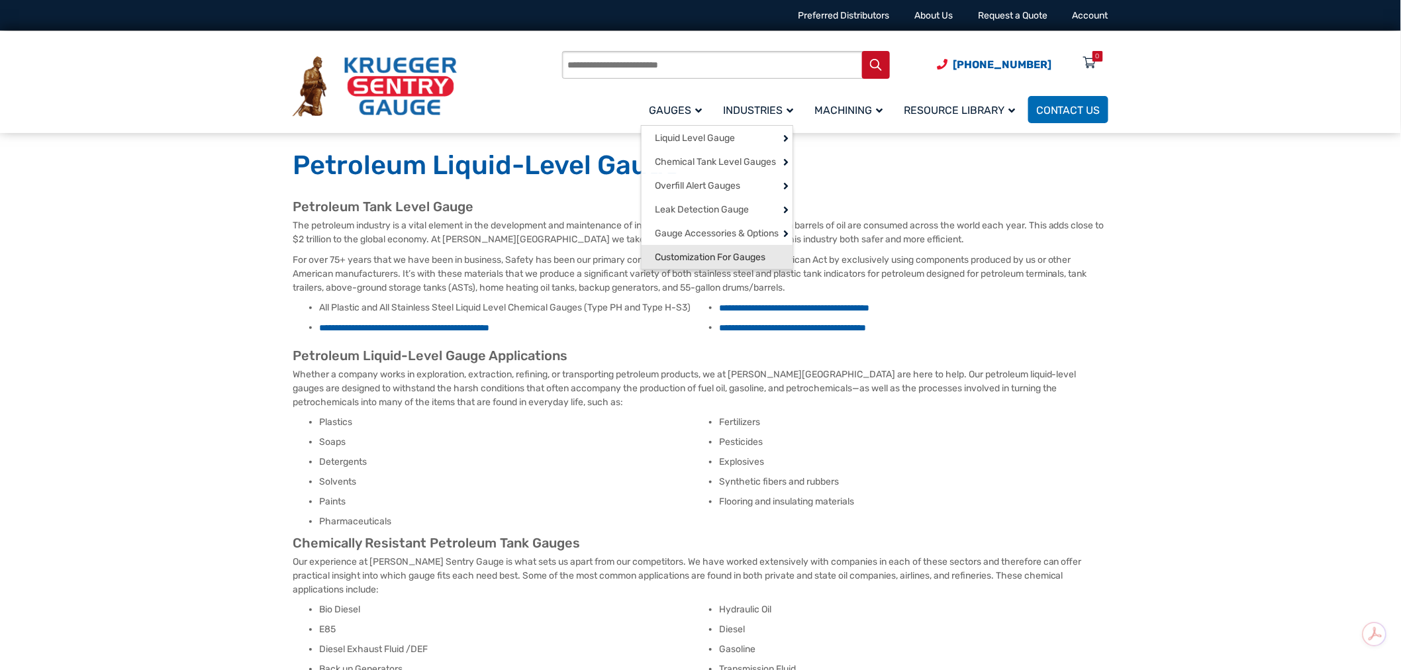
click at [717, 263] on span "Customization For Gauges" at bounding box center [710, 258] width 111 height 12
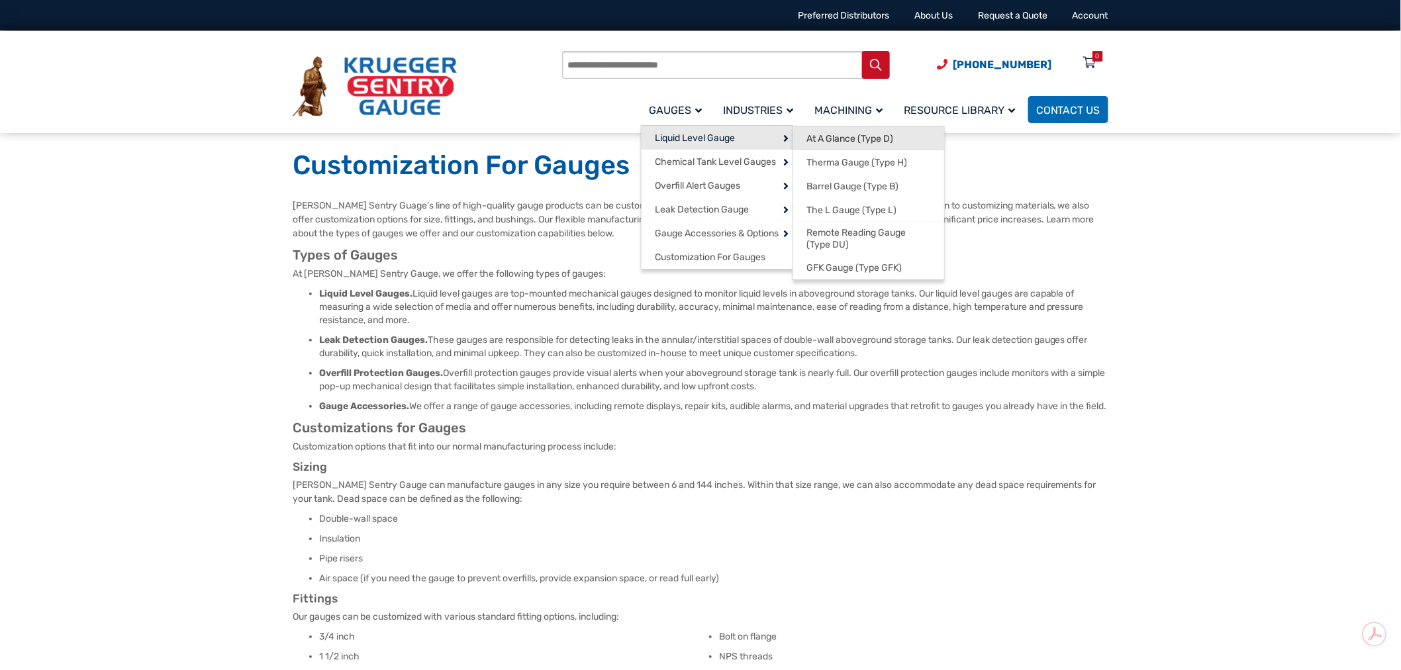
click at [842, 144] on span "At A Glance (Type D)" at bounding box center [849, 139] width 87 height 12
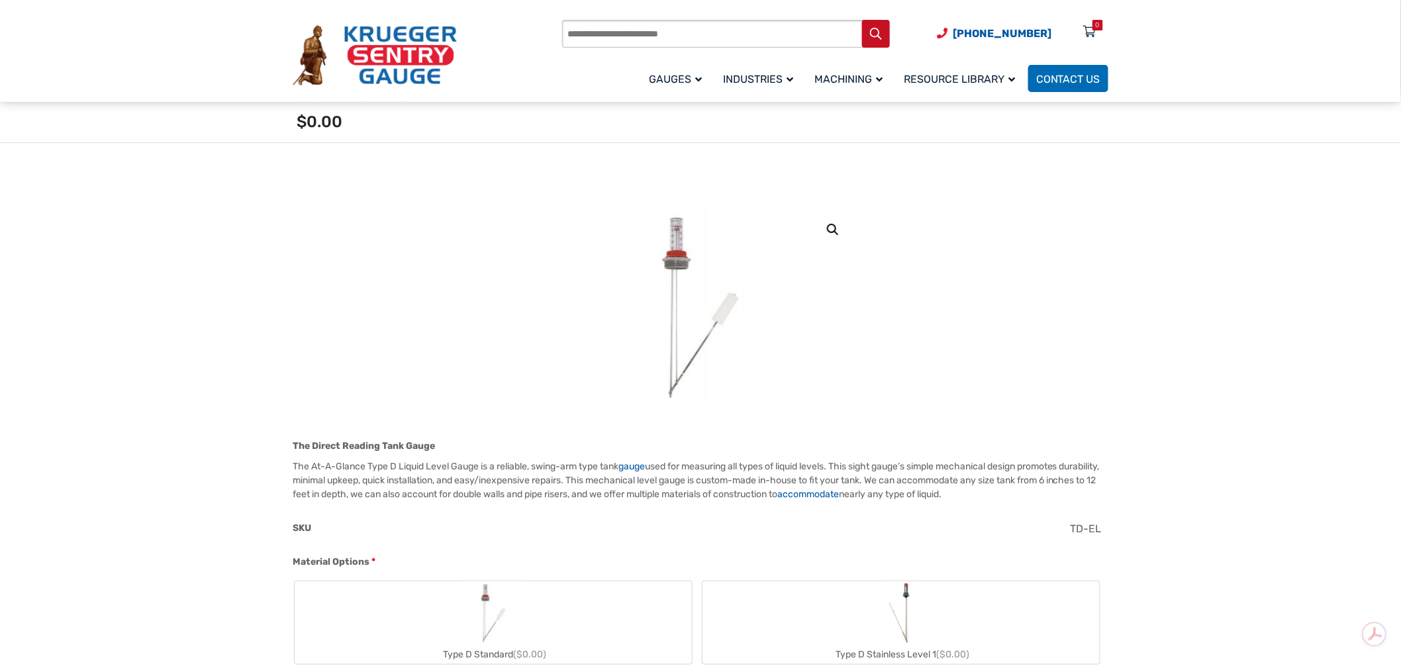
scroll to position [220, 0]
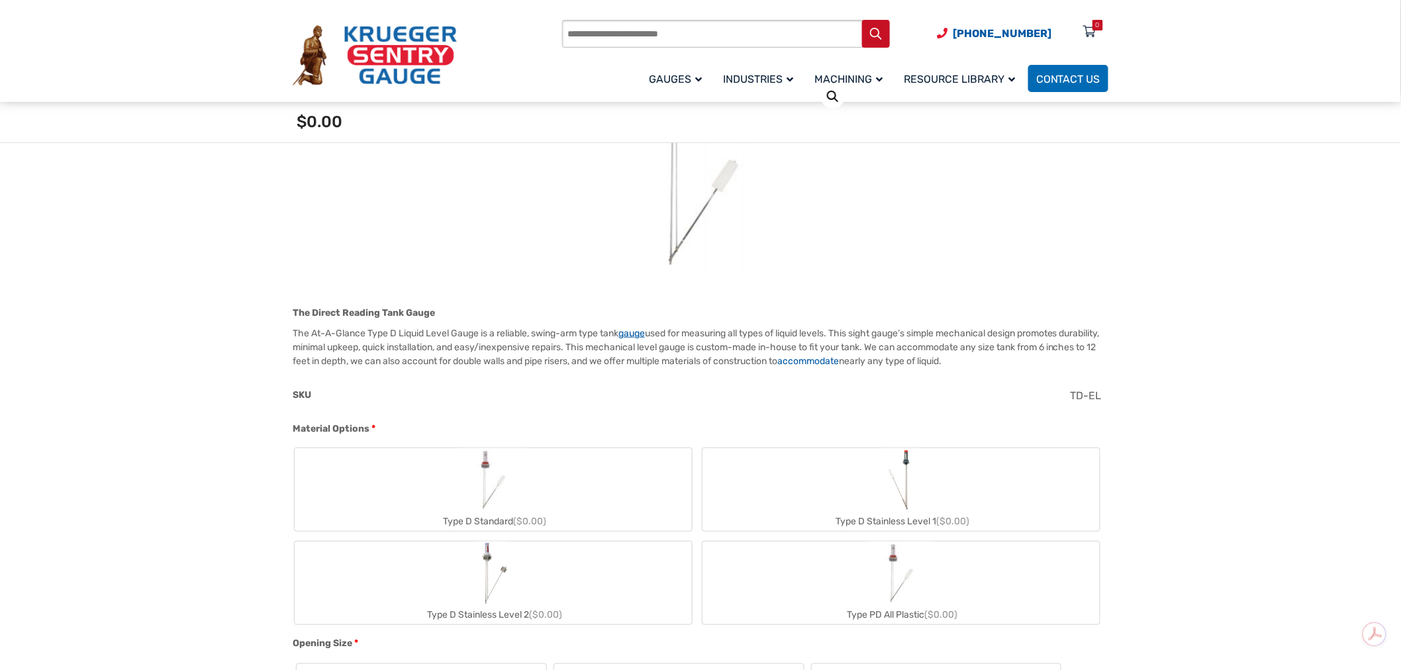
click at [629, 332] on link "gauge" at bounding box center [631, 333] width 26 height 11
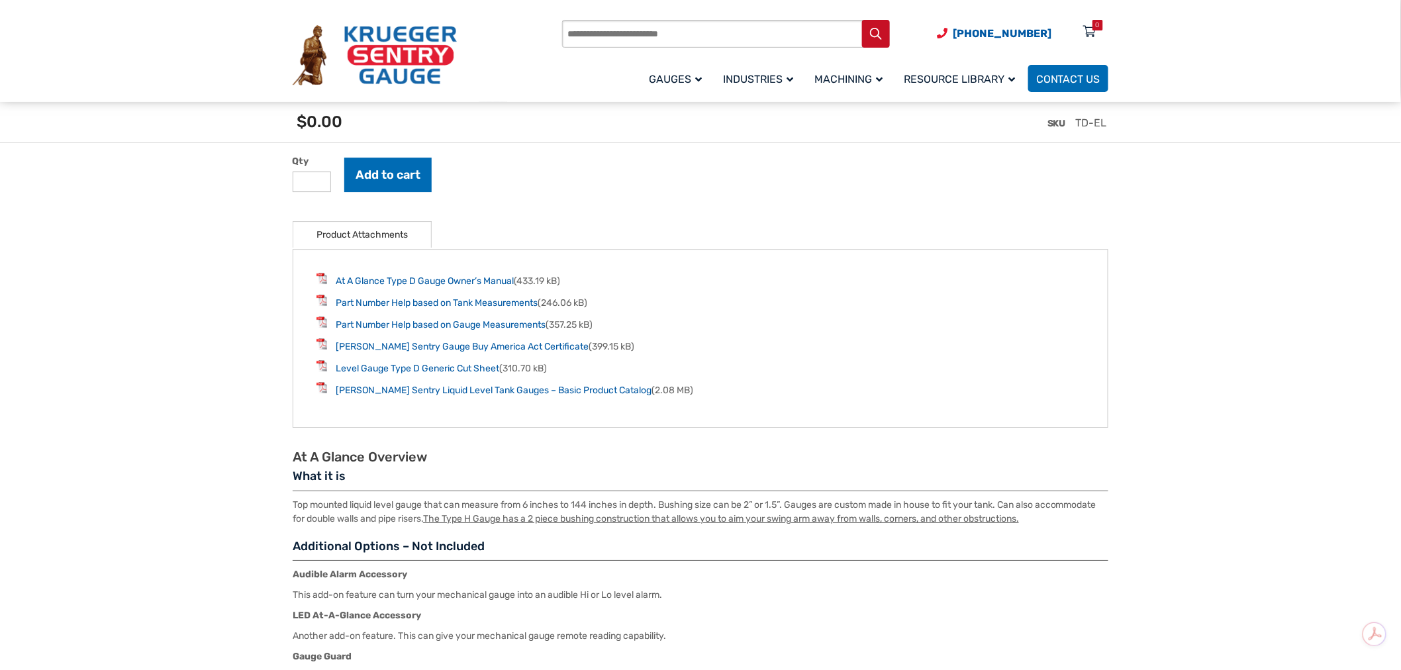
scroll to position [1691, 0]
click at [448, 384] on link "[PERSON_NAME] Sentry Liquid Level Tank Gauges – Basic Product Catalog" at bounding box center [494, 389] width 316 height 11
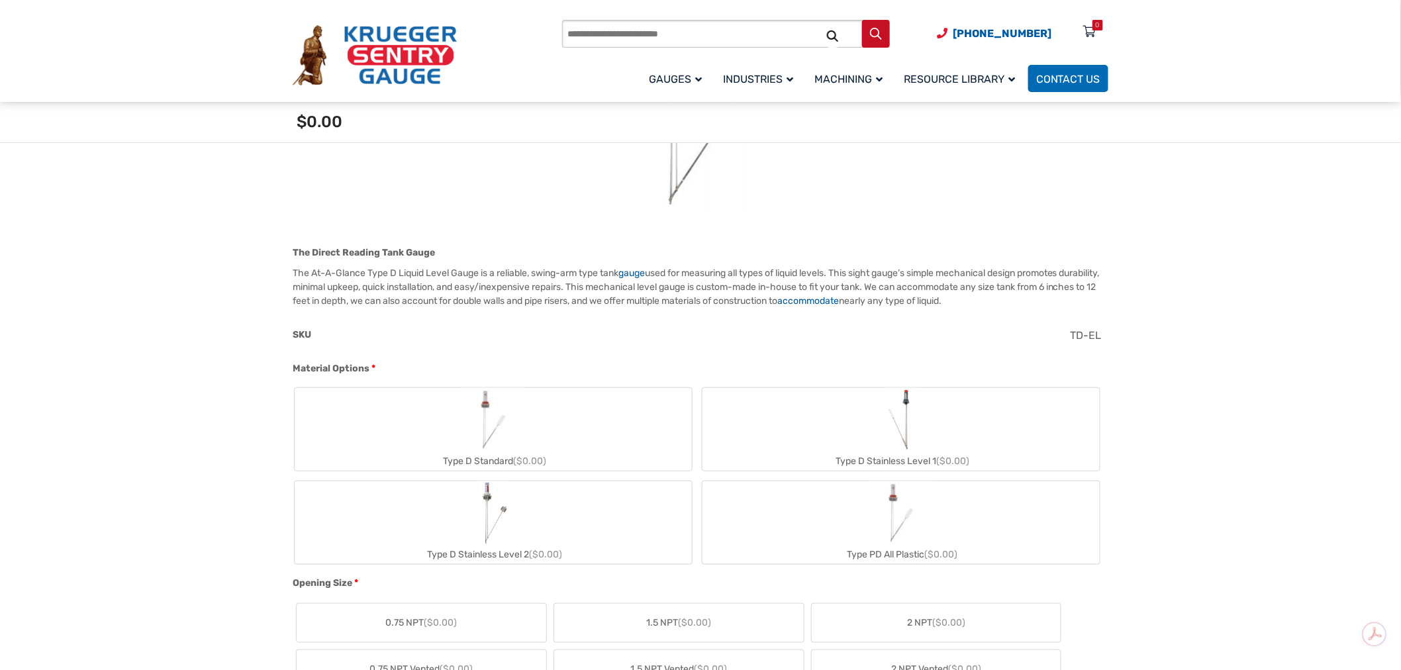
scroll to position [367, 0]
